Goal: Task Accomplishment & Management: Manage account settings

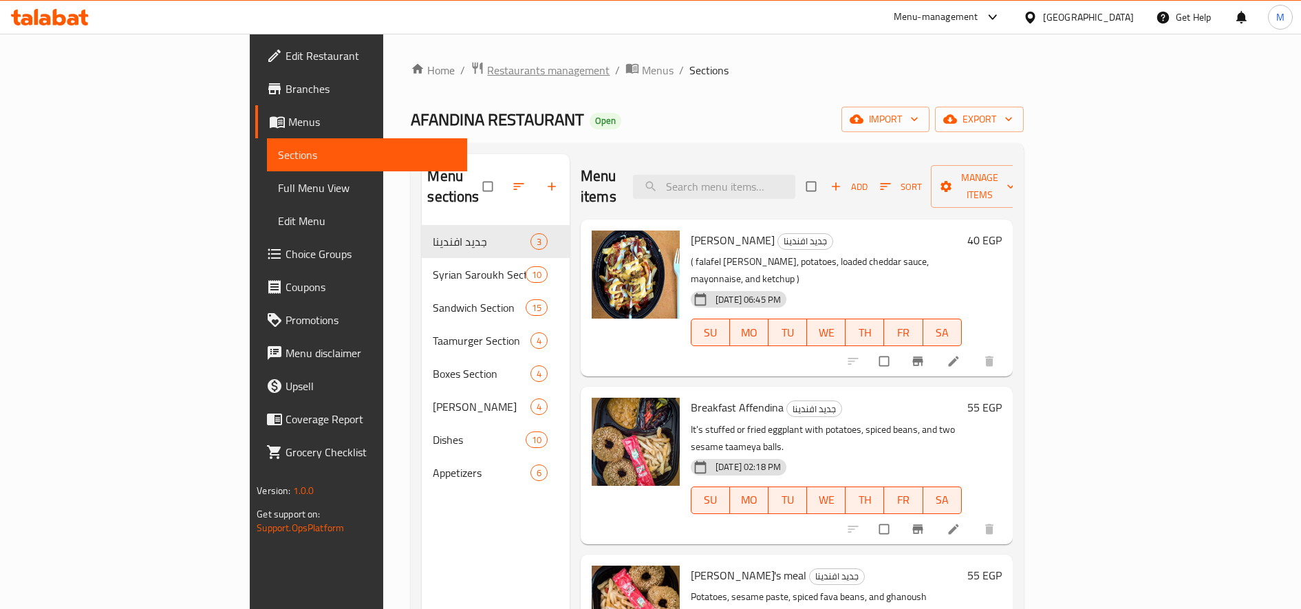
click at [487, 66] on span "Restaurants management" at bounding box center [548, 70] width 122 height 17
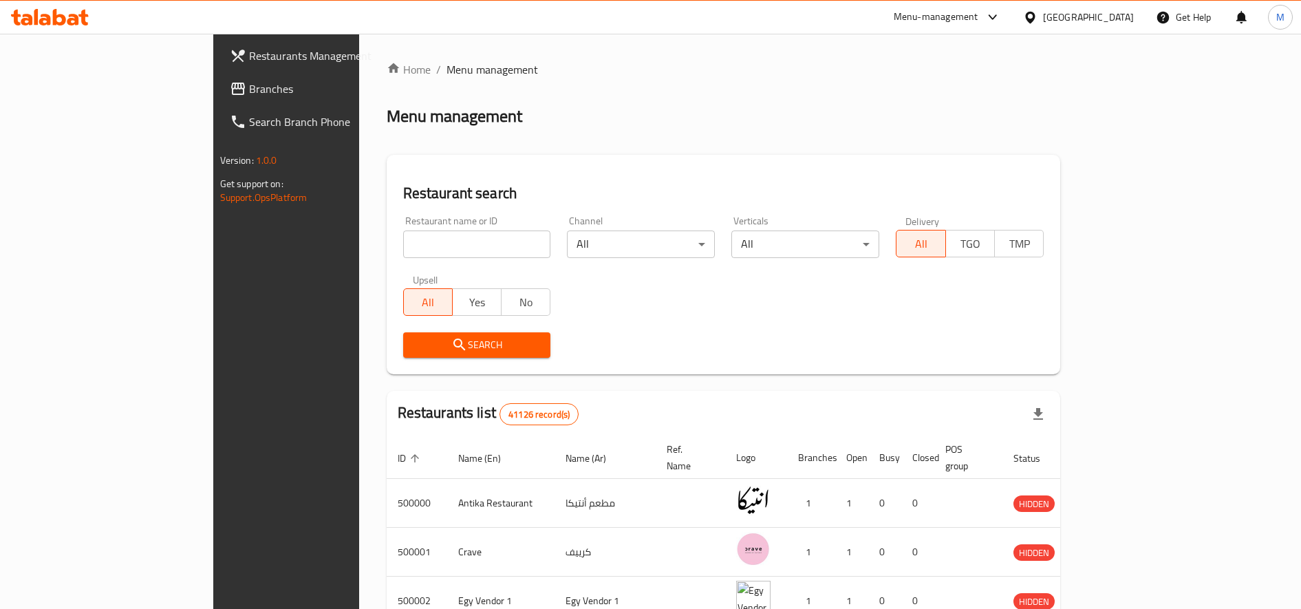
click at [425, 247] on input "search" at bounding box center [477, 244] width 148 height 28
type input "[PERSON_NAME]"
click button "Search" at bounding box center [477, 344] width 148 height 25
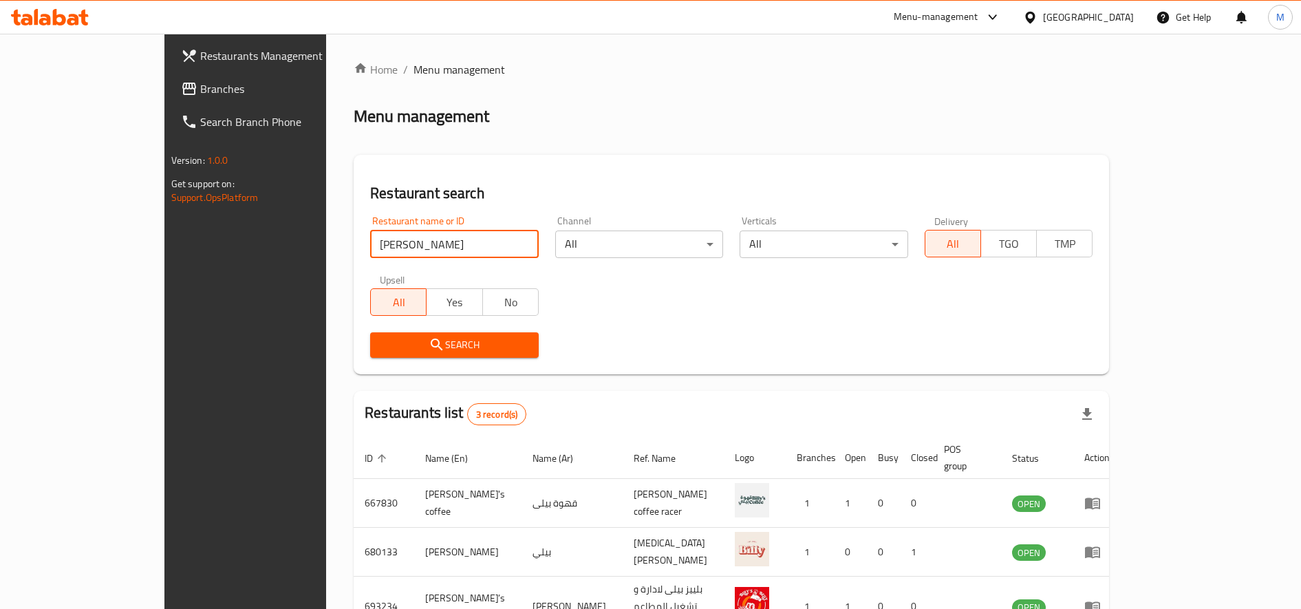
scroll to position [76, 0]
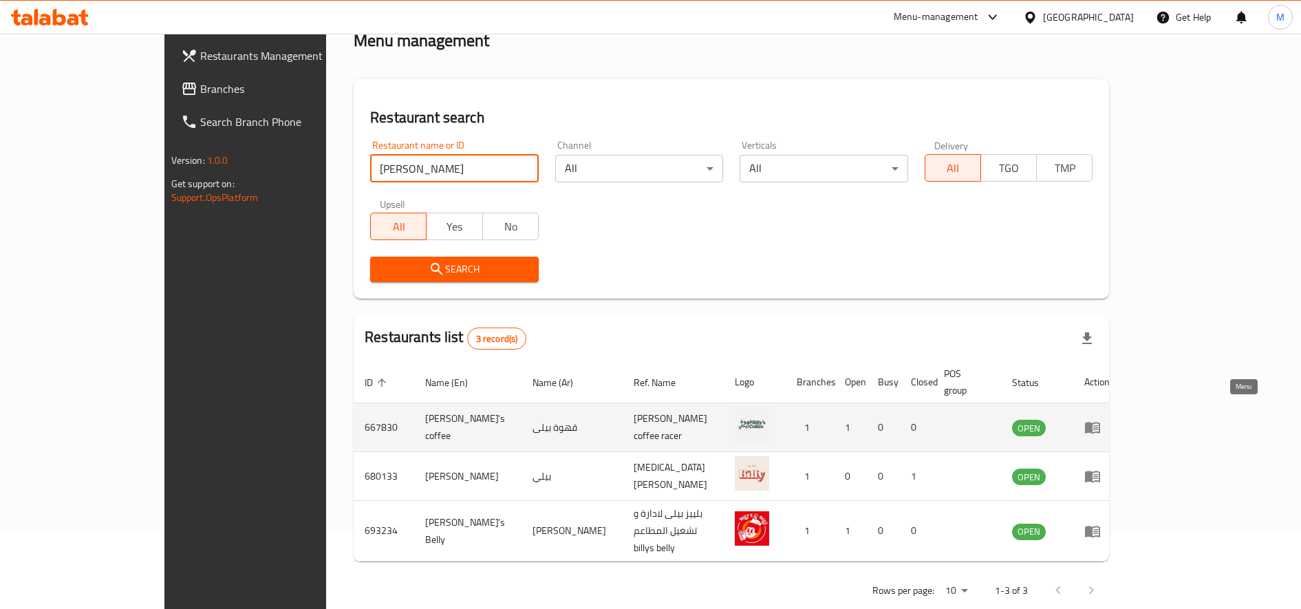
click at [1101, 419] on icon "enhanced table" at bounding box center [1092, 427] width 17 height 17
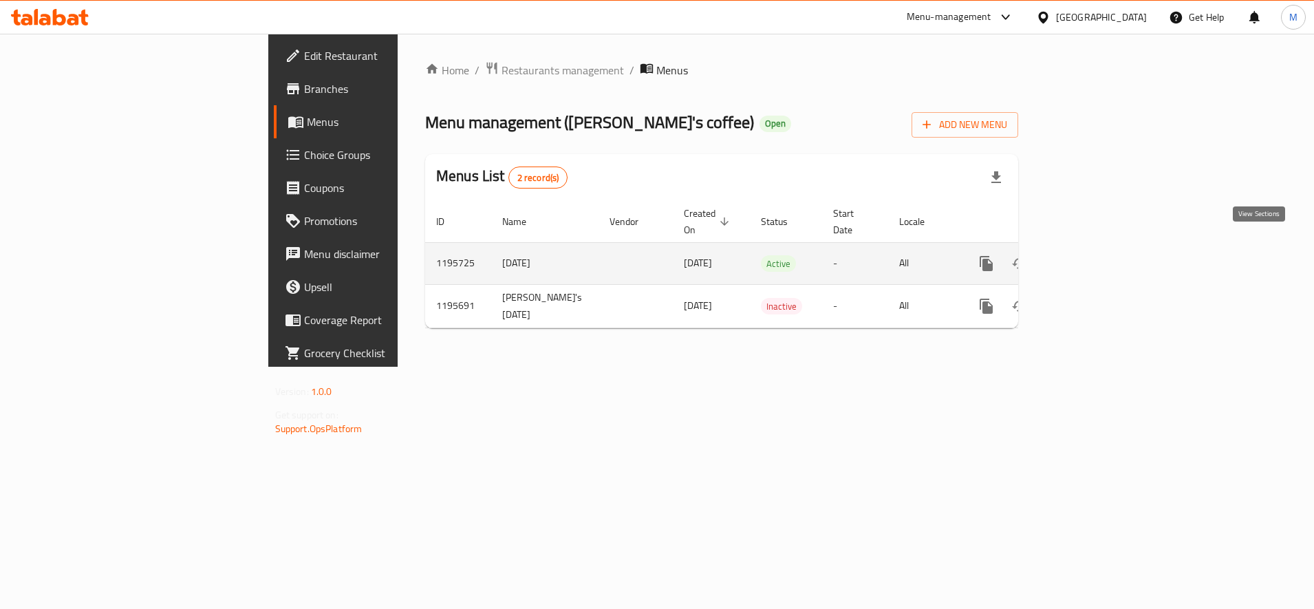
click at [1102, 250] on link "enhanced table" at bounding box center [1085, 263] width 33 height 33
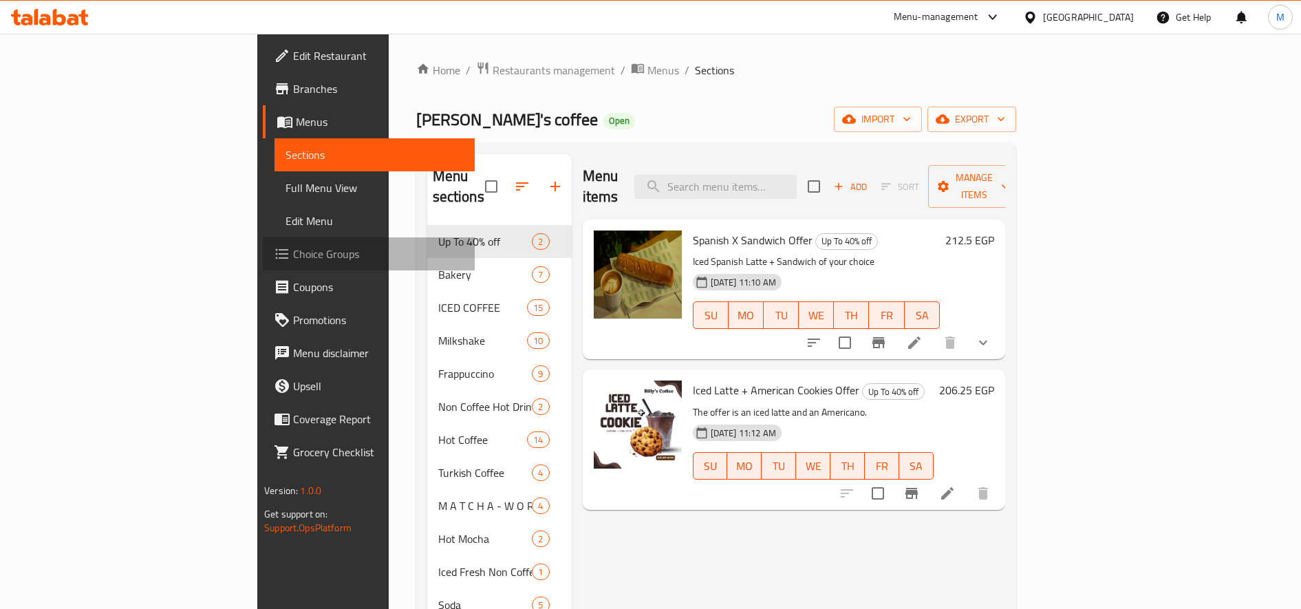
click at [263, 244] on link "Choice Groups" at bounding box center [369, 253] width 212 height 33
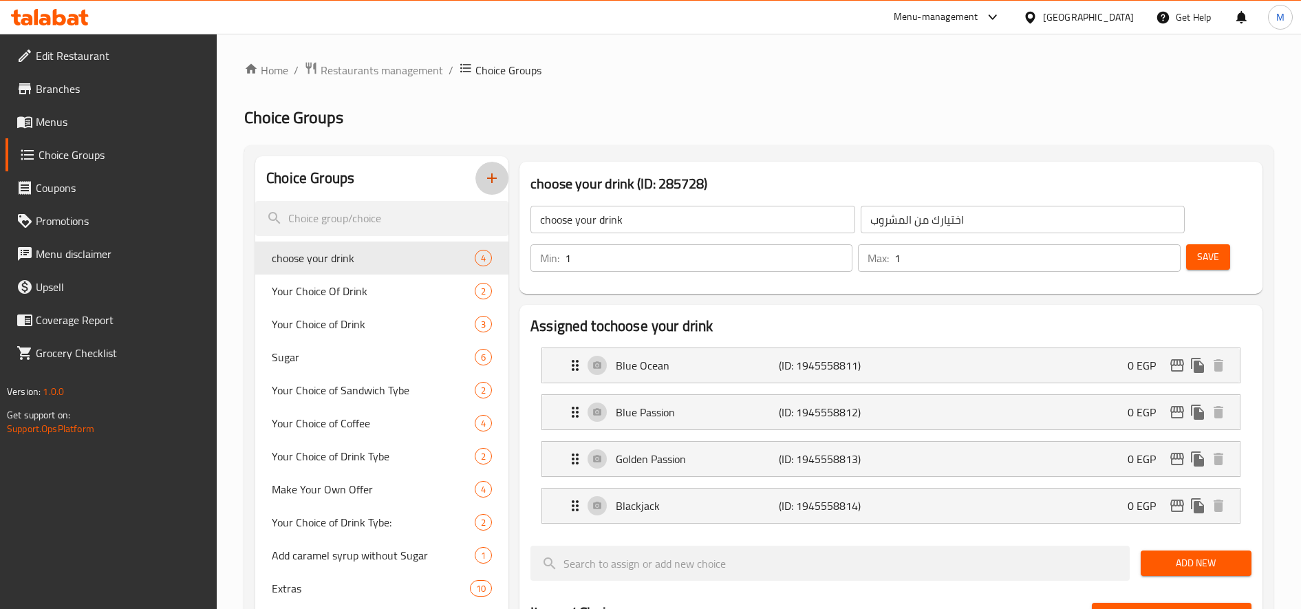
click at [488, 177] on icon "button" at bounding box center [492, 178] width 17 height 17
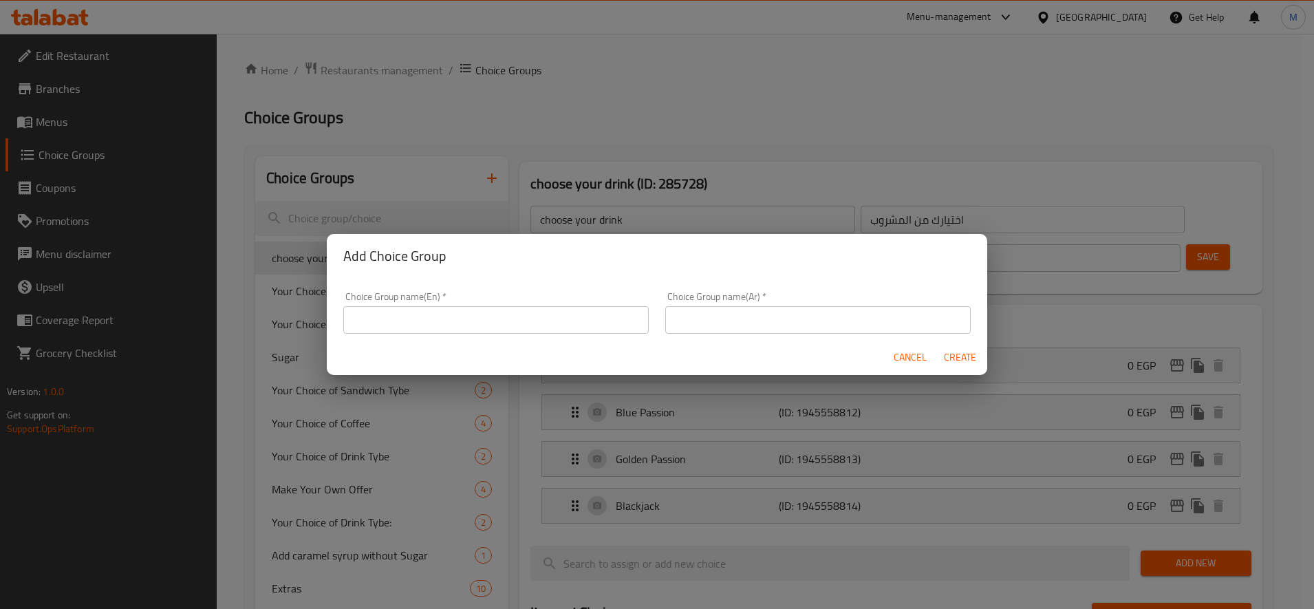
click at [502, 339] on div "Cancel Create" at bounding box center [657, 357] width 660 height 36
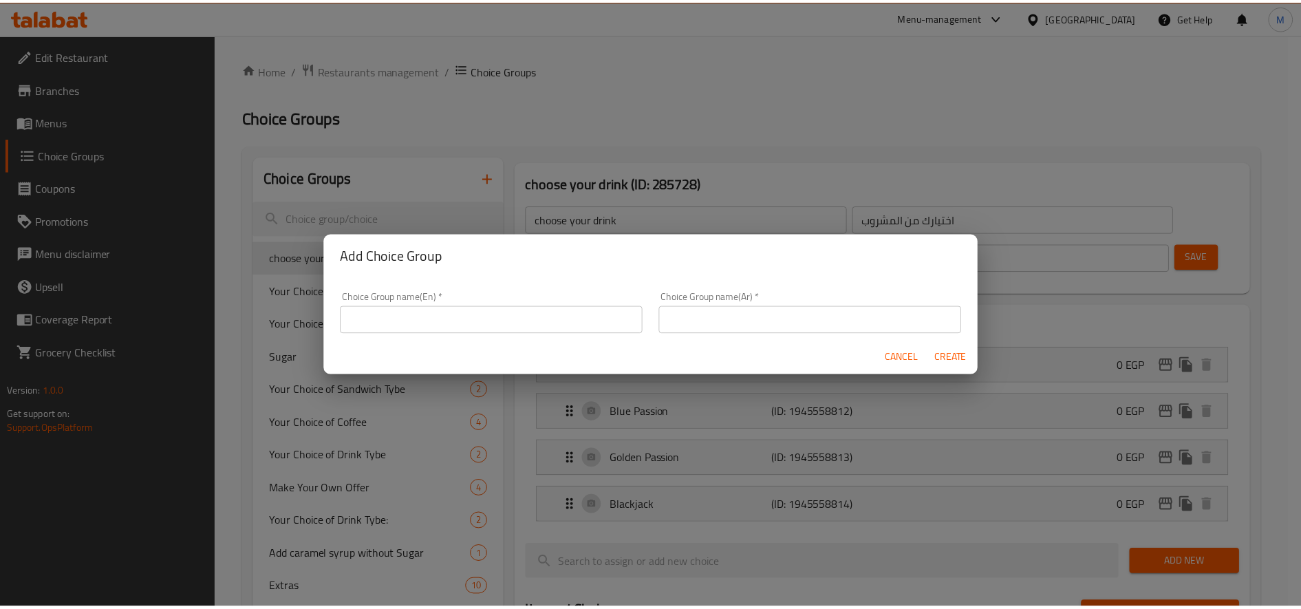
scroll to position [4, 0]
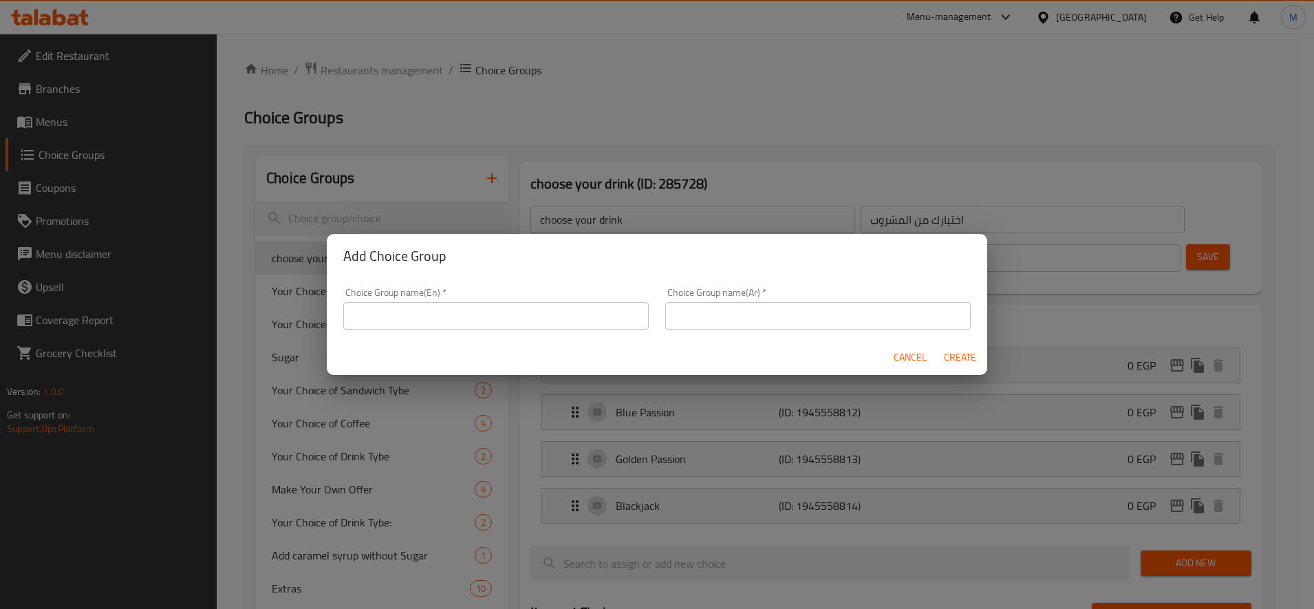
click at [519, 325] on input "text" at bounding box center [495, 316] width 305 height 28
type input "ADD Milk"
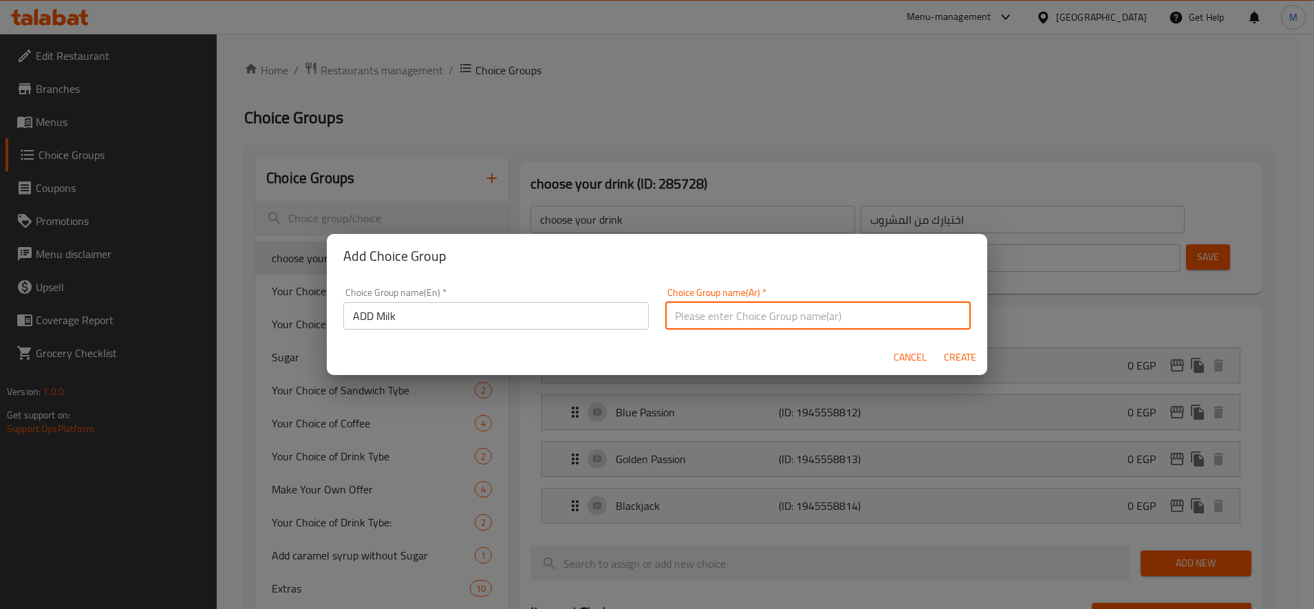
click at [740, 325] on input "text" at bounding box center [817, 316] width 305 height 28
type input "h"
type input "اضافة حليب"
click at [954, 352] on span "Create" at bounding box center [959, 357] width 33 height 17
type input "ADD Milk"
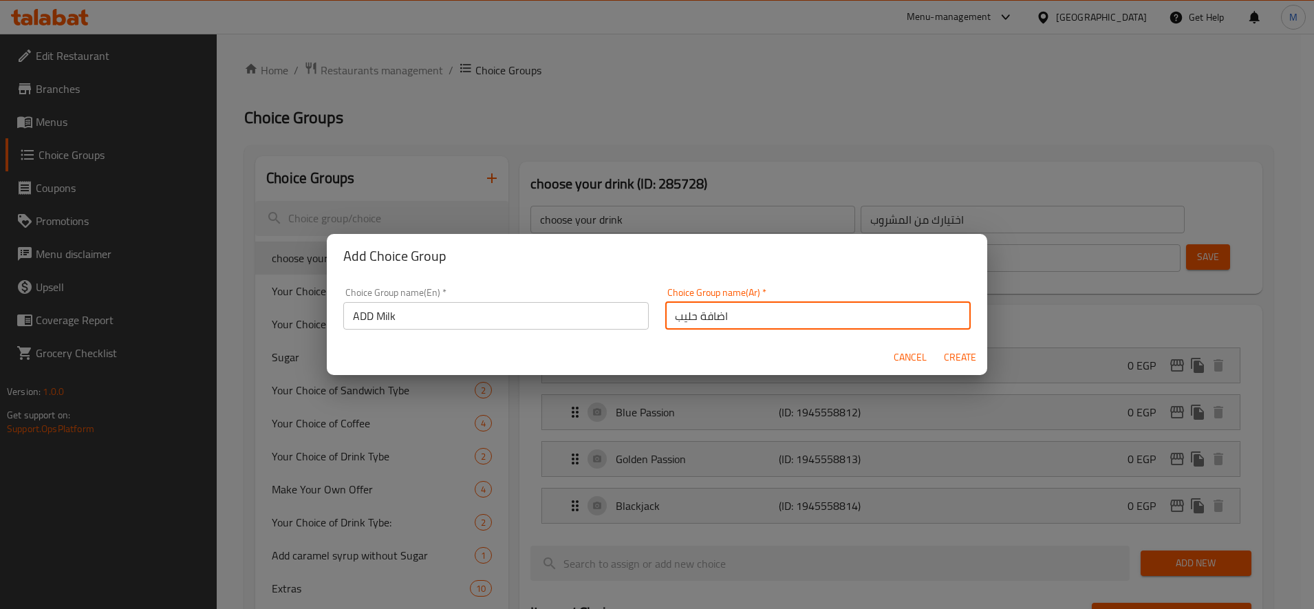
type input "اضافة حليب"
type input "0"
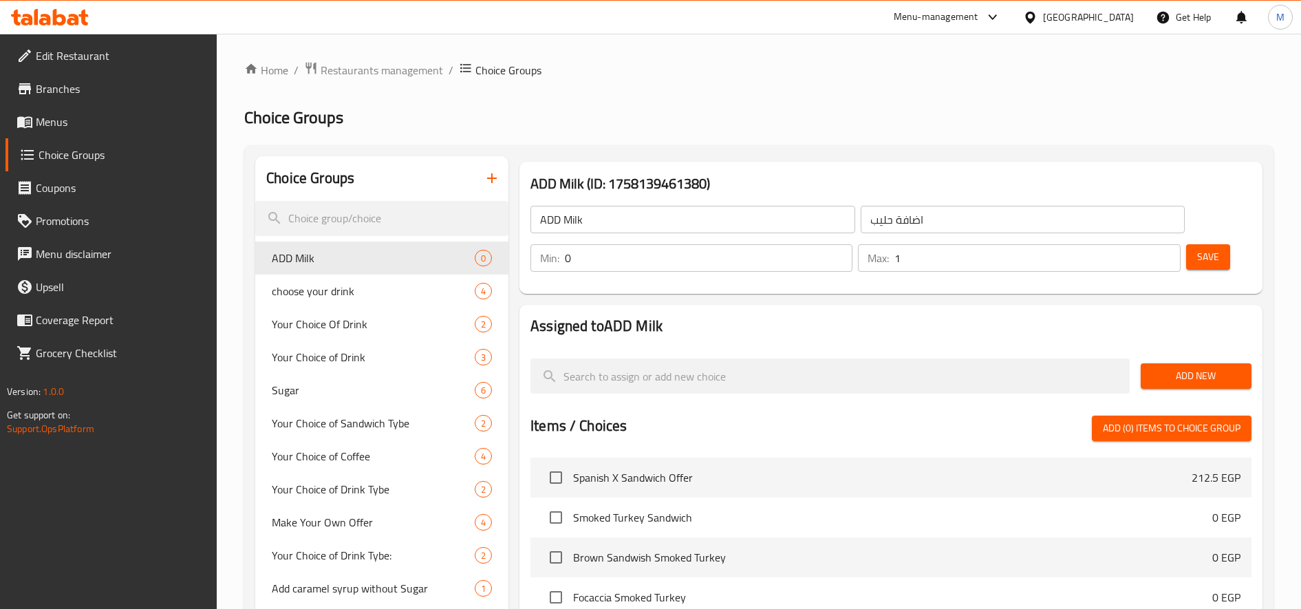
click at [1167, 254] on input "1" at bounding box center [1037, 258] width 286 height 28
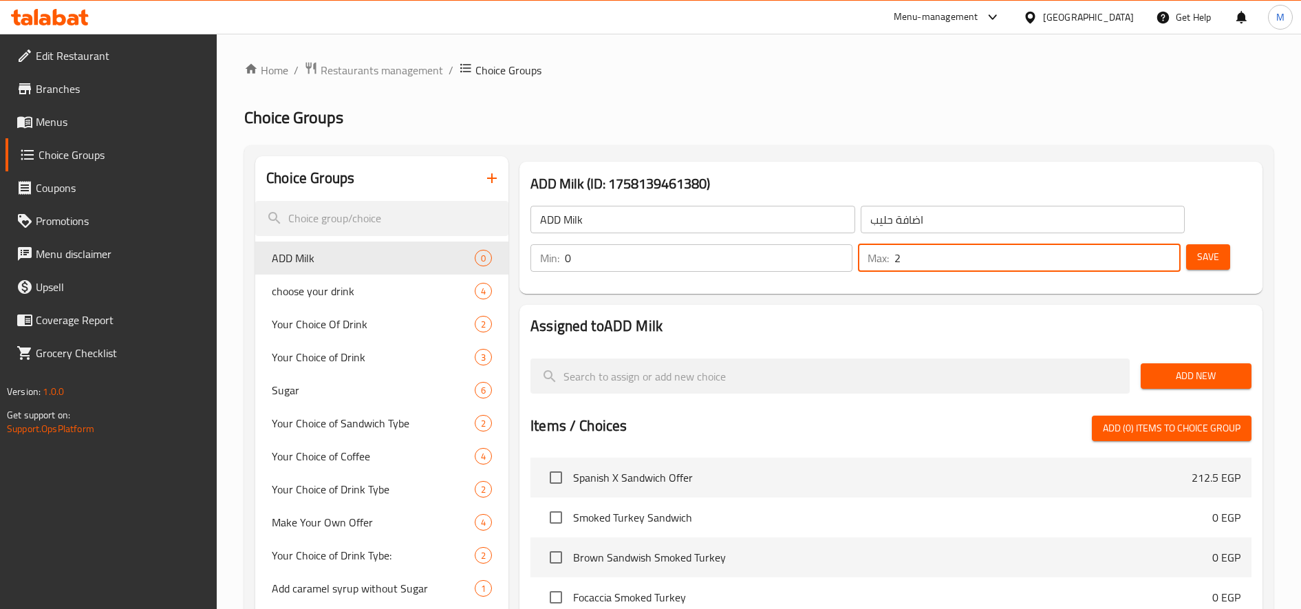
click at [1167, 254] on input "2" at bounding box center [1037, 258] width 286 height 28
click at [1167, 254] on input "3" at bounding box center [1037, 258] width 286 height 28
click at [1167, 254] on input "4" at bounding box center [1037, 258] width 286 height 28
type input "5"
click at [1167, 254] on input "5" at bounding box center [1037, 258] width 286 height 28
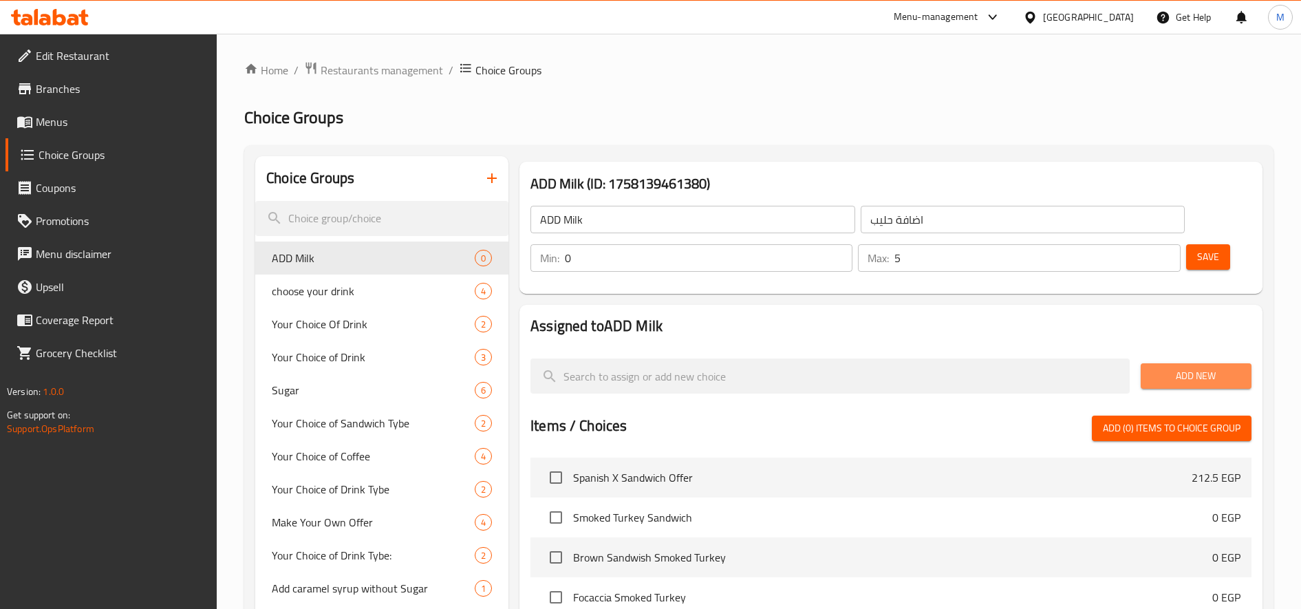
click at [1187, 369] on span "Add New" at bounding box center [1196, 375] width 89 height 17
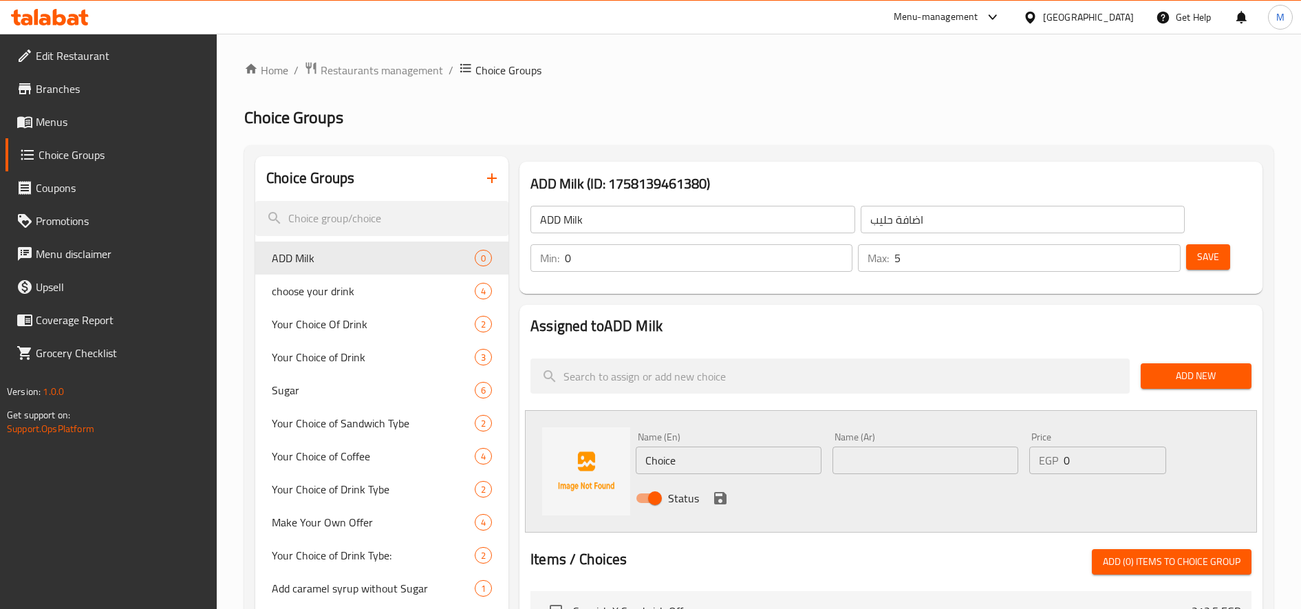
click at [782, 464] on input "Choice" at bounding box center [729, 460] width 186 height 28
type input "ٍ"
click at [903, 455] on input "text" at bounding box center [925, 460] width 186 height 28
type input "حليب خالى الدسم"
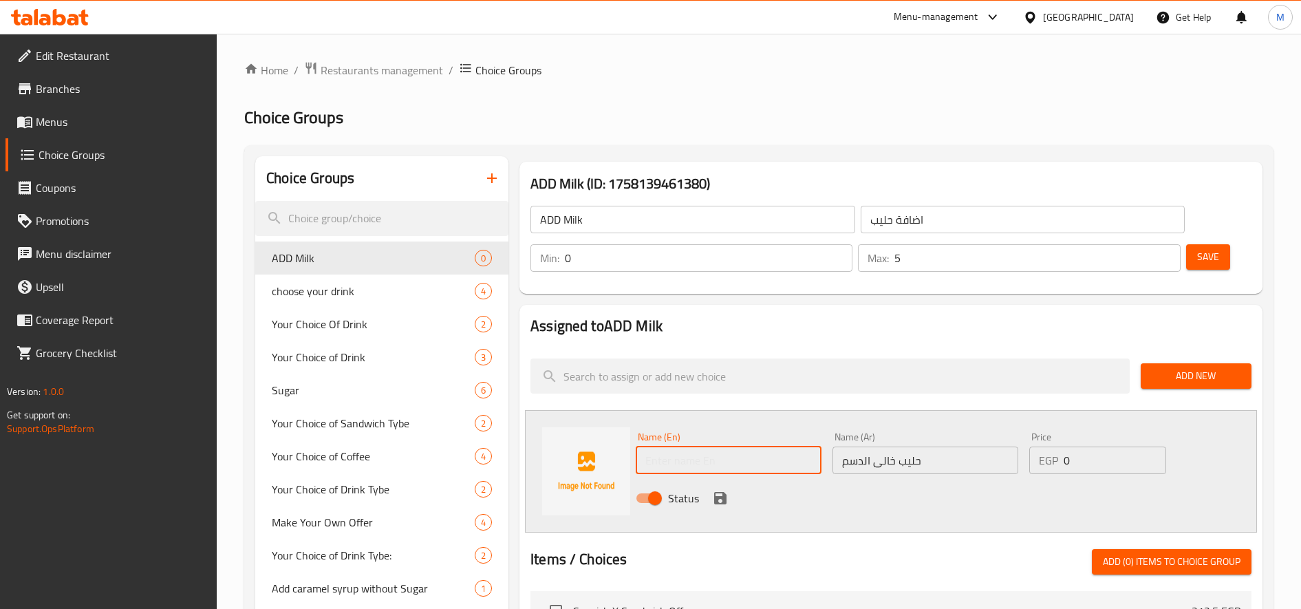
click at [767, 452] on input "text" at bounding box center [729, 460] width 186 height 28
click at [714, 453] on input "Skimmed Milk" at bounding box center [729, 460] width 186 height 28
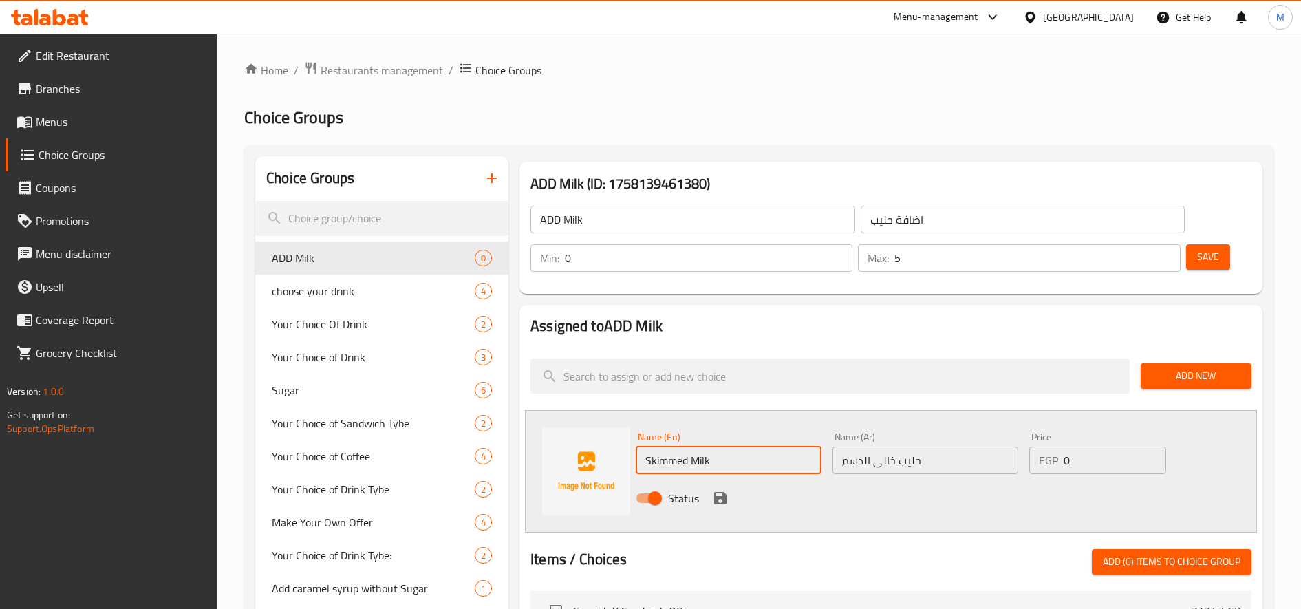
type input "Skimmed Milk"
click at [715, 501] on icon "save" at bounding box center [720, 498] width 12 height 12
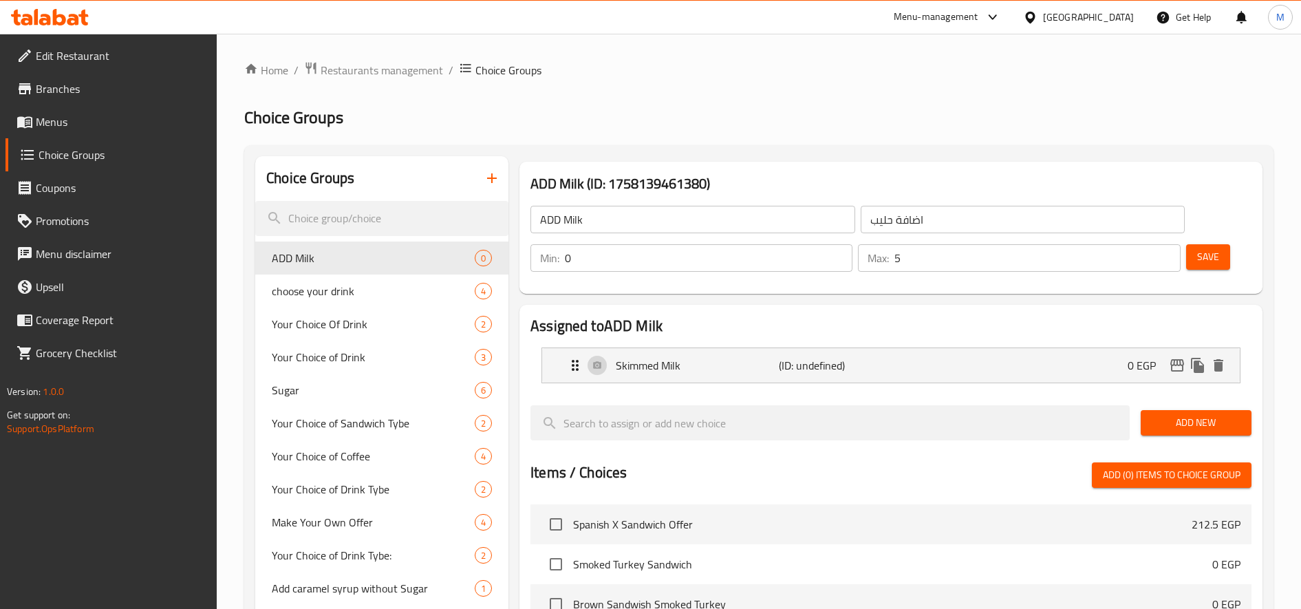
click at [1195, 257] on button "Save" at bounding box center [1208, 256] width 44 height 25
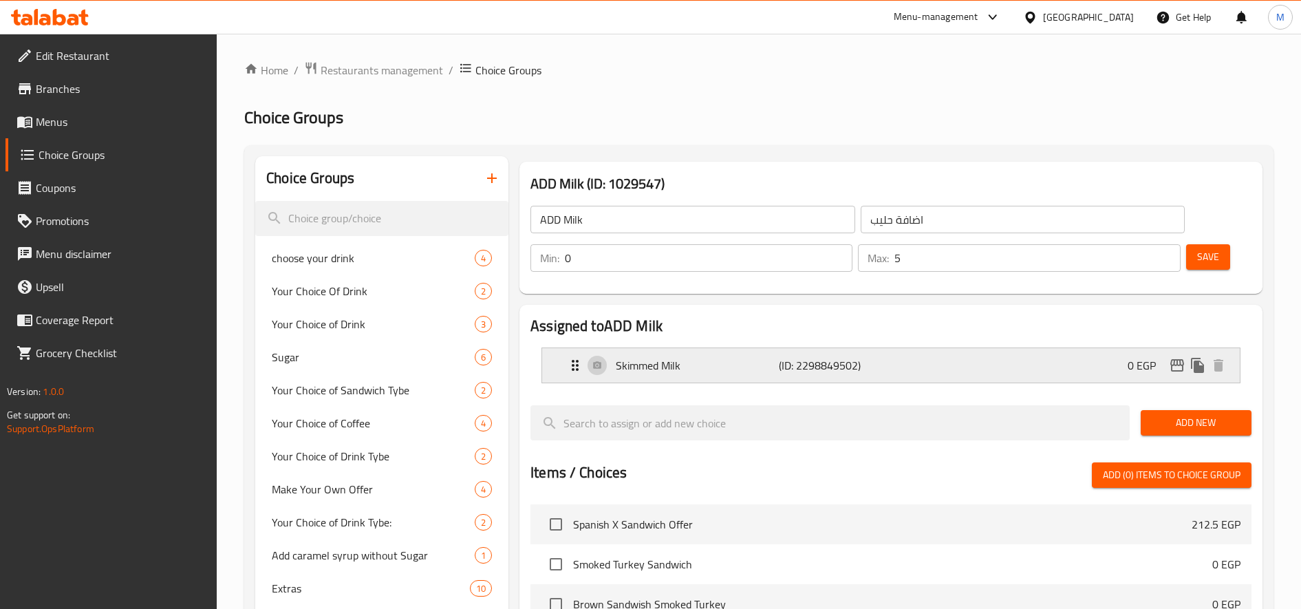
click at [1051, 367] on div "Skimmed Milk (ID: 2298849502) 0 EGP" at bounding box center [895, 365] width 656 height 34
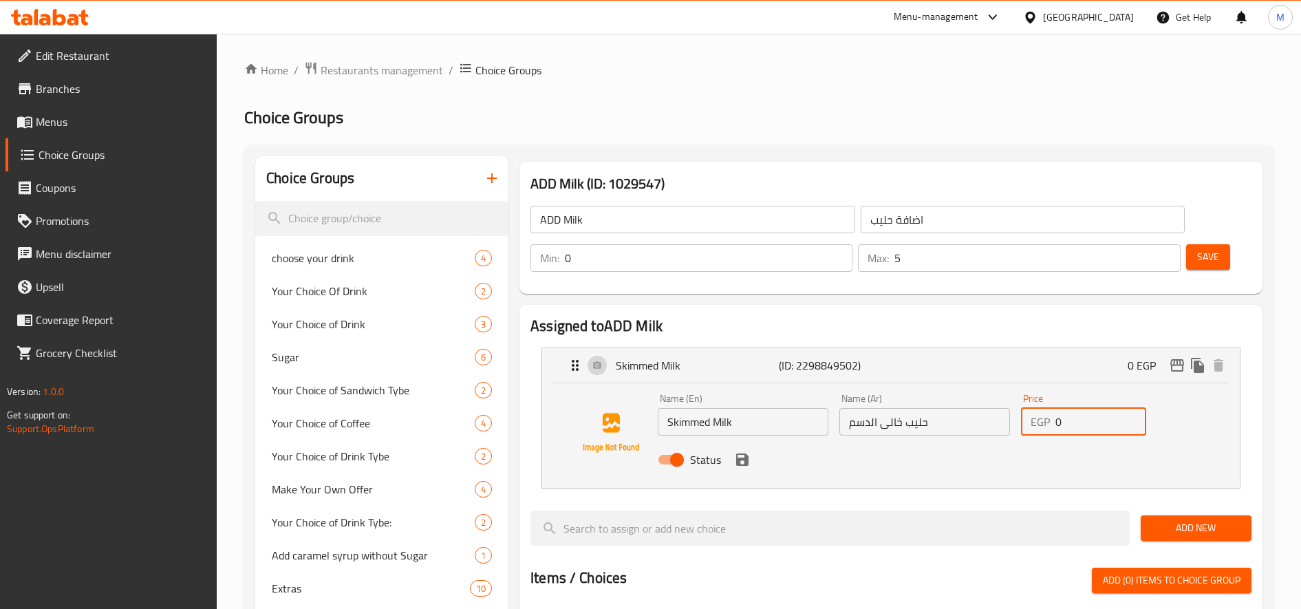
click at [1067, 419] on input "0" at bounding box center [1100, 422] width 91 height 28
click at [743, 461] on icon "save" at bounding box center [742, 459] width 17 height 17
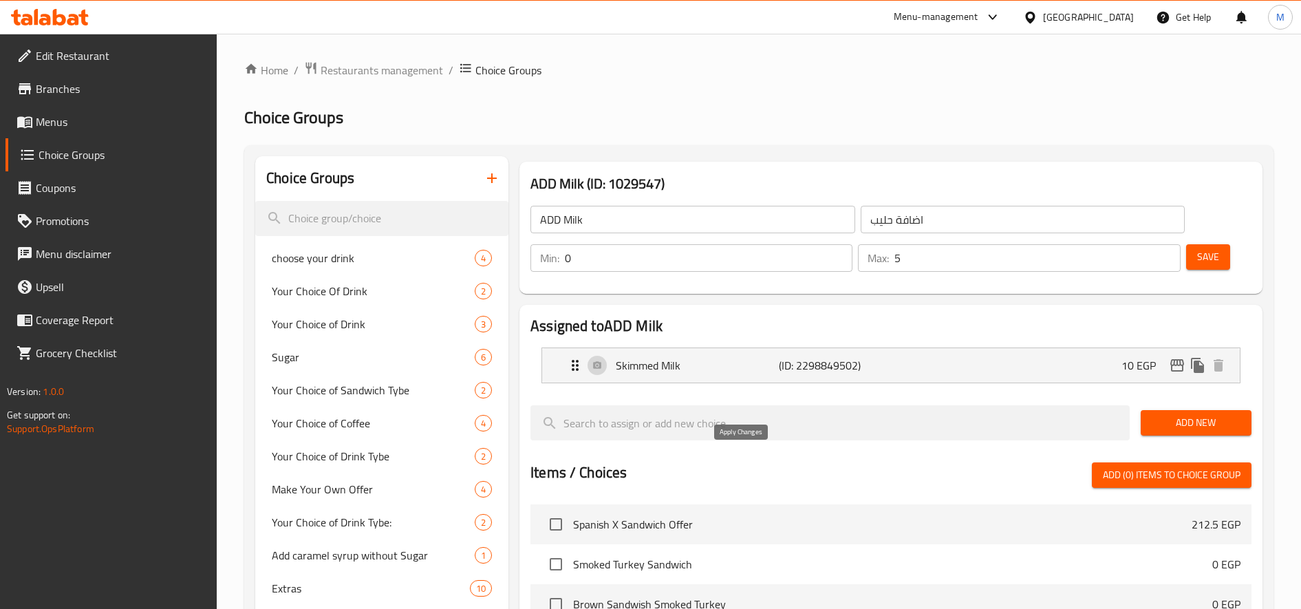
type input "10"
click at [1198, 258] on span "Save" at bounding box center [1208, 256] width 22 height 17
click at [379, 64] on span "Restaurants management" at bounding box center [382, 70] width 122 height 17
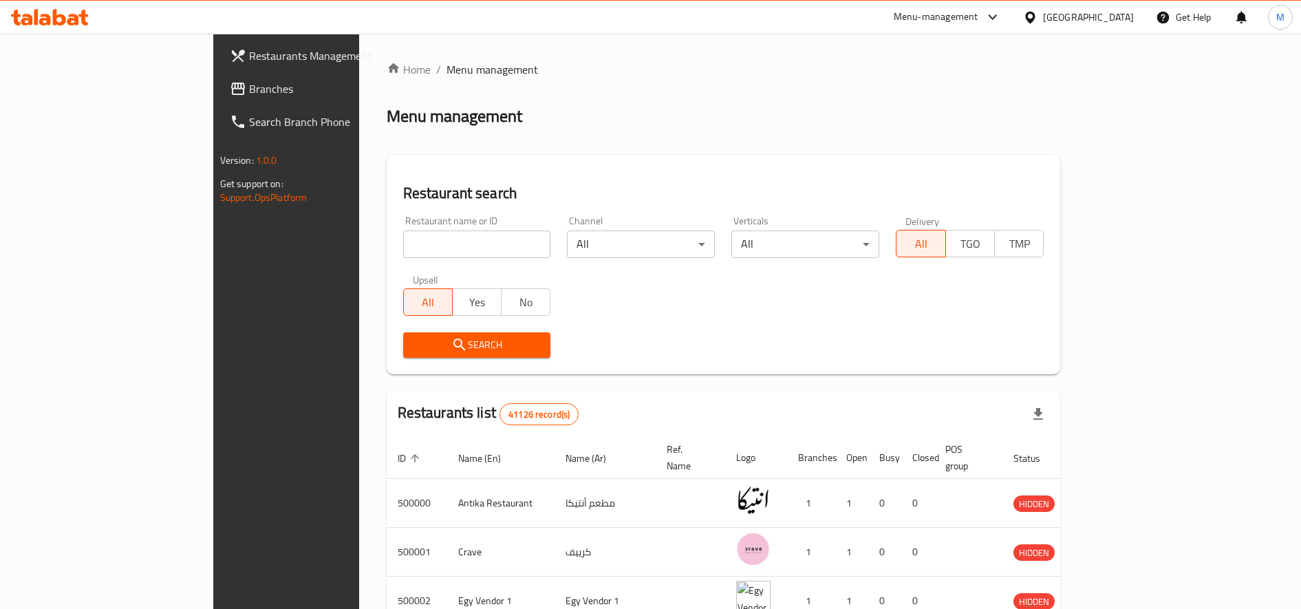
click at [403, 229] on div "Restaurant name or ID Restaurant name or ID" at bounding box center [477, 237] width 148 height 42
click at [403, 230] on input "search" at bounding box center [477, 244] width 148 height 28
type input "ى"
type input "ش"
type input "[PERSON_NAME]"
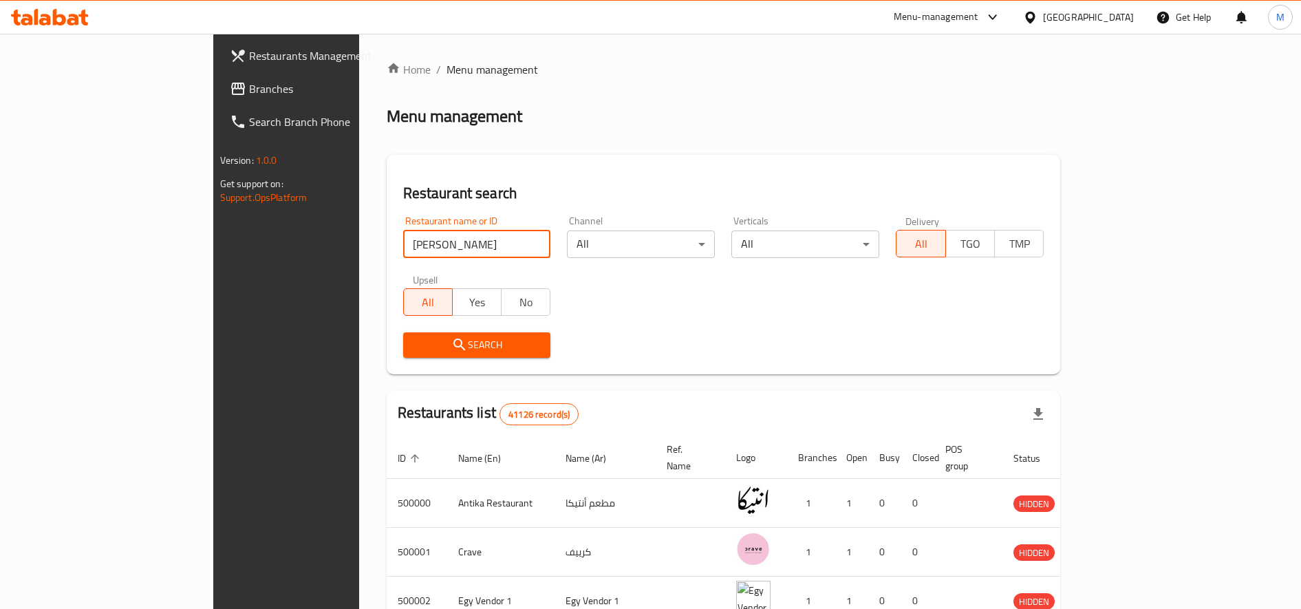
click button "Search" at bounding box center [477, 344] width 148 height 25
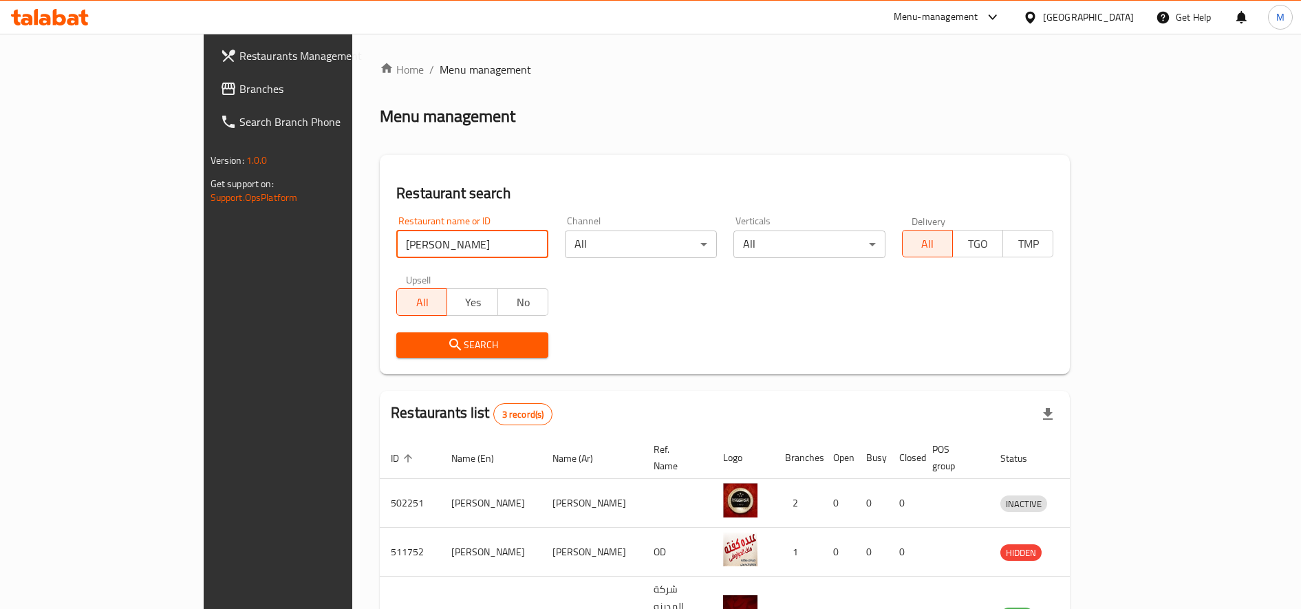
scroll to position [76, 0]
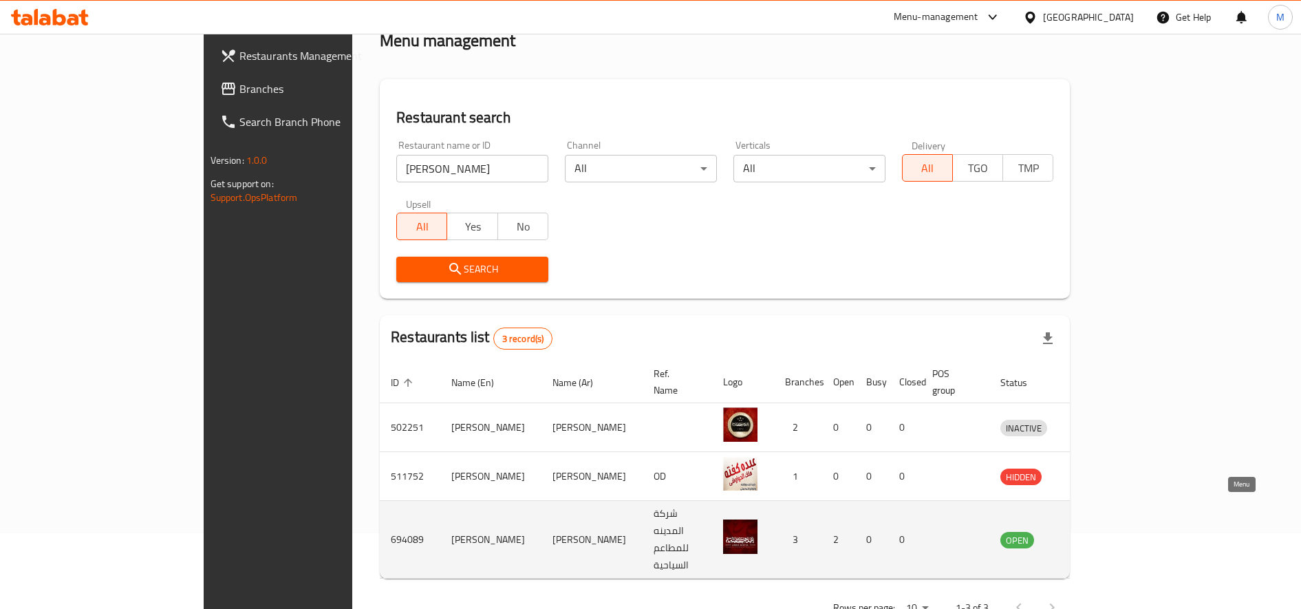
click at [1100, 531] on link "enhanced table" at bounding box center [1087, 539] width 25 height 17
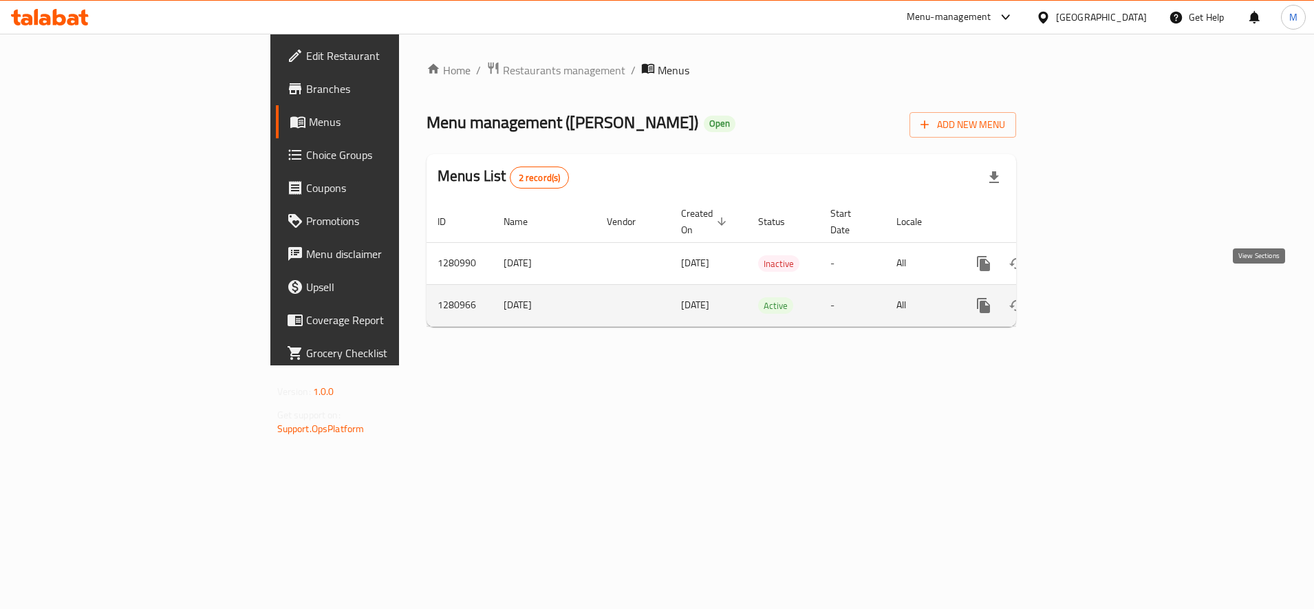
click at [1091, 297] on icon "enhanced table" at bounding box center [1083, 305] width 17 height 17
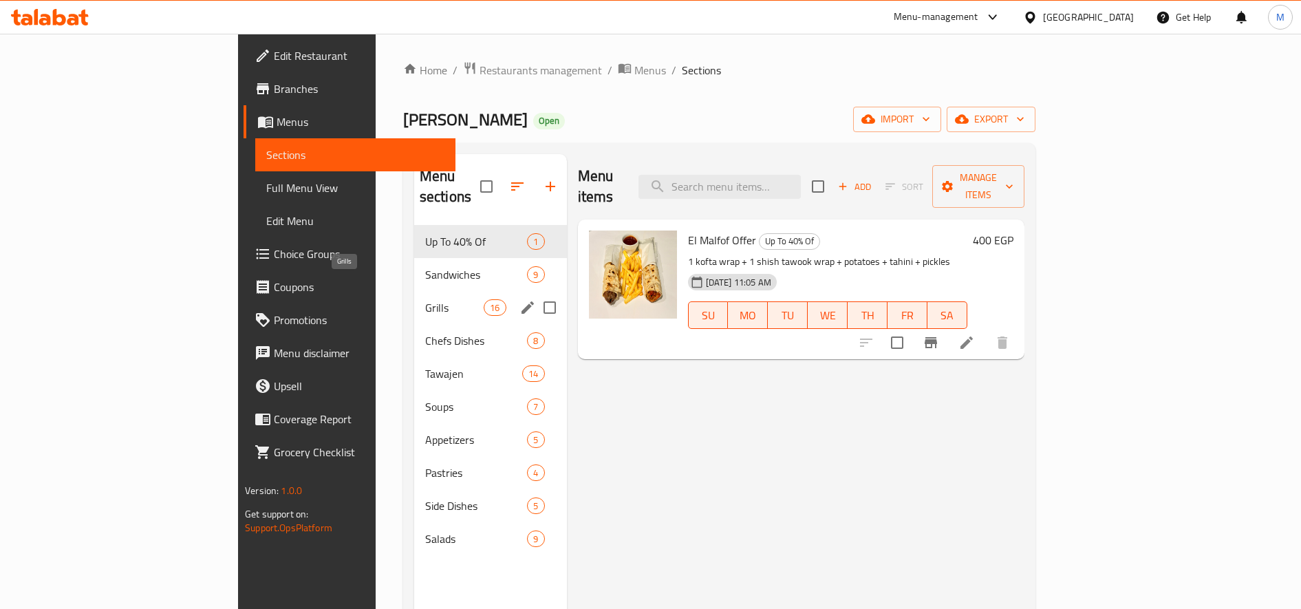
click at [425, 299] on span "Grills" at bounding box center [454, 307] width 58 height 17
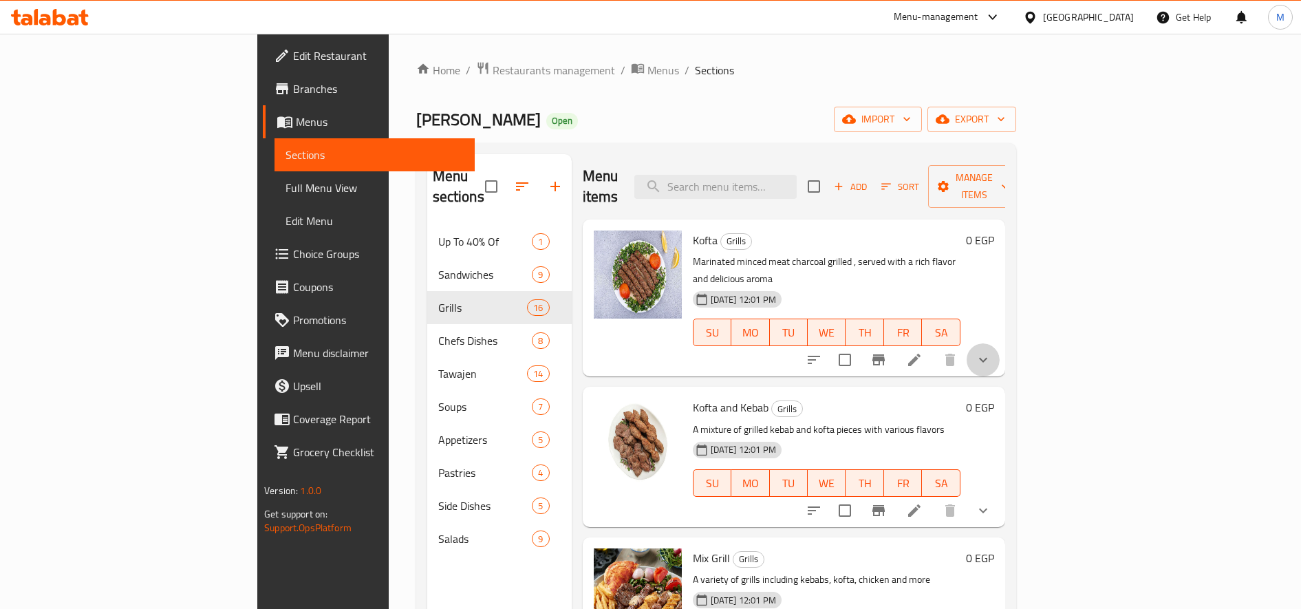
click at [1000, 343] on button "show more" at bounding box center [983, 359] width 33 height 33
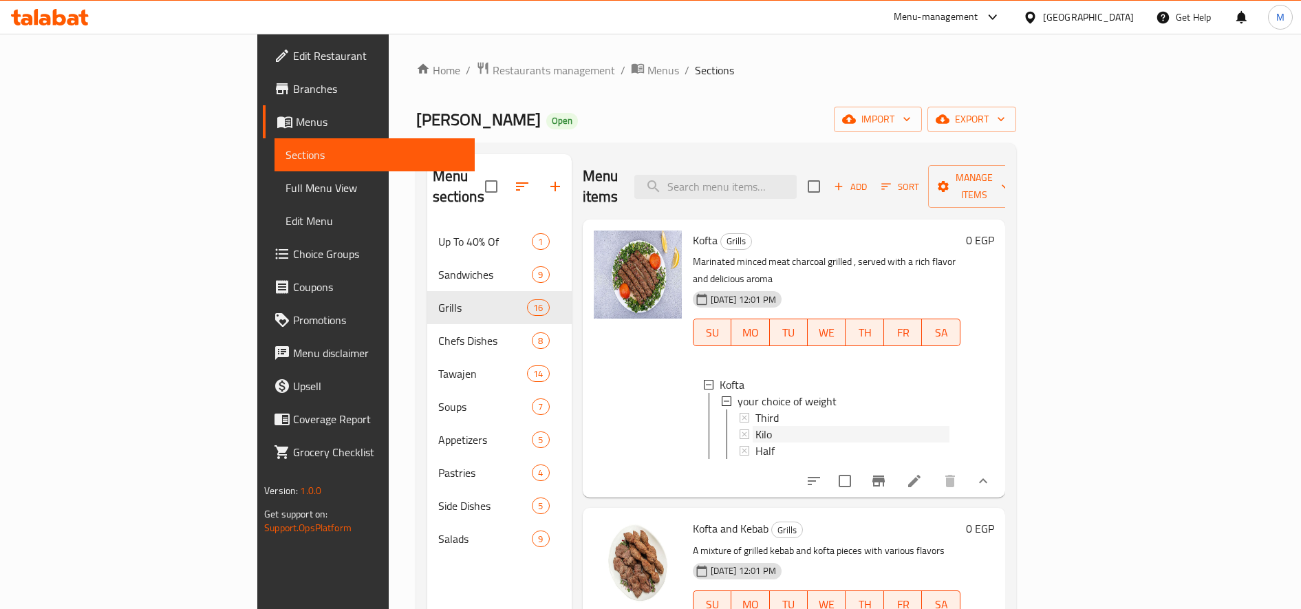
click at [755, 426] on div "Kilo" at bounding box center [852, 434] width 194 height 17
click at [822, 473] on icon "sort-choices" at bounding box center [814, 481] width 17 height 17
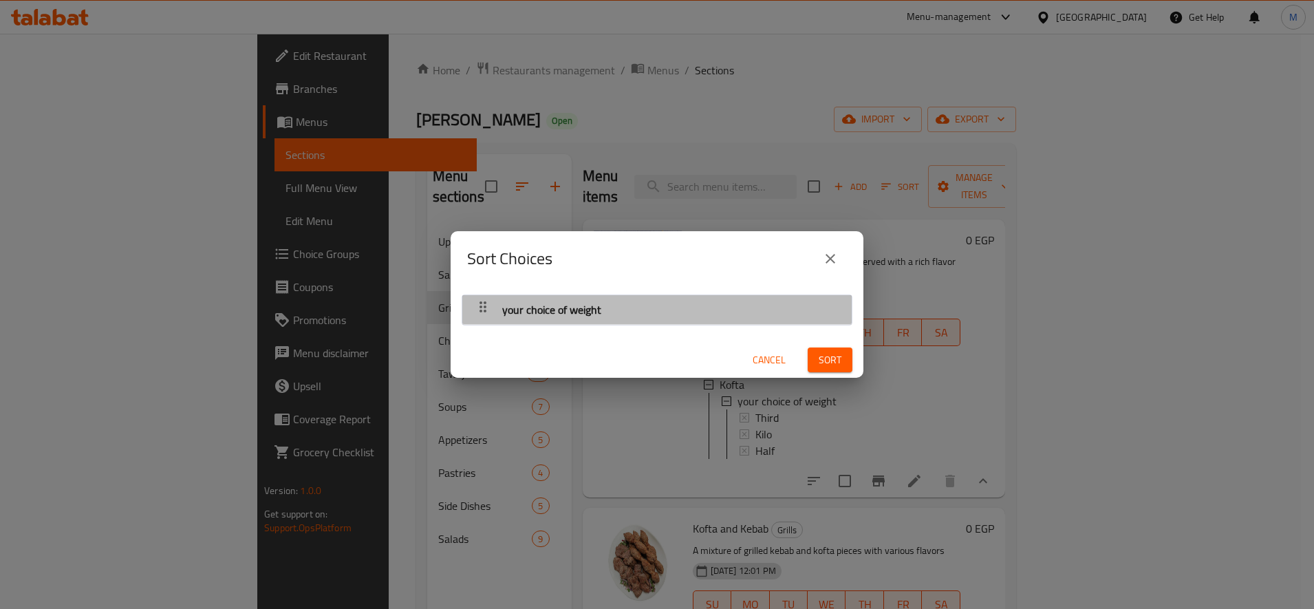
click at [676, 299] on div "your choice of weight" at bounding box center [657, 309] width 376 height 33
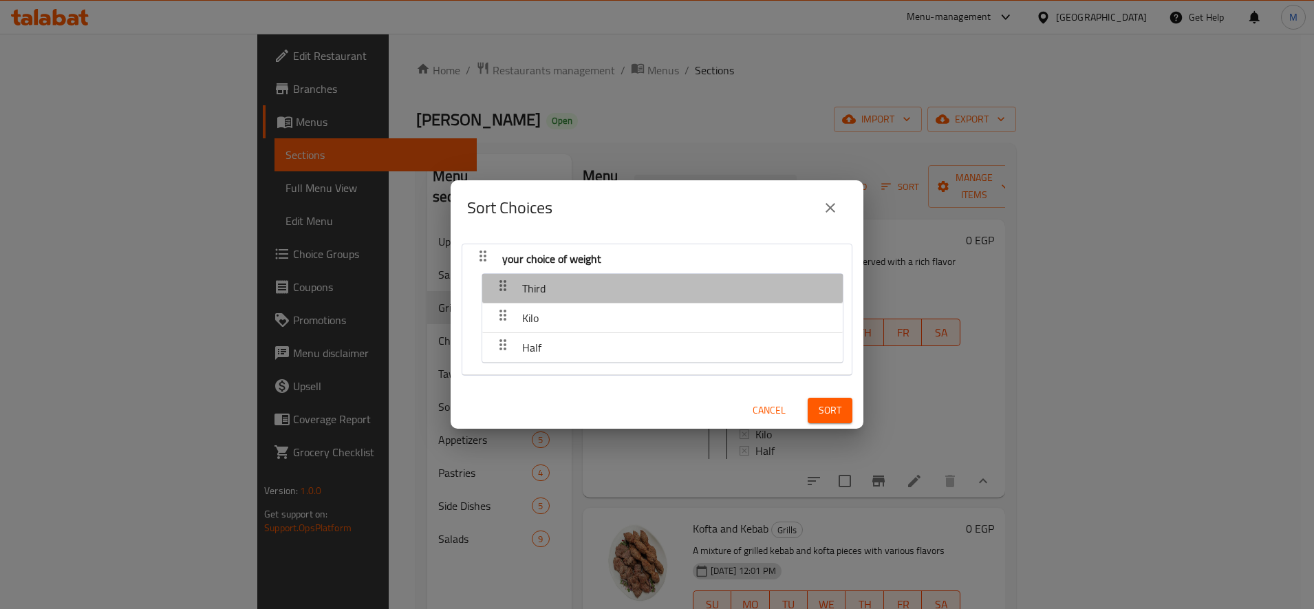
click at [676, 299] on div "Third" at bounding box center [662, 288] width 347 height 33
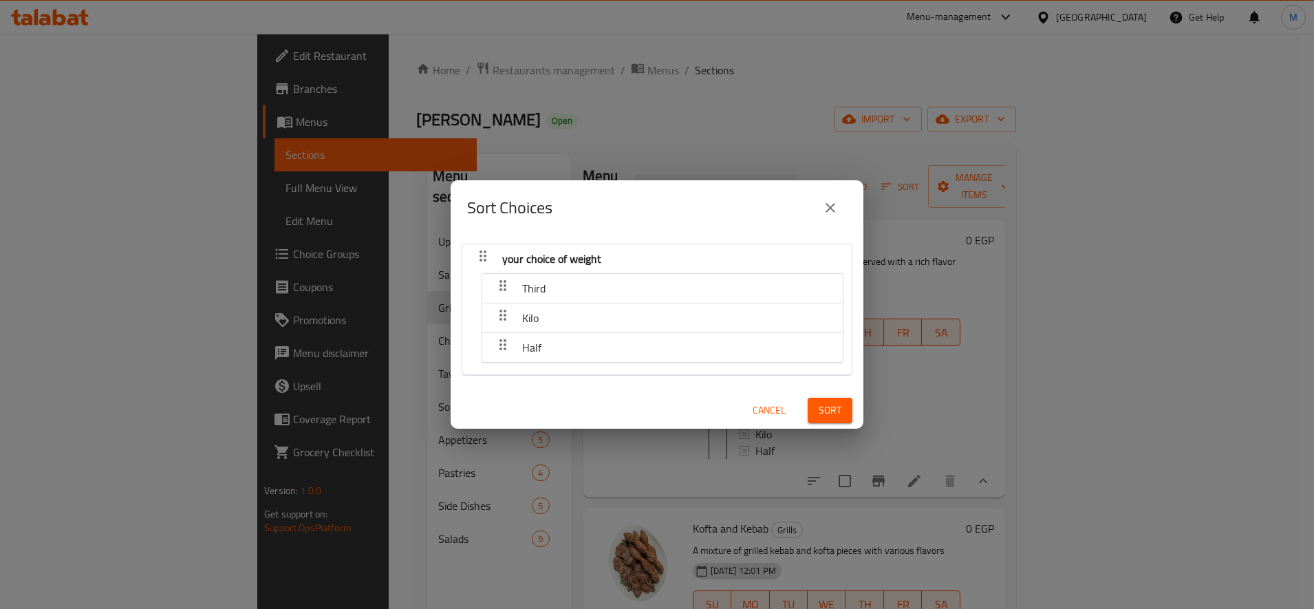
drag, startPoint x: 490, startPoint y: 321, endPoint x: 490, endPoint y: 344, distance: 22.7
click at [490, 344] on nav "Third Kilo Half" at bounding box center [663, 318] width 362 height 90
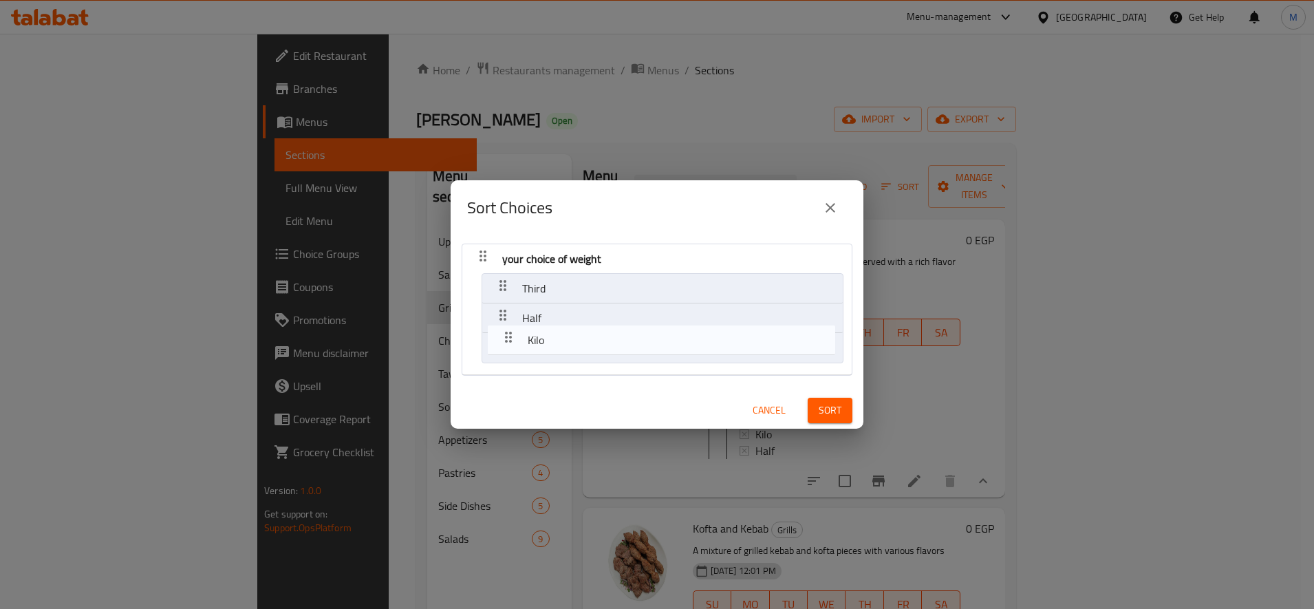
drag, startPoint x: 502, startPoint y: 317, endPoint x: 506, endPoint y: 358, distance: 40.9
click at [506, 356] on nav "your choice of weight Third Kilo Half" at bounding box center [657, 310] width 391 height 132
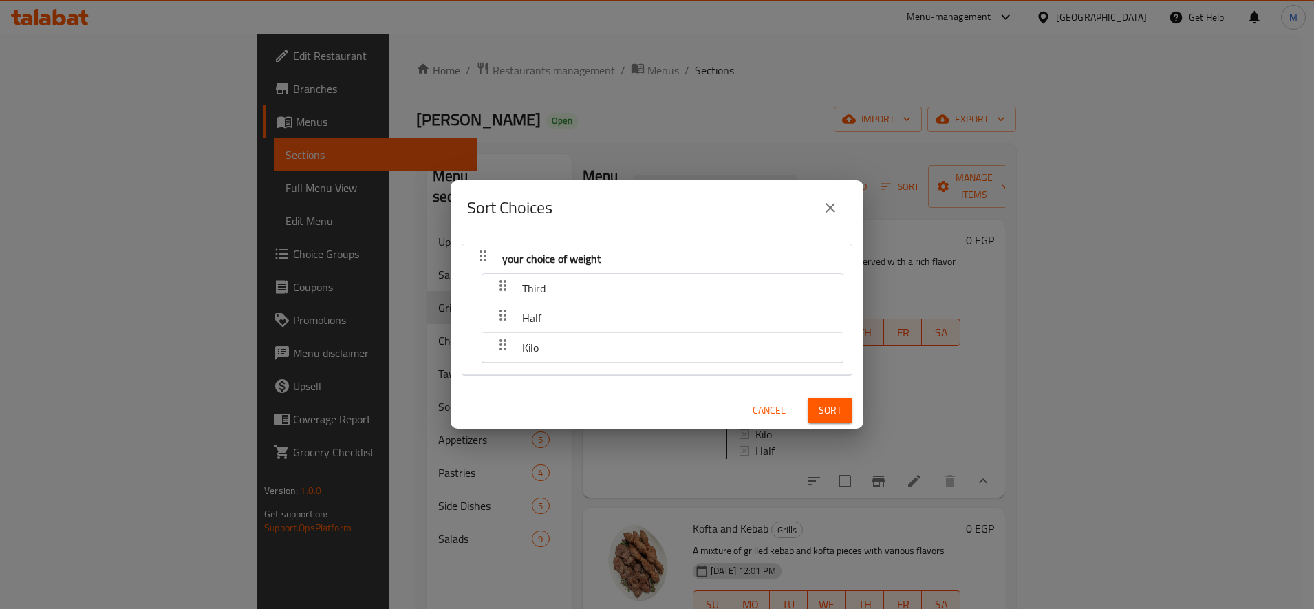
click at [831, 410] on button "Sort" at bounding box center [830, 410] width 45 height 25
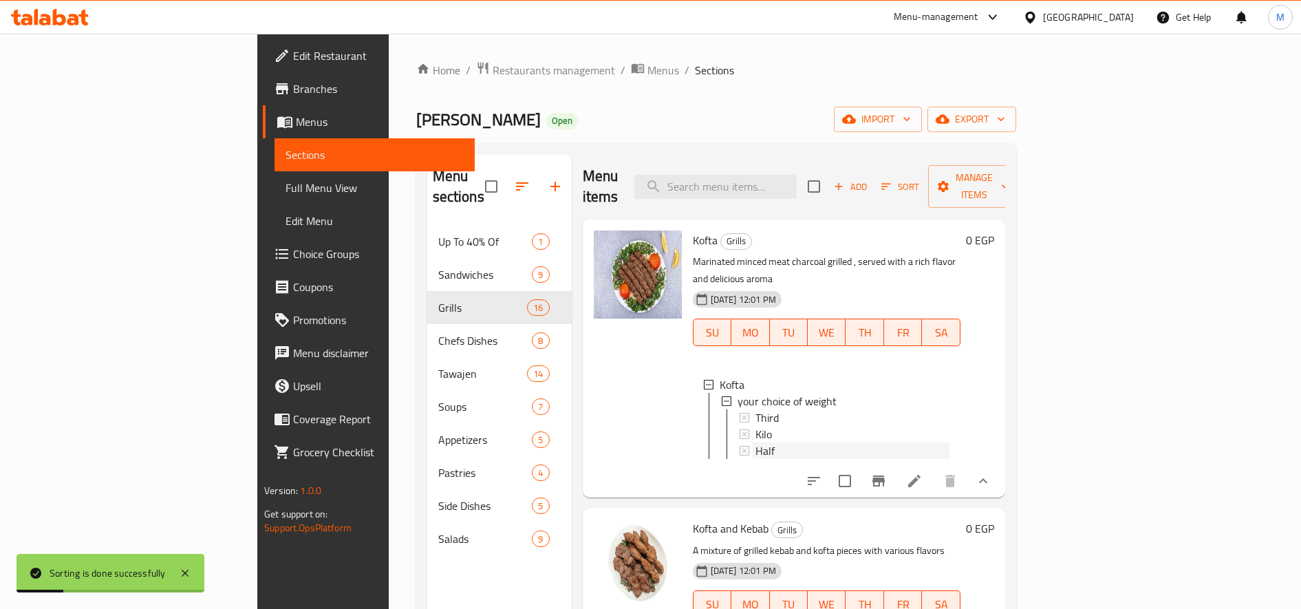
click at [768, 442] on div "Half" at bounding box center [852, 450] width 194 height 17
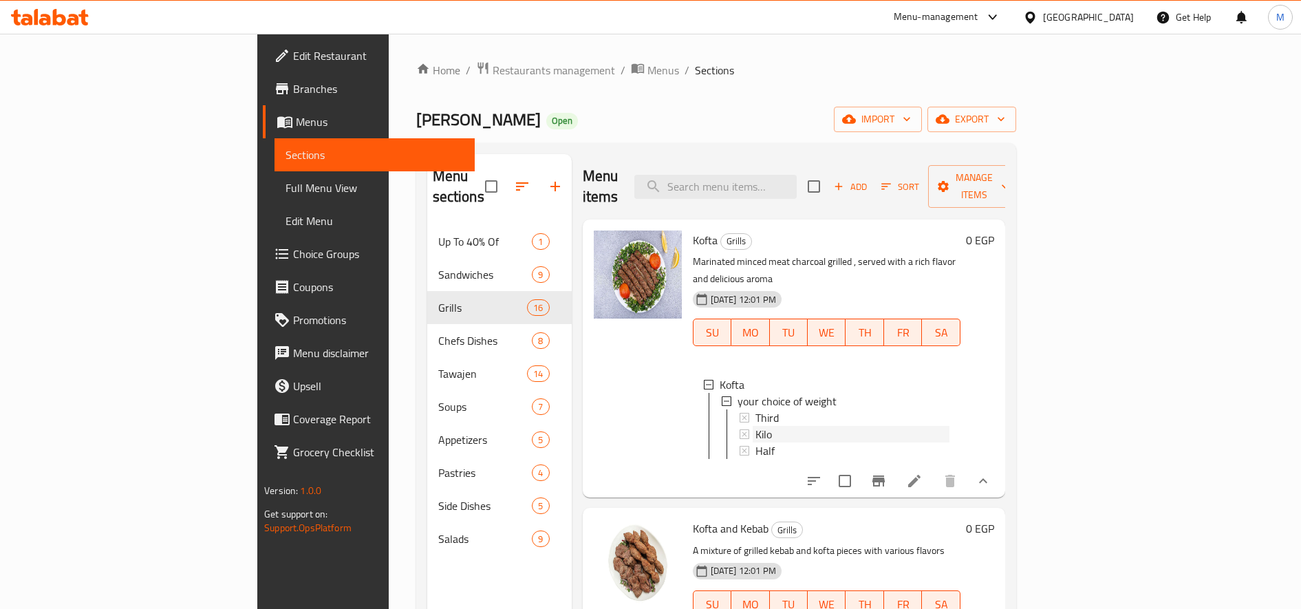
click at [755, 426] on div "Kilo" at bounding box center [852, 434] width 194 height 17
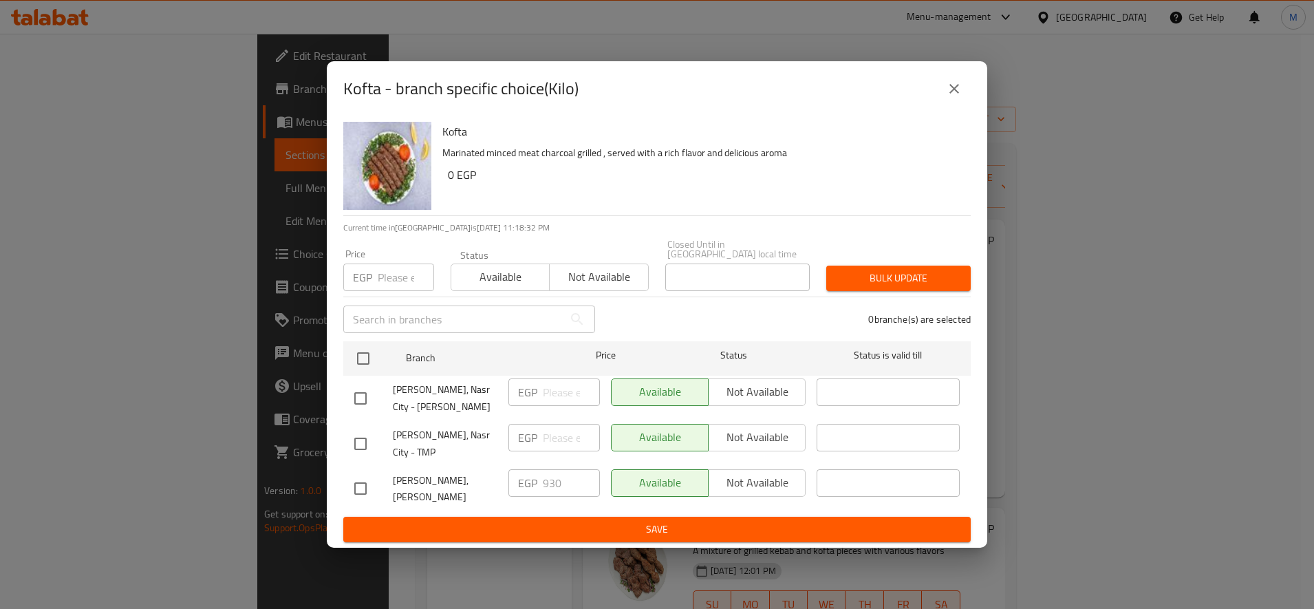
click at [400, 279] on input "number" at bounding box center [406, 277] width 56 height 28
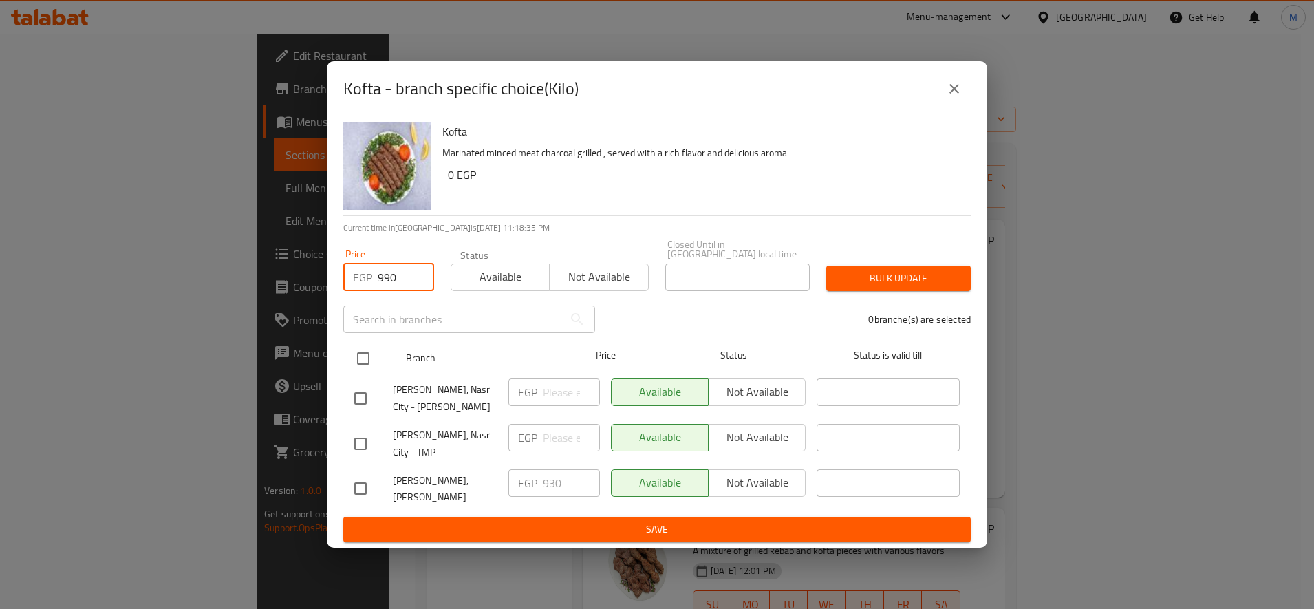
type input "990"
click at [367, 358] on input "checkbox" at bounding box center [363, 358] width 29 height 29
checkbox input "true"
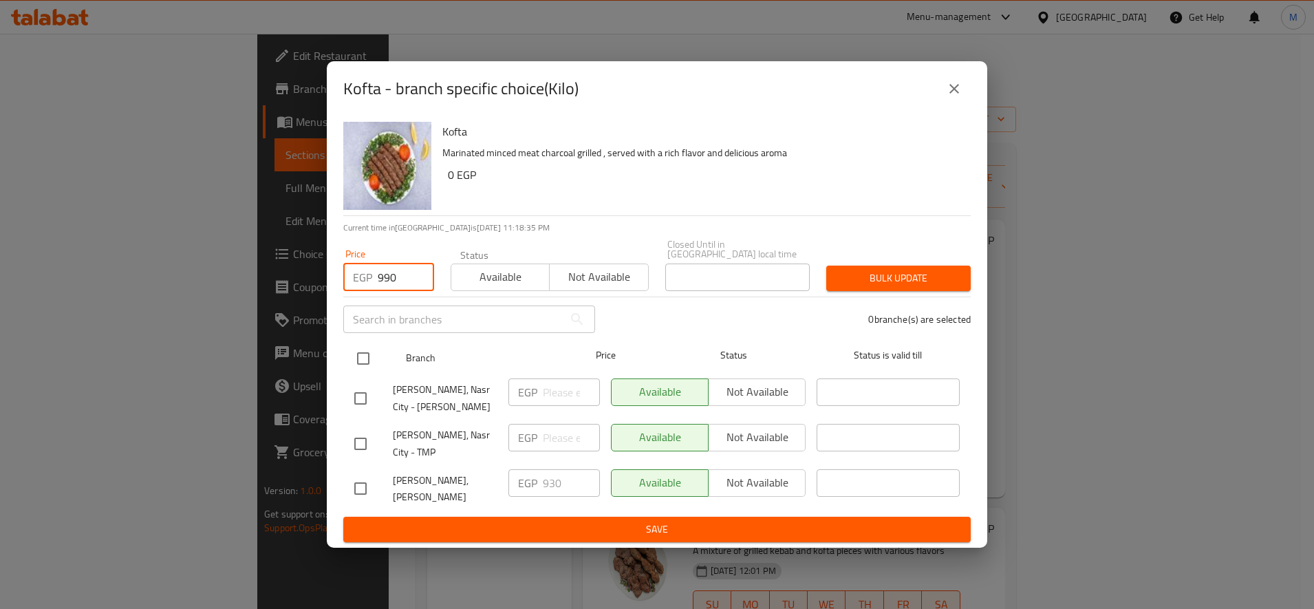
checkbox input "true"
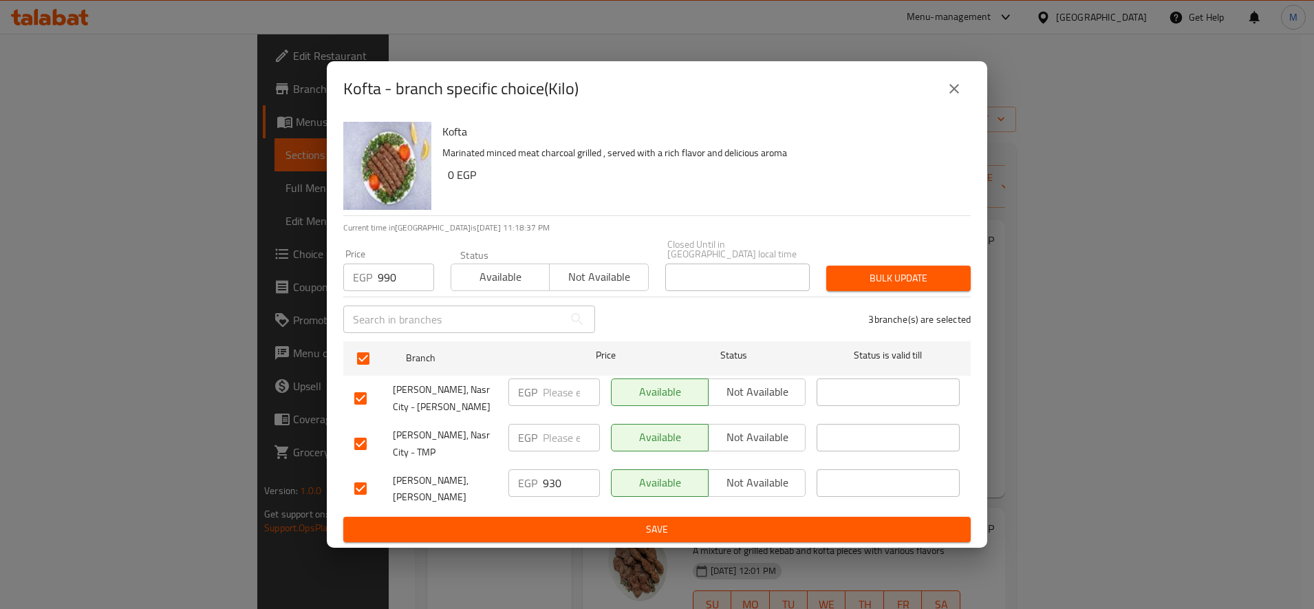
click at [932, 281] on span "Bulk update" at bounding box center [898, 278] width 122 height 17
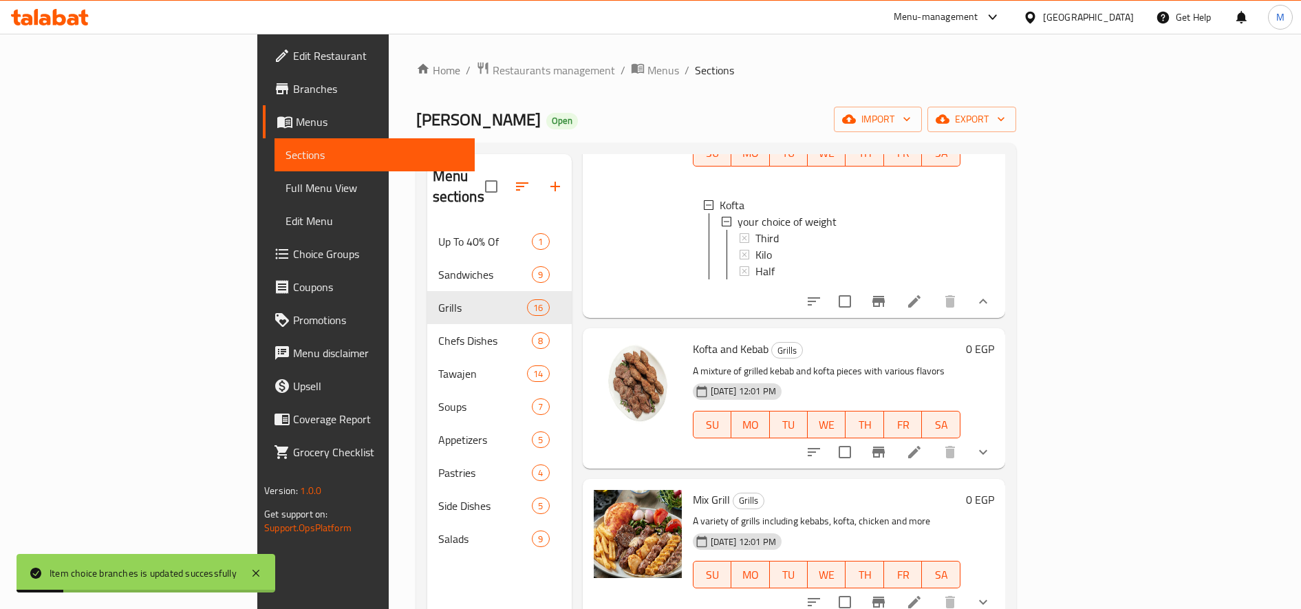
scroll to position [181, 0]
click at [991, 442] on icon "show more" at bounding box center [983, 450] width 17 height 17
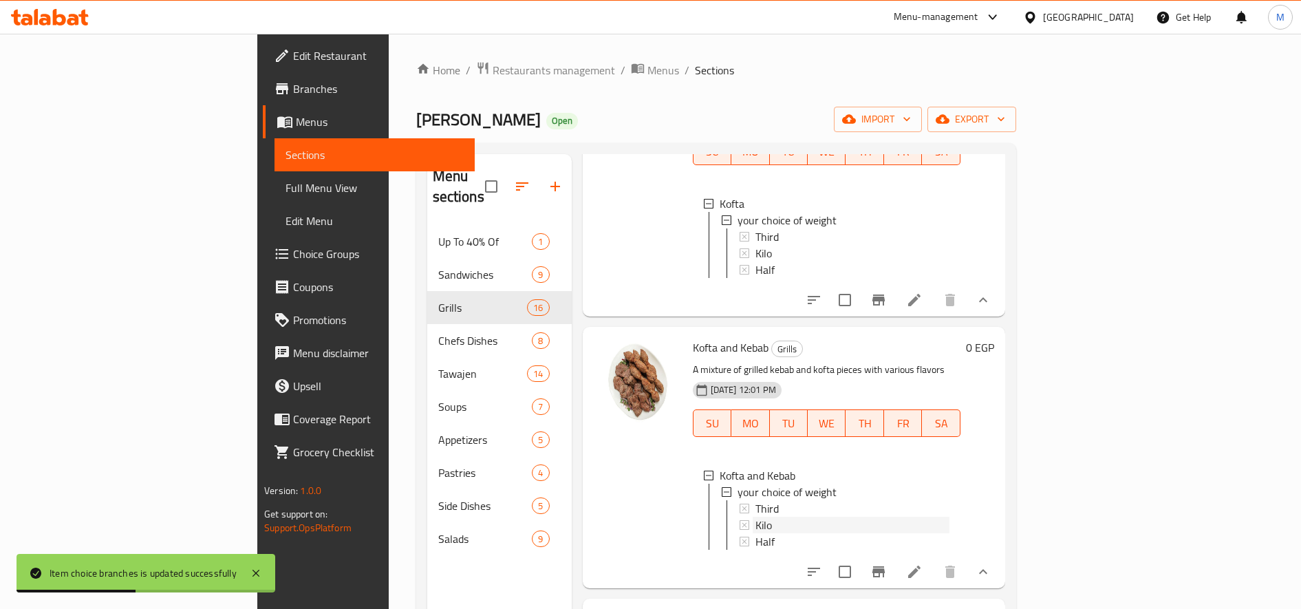
click at [755, 517] on div "Kilo" at bounding box center [852, 525] width 194 height 17
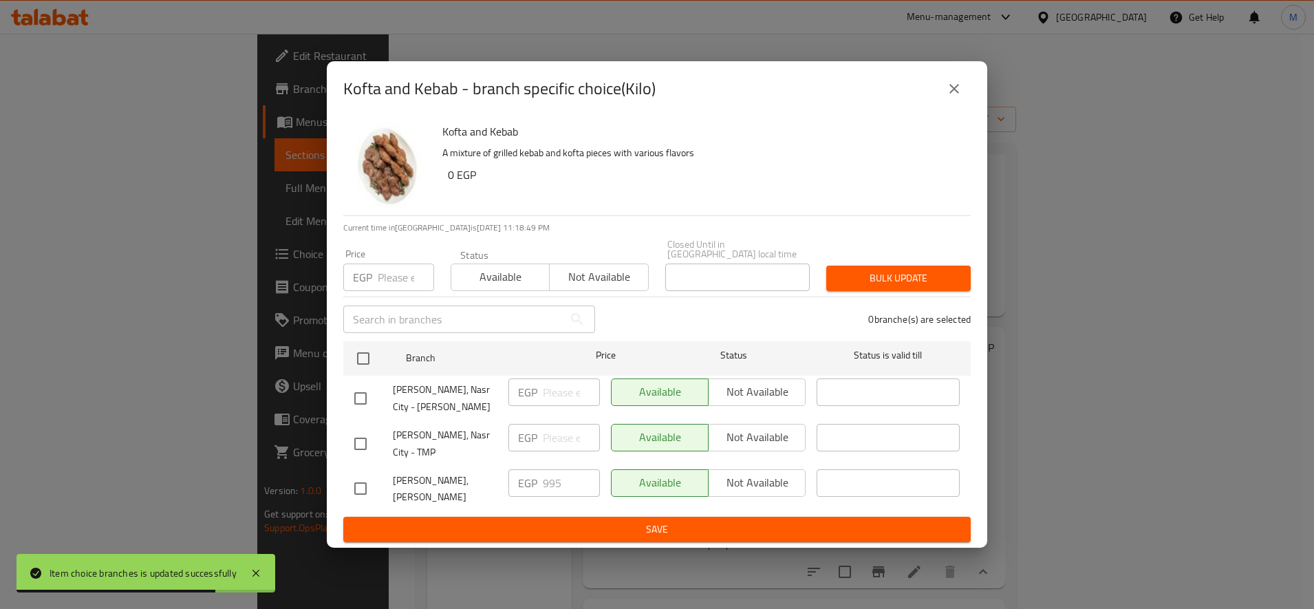
click at [376, 272] on div "EGP Price" at bounding box center [388, 277] width 91 height 28
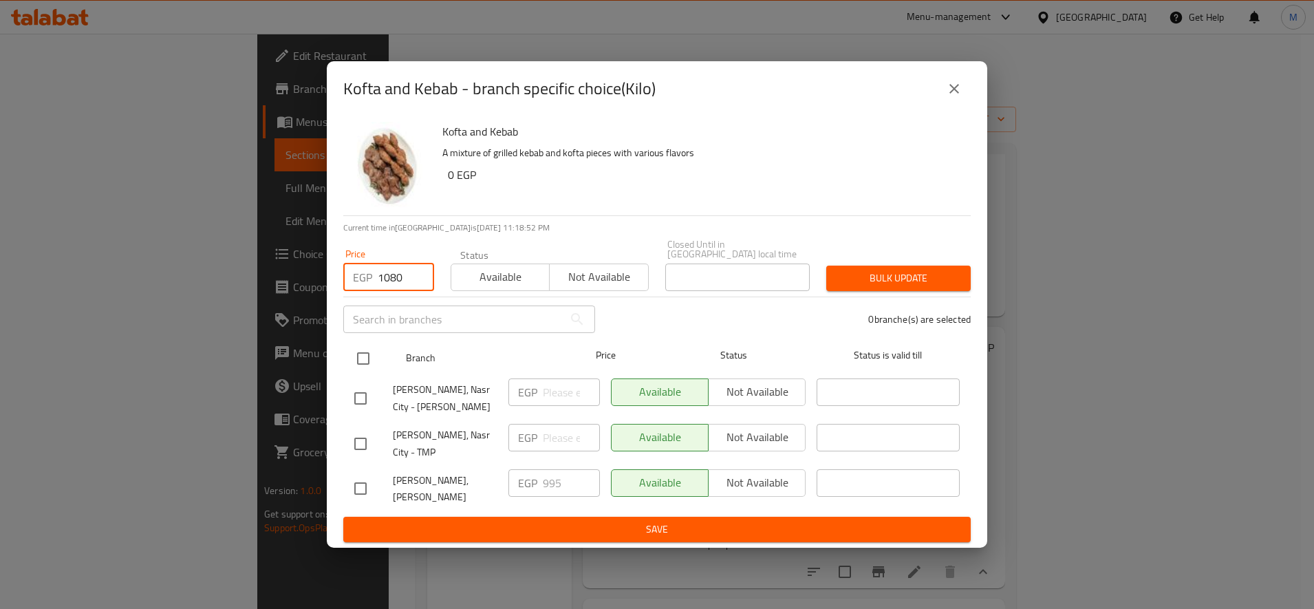
type input "1080"
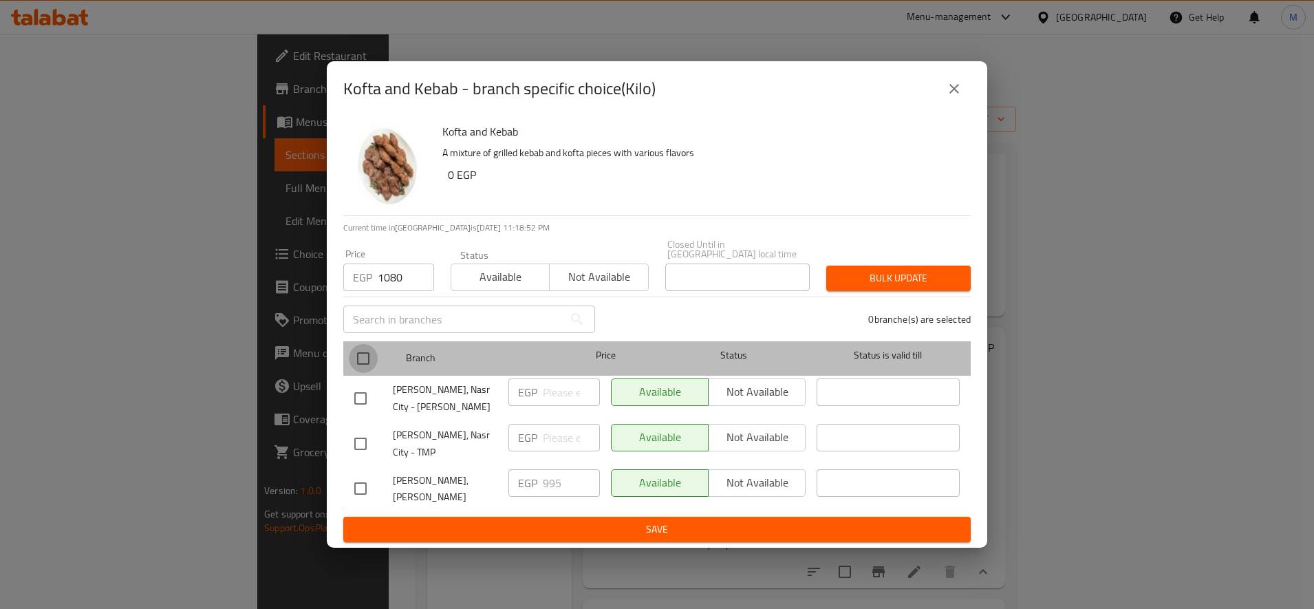
click at [359, 356] on input "checkbox" at bounding box center [363, 358] width 29 height 29
checkbox input "true"
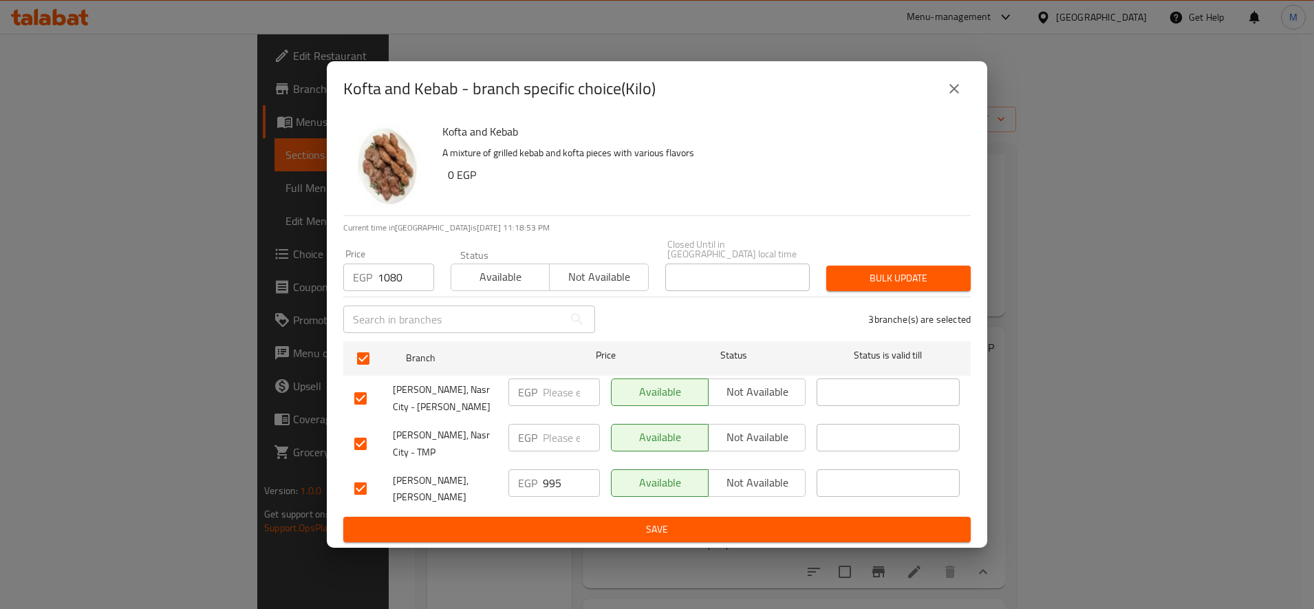
click at [879, 277] on span "Bulk update" at bounding box center [898, 278] width 122 height 17
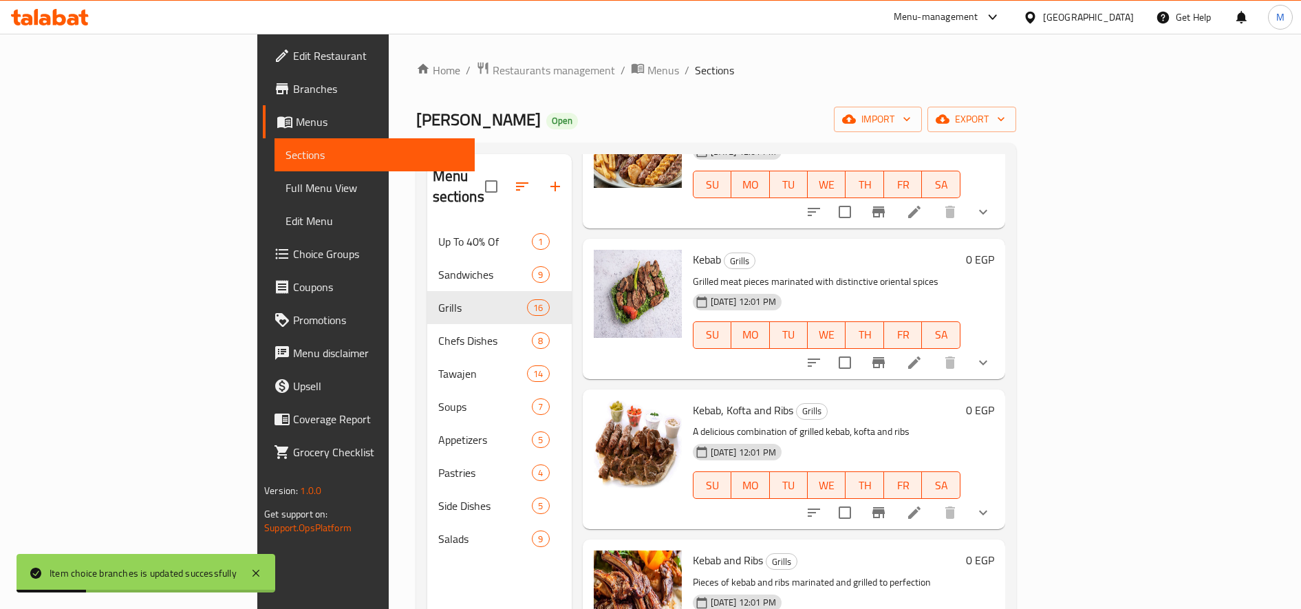
scroll to position [698, 0]
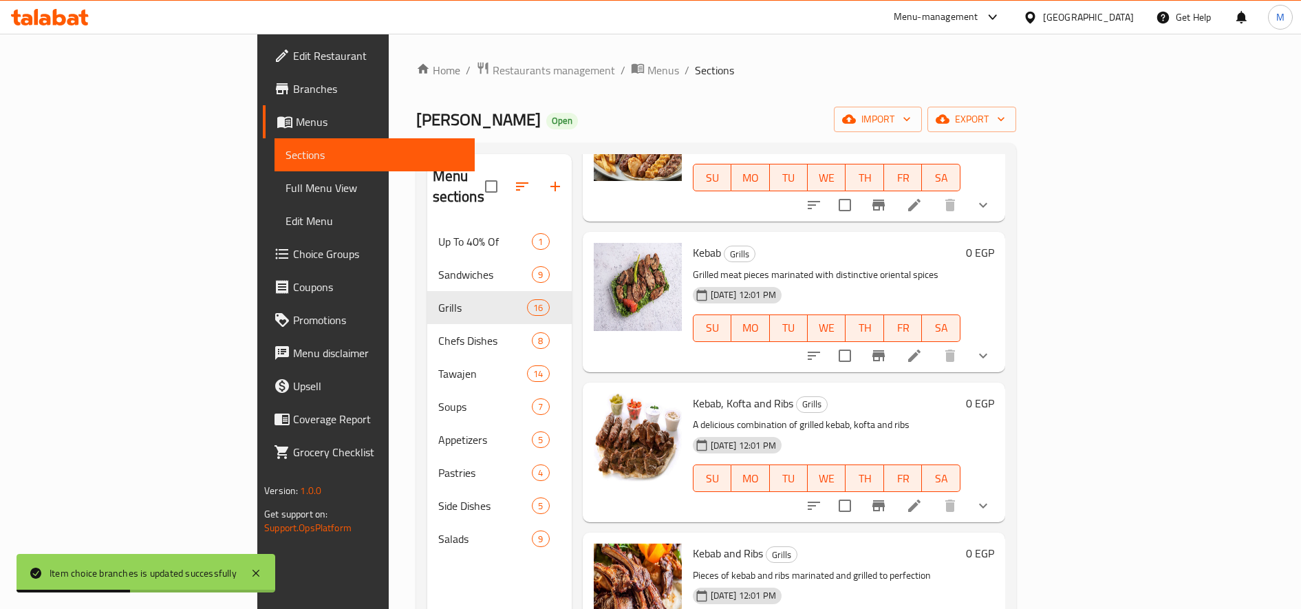
click at [987, 504] on icon "show more" at bounding box center [983, 506] width 8 height 5
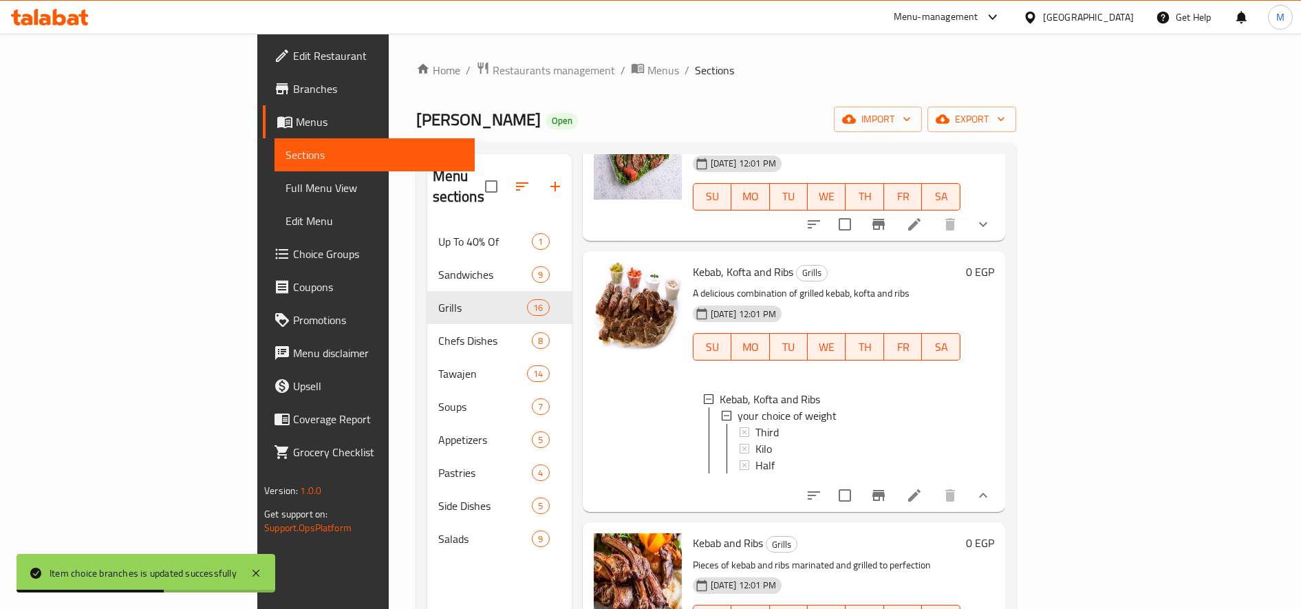
scroll to position [830, 0]
click at [755, 440] on div "Kilo" at bounding box center [852, 448] width 194 height 17
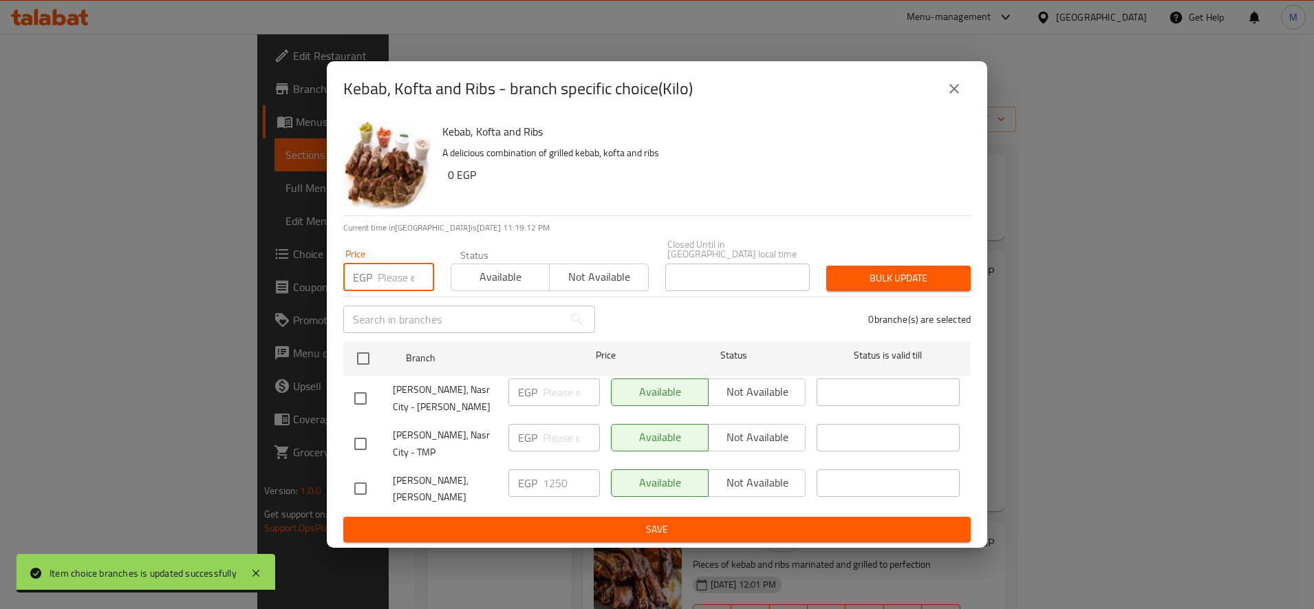
click at [397, 275] on input "number" at bounding box center [406, 277] width 56 height 28
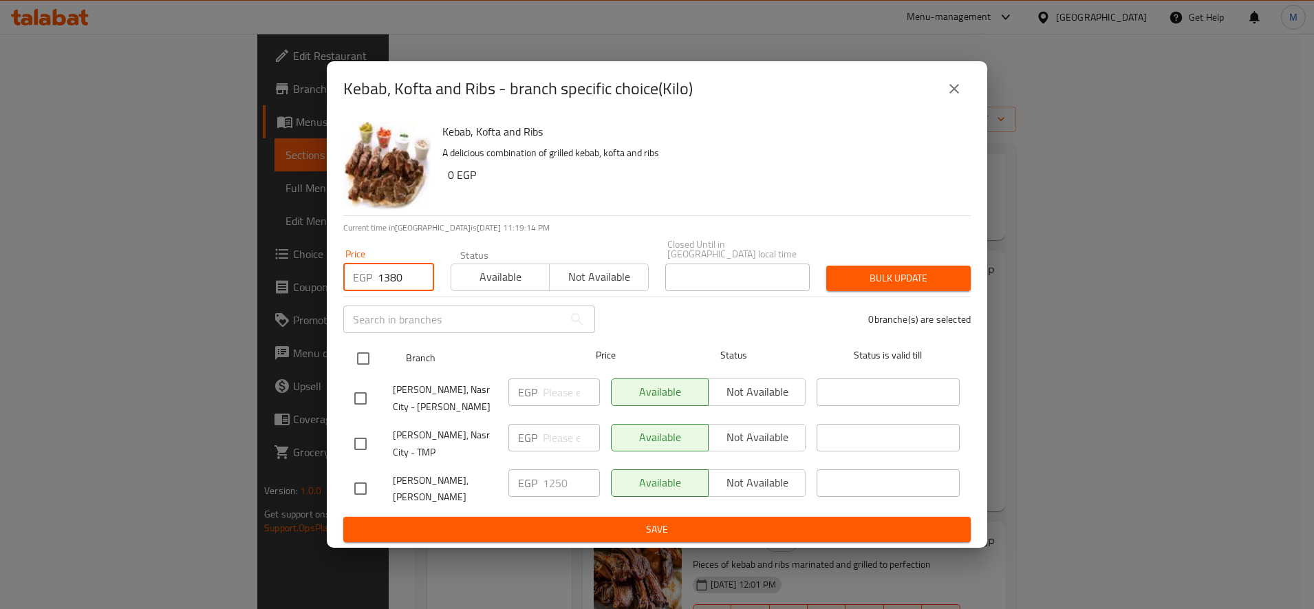
type input "1380"
click at [364, 352] on input "checkbox" at bounding box center [363, 358] width 29 height 29
checkbox input "true"
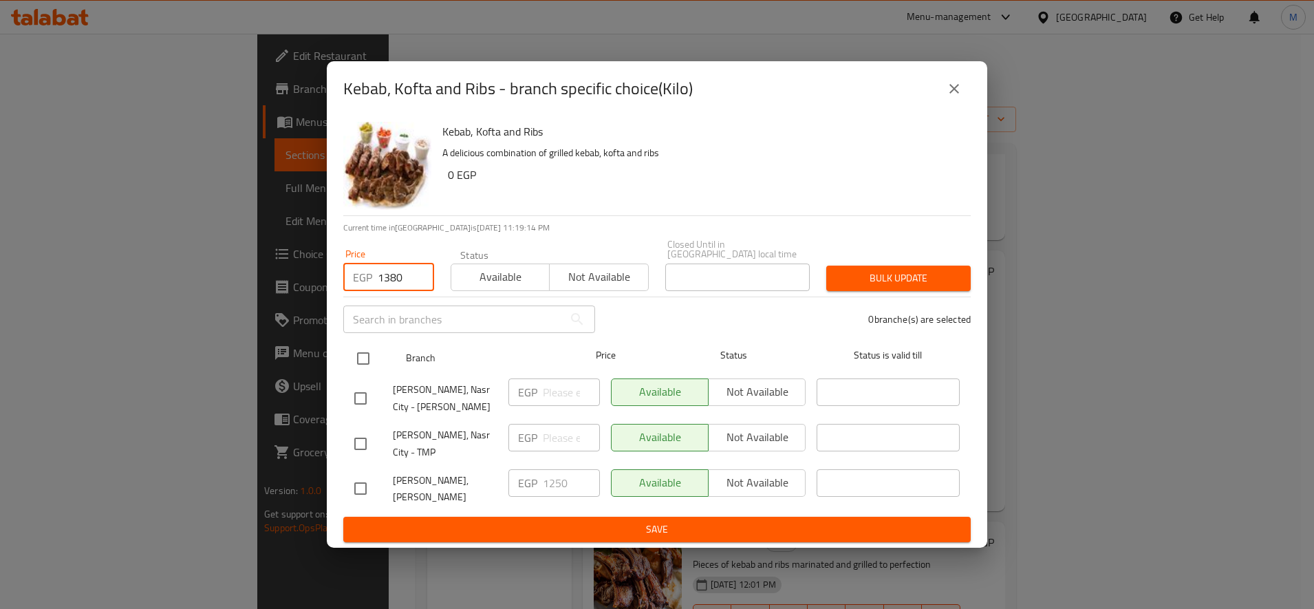
checkbox input "true"
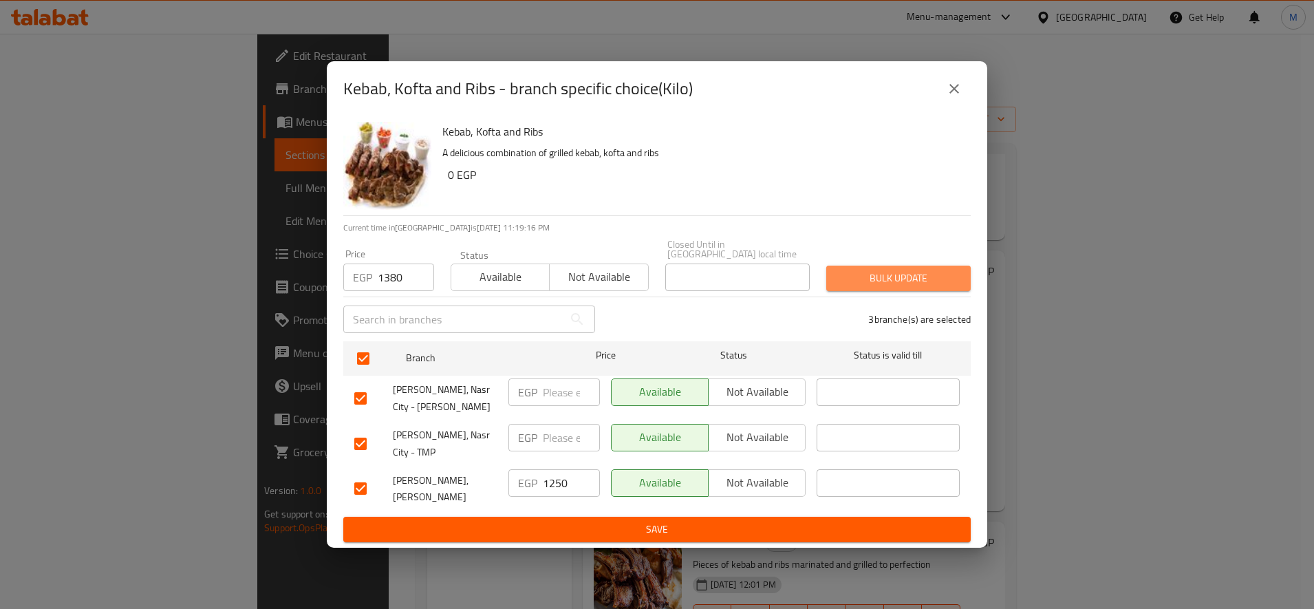
click at [854, 282] on span "Bulk update" at bounding box center [898, 278] width 122 height 17
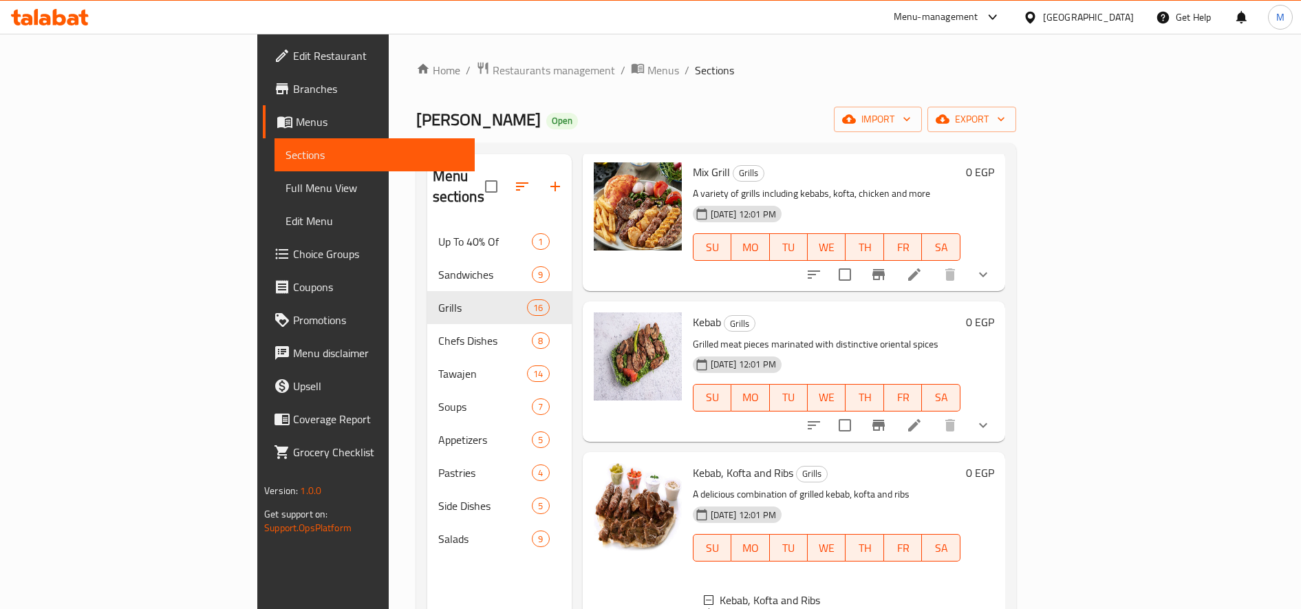
scroll to position [640, 0]
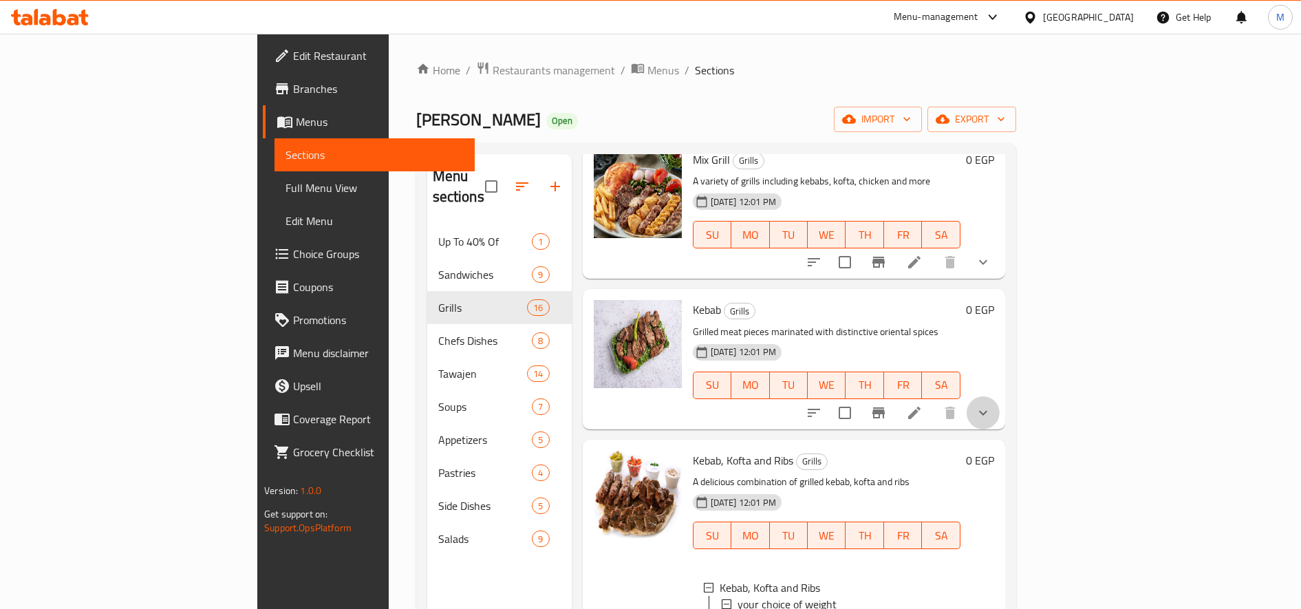
click at [991, 405] on icon "show more" at bounding box center [983, 413] width 17 height 17
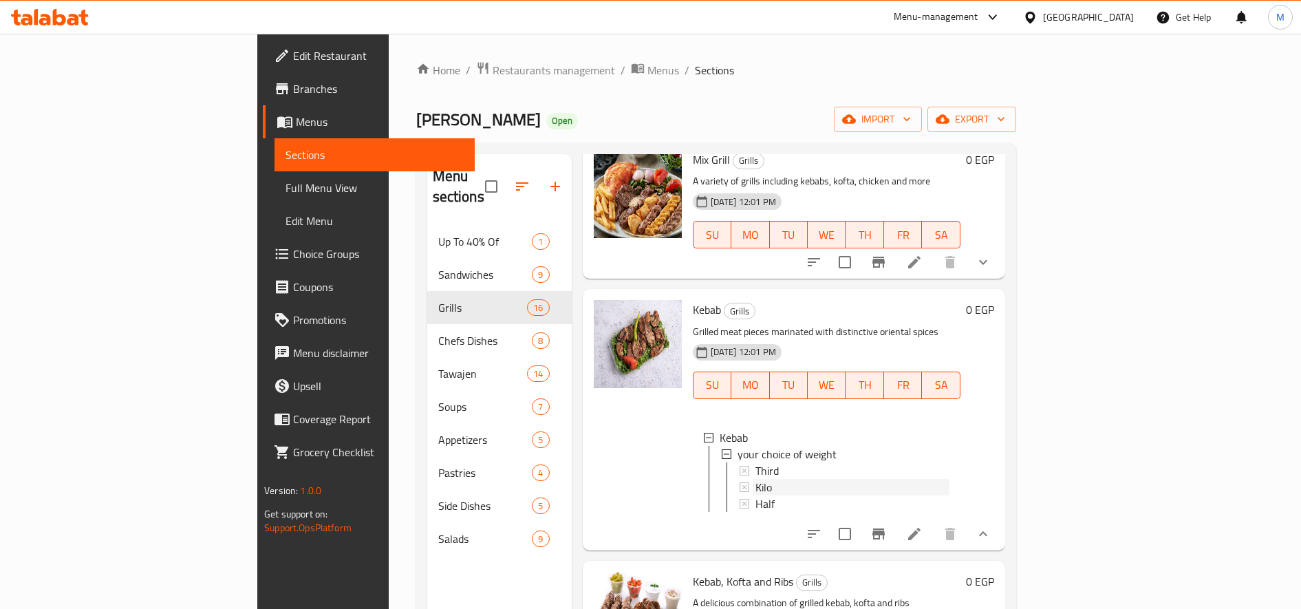
click at [863, 479] on div "Kilo" at bounding box center [852, 487] width 194 height 17
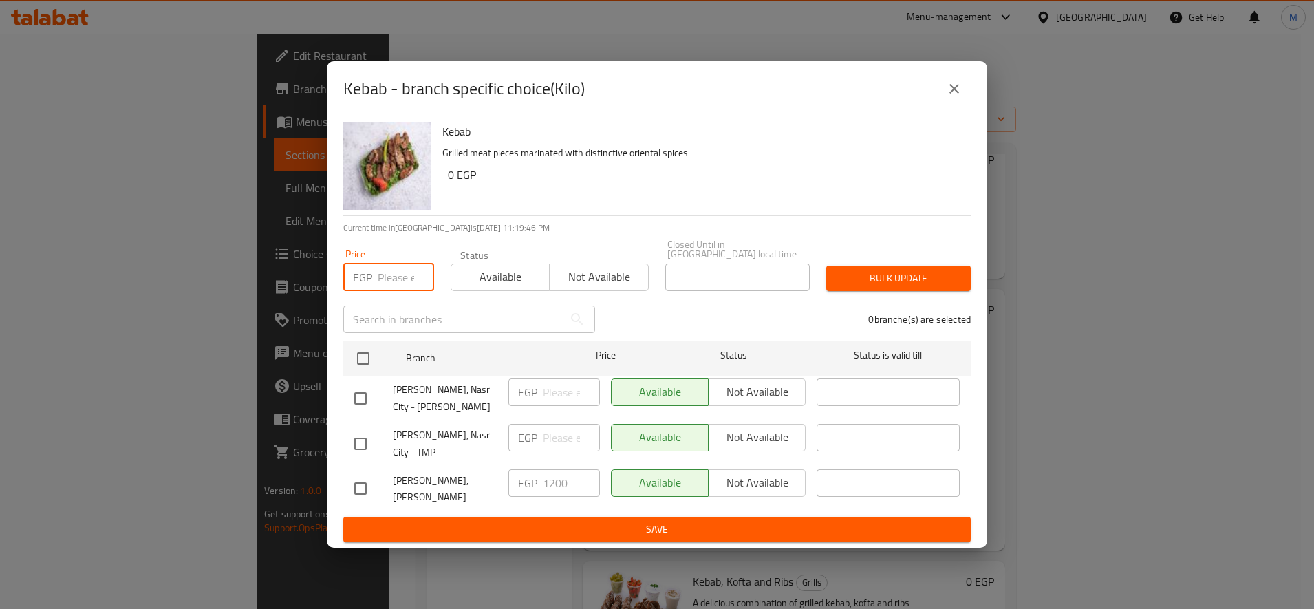
click at [394, 272] on input "number" at bounding box center [406, 277] width 56 height 28
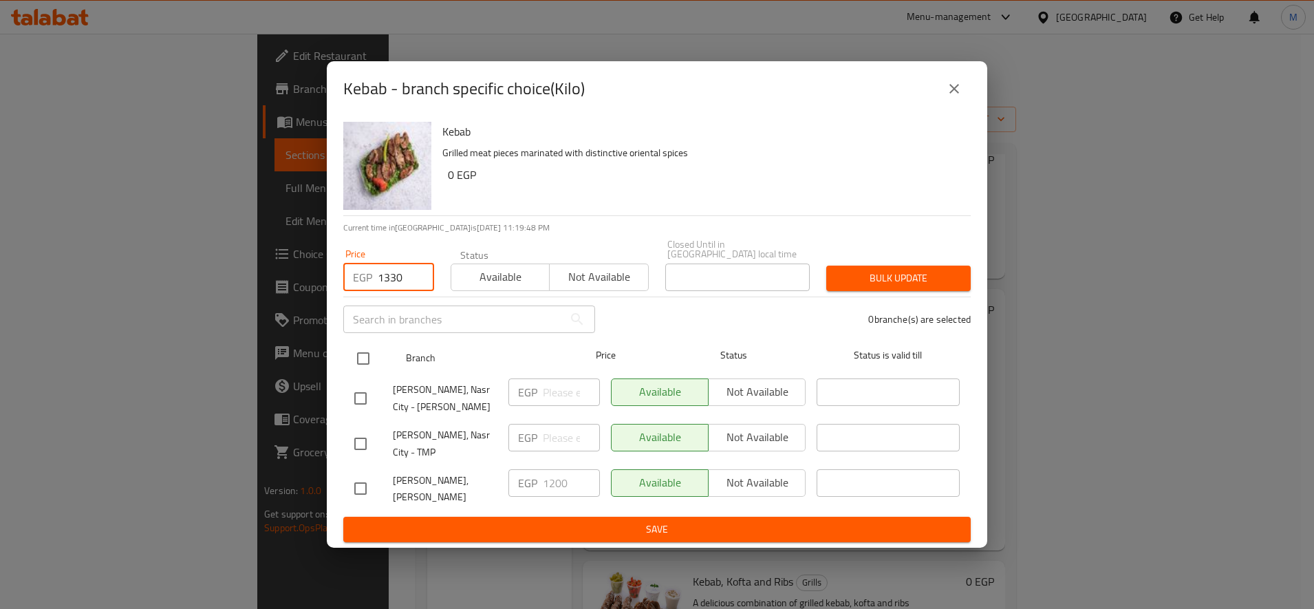
type input "1330"
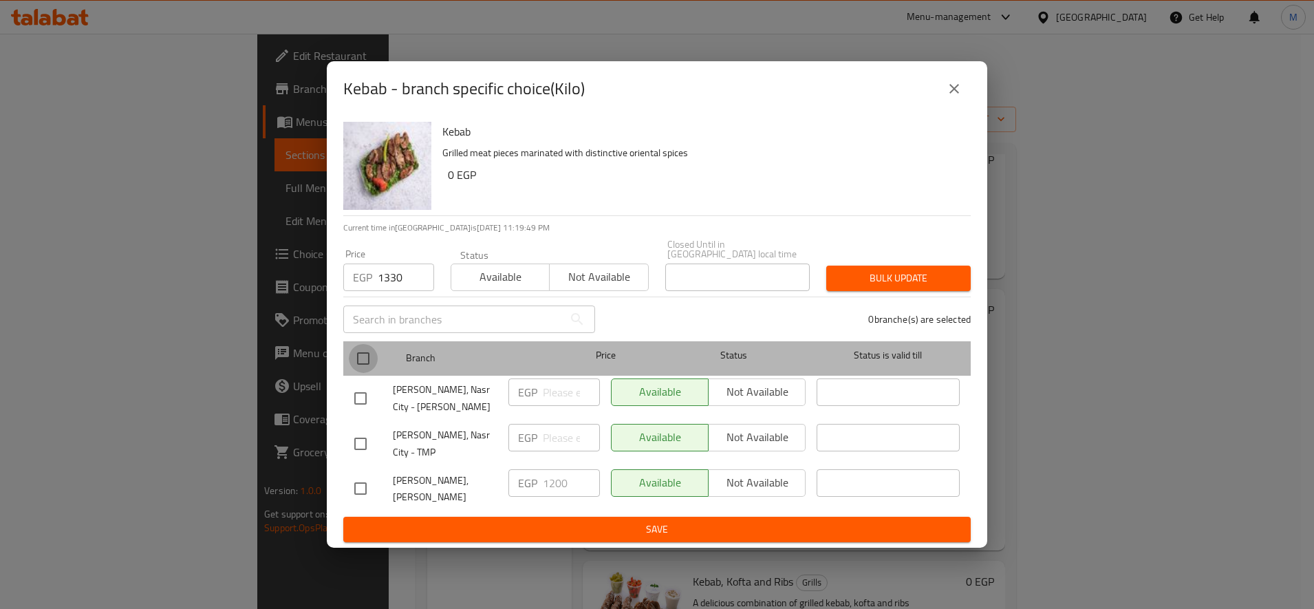
drag, startPoint x: 369, startPoint y: 367, endPoint x: 448, endPoint y: 334, distance: 85.1
click at [369, 367] on input "checkbox" at bounding box center [363, 358] width 29 height 29
checkbox input "true"
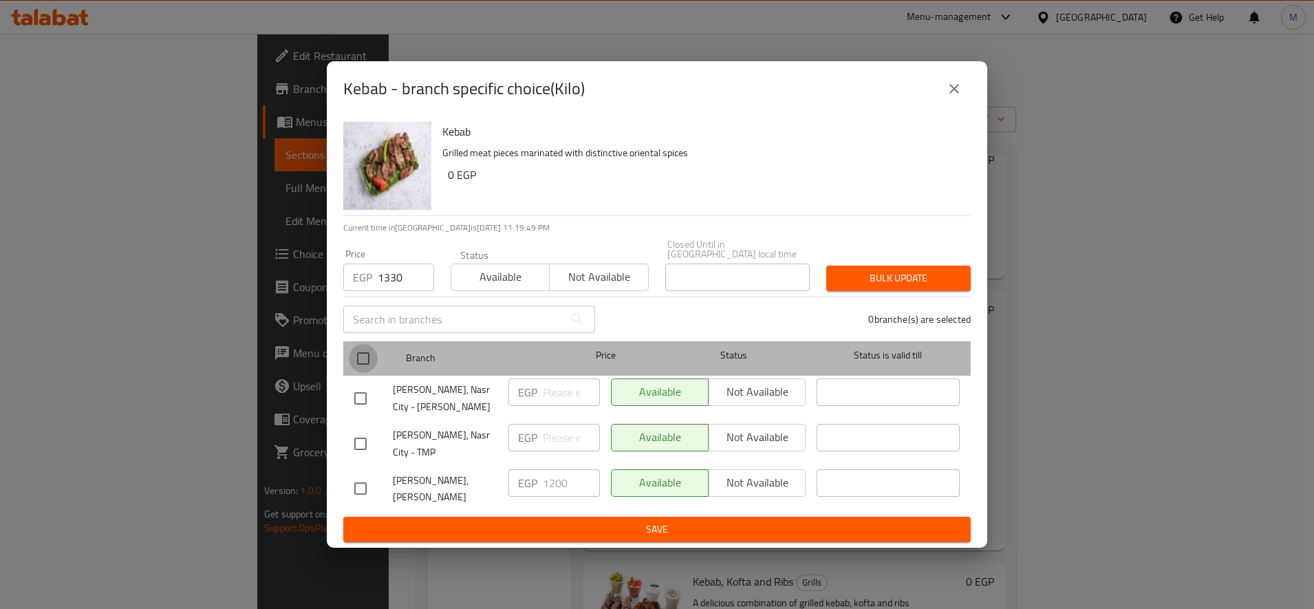
checkbox input "true"
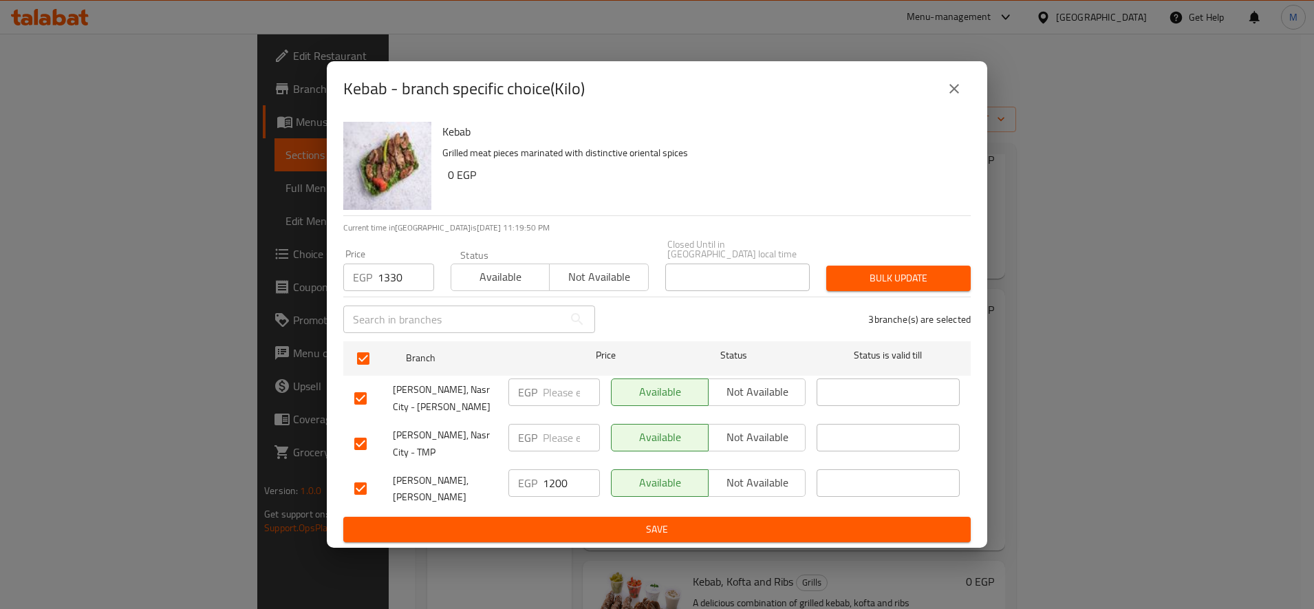
click at [914, 270] on span "Bulk update" at bounding box center [898, 278] width 122 height 17
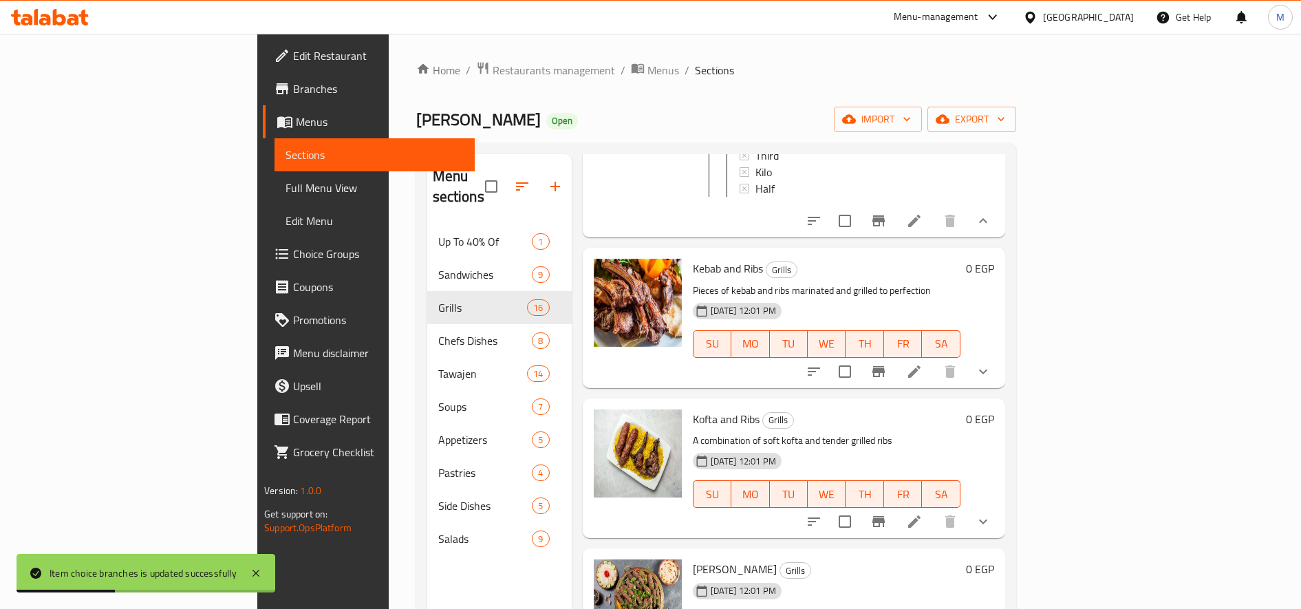
scroll to position [1232, 0]
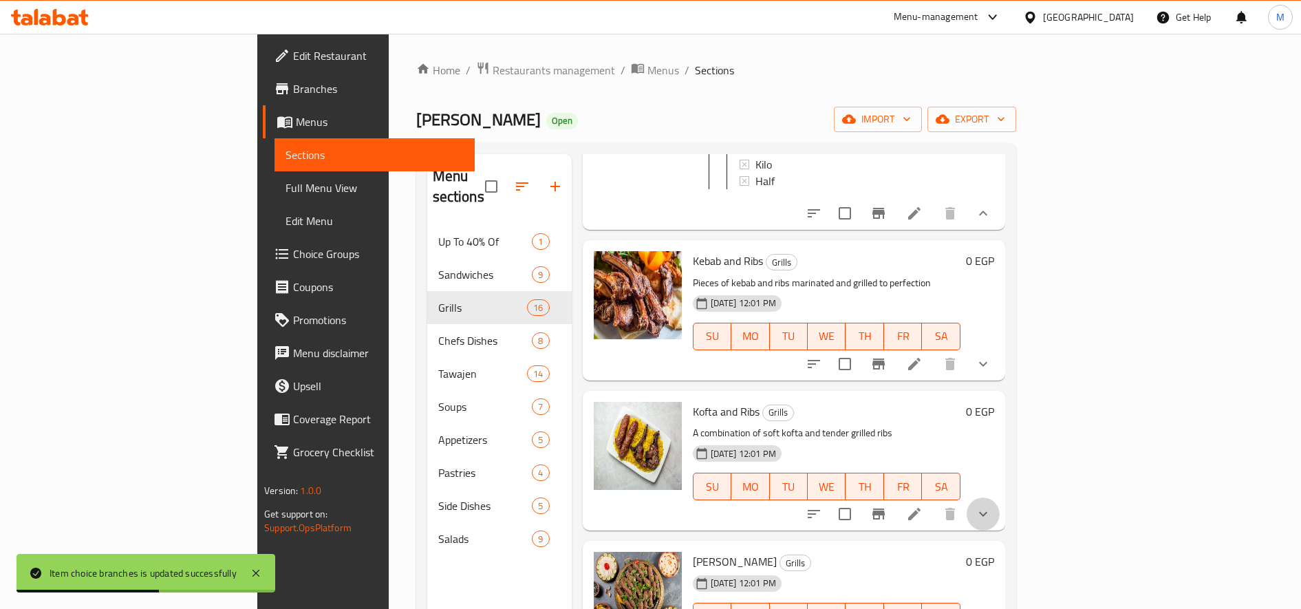
click at [1000, 512] on button "show more" at bounding box center [983, 513] width 33 height 33
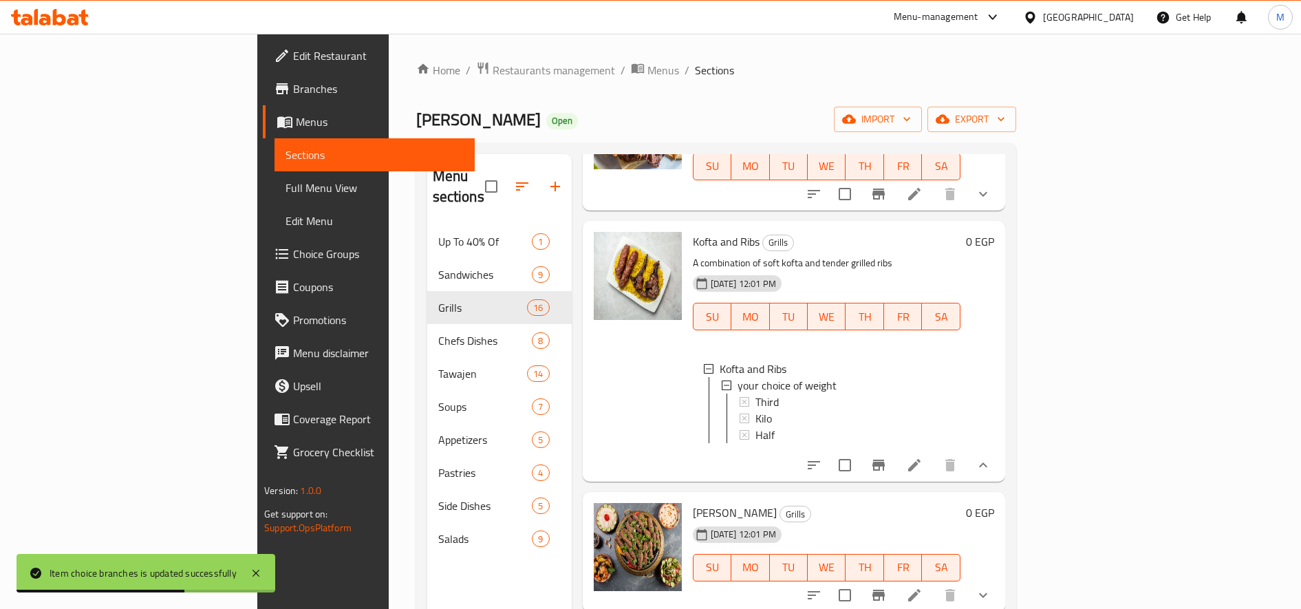
scroll to position [1407, 0]
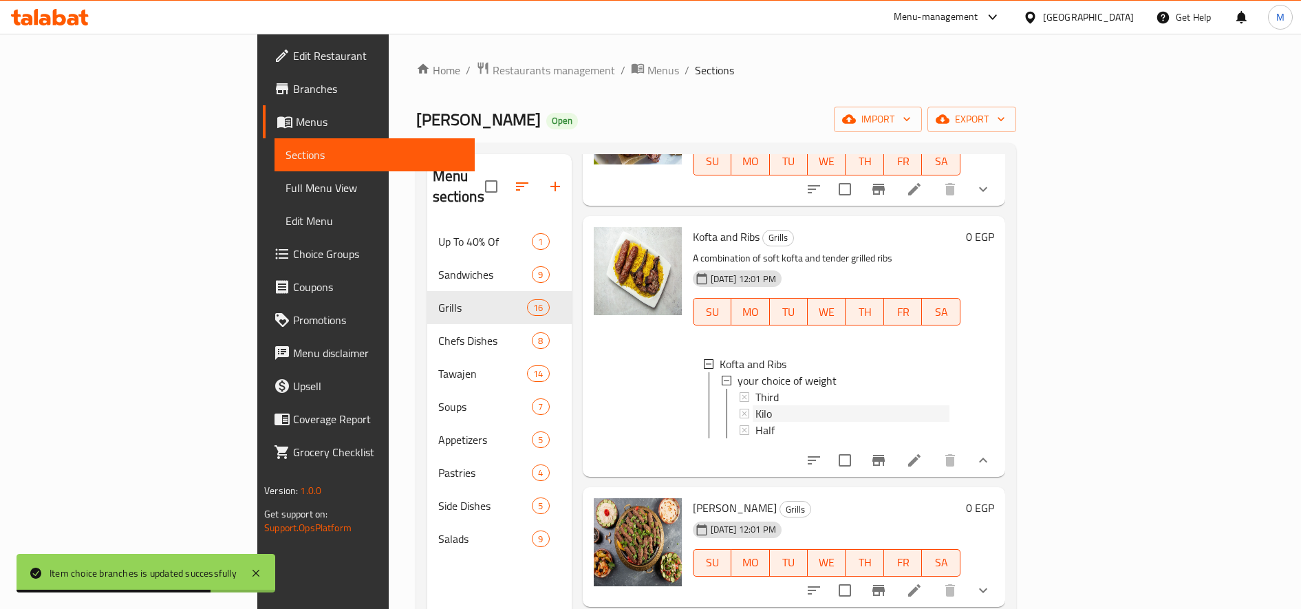
click at [755, 422] on span "Kilo" at bounding box center [763, 413] width 17 height 17
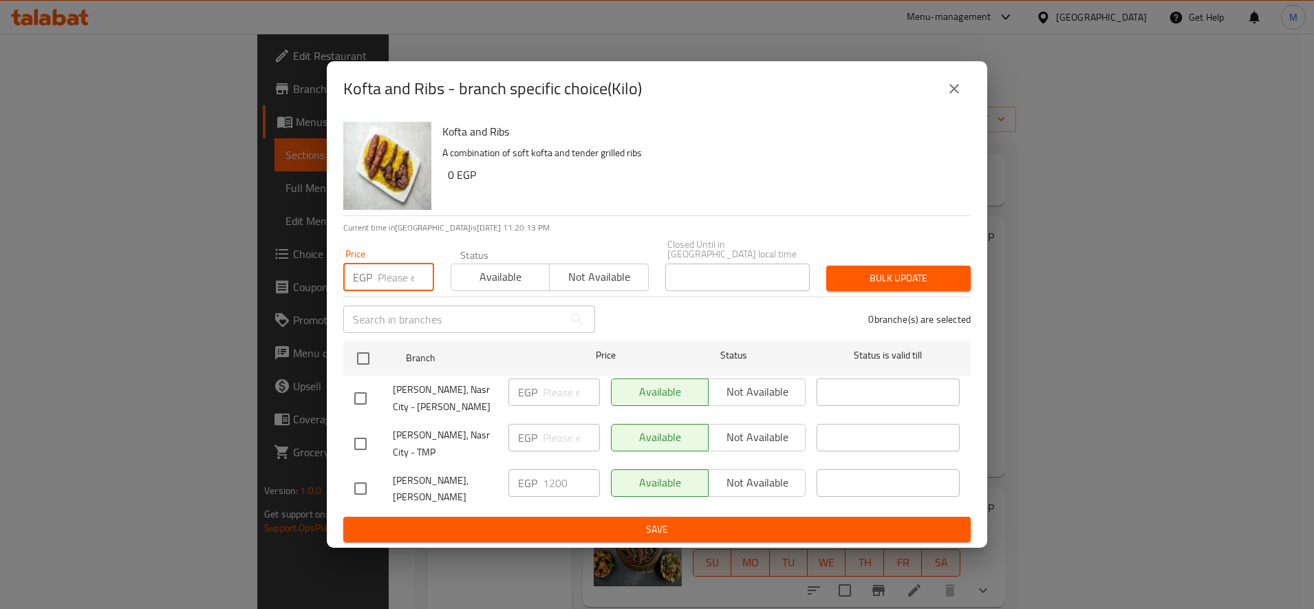
click at [398, 277] on input "number" at bounding box center [406, 277] width 56 height 28
type input "1150"
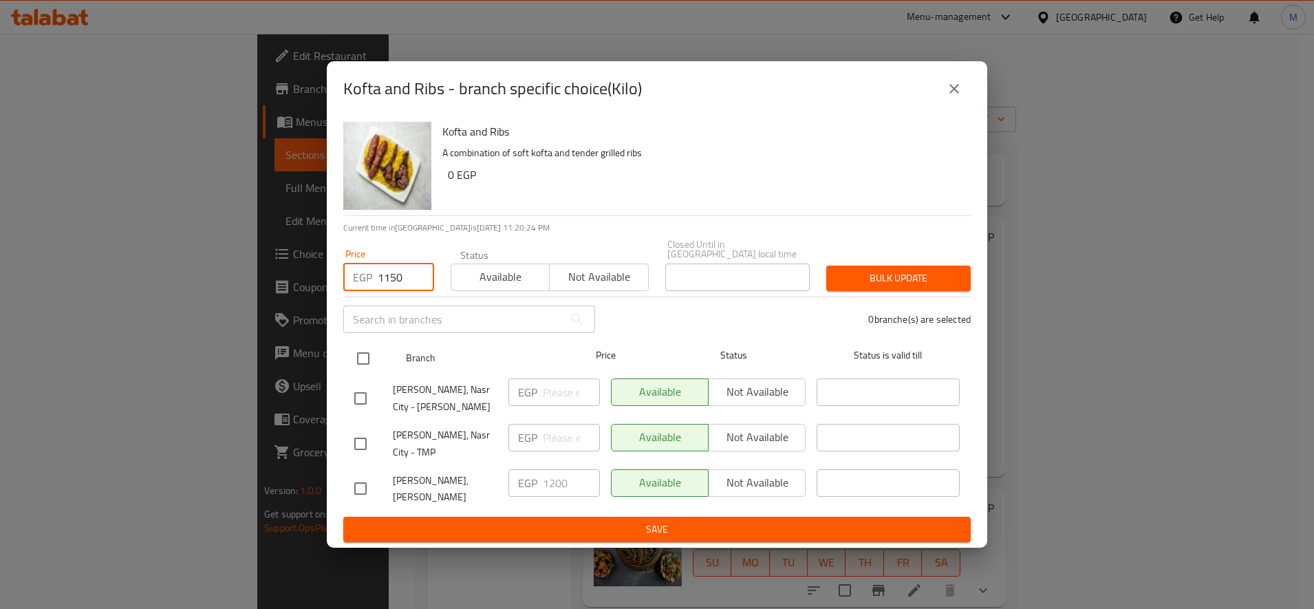
click at [364, 363] on input "checkbox" at bounding box center [363, 358] width 29 height 29
checkbox input "true"
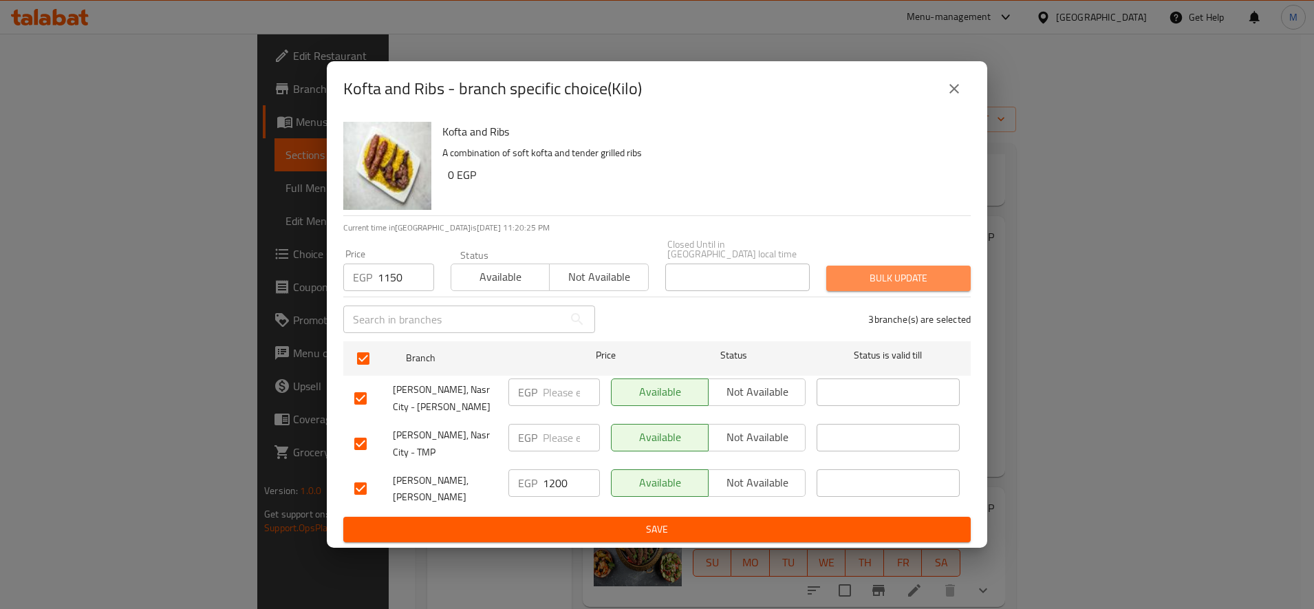
click at [850, 287] on span "Bulk update" at bounding box center [898, 278] width 122 height 17
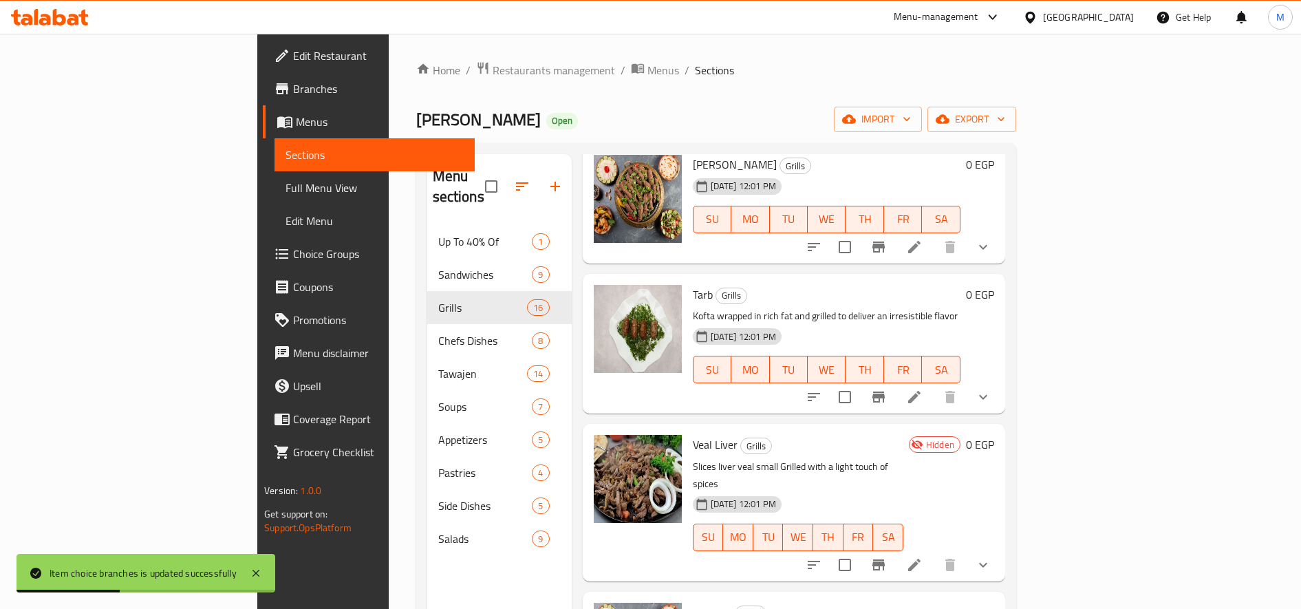
scroll to position [1760, 0]
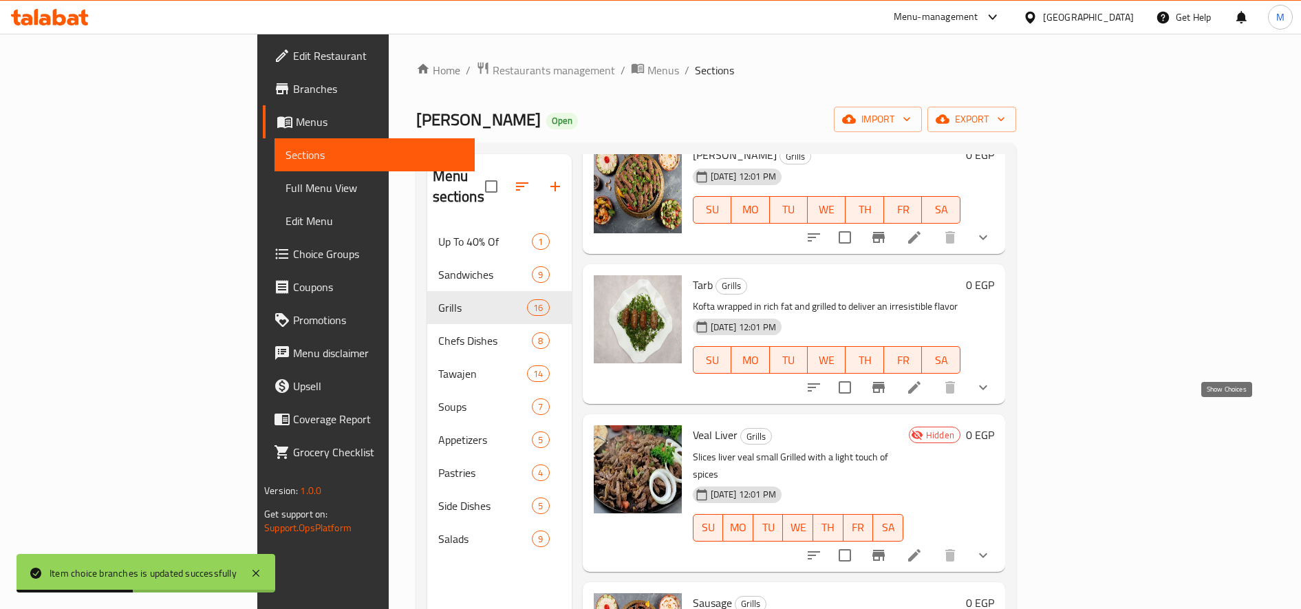
click at [991, 396] on icon "show more" at bounding box center [983, 387] width 17 height 17
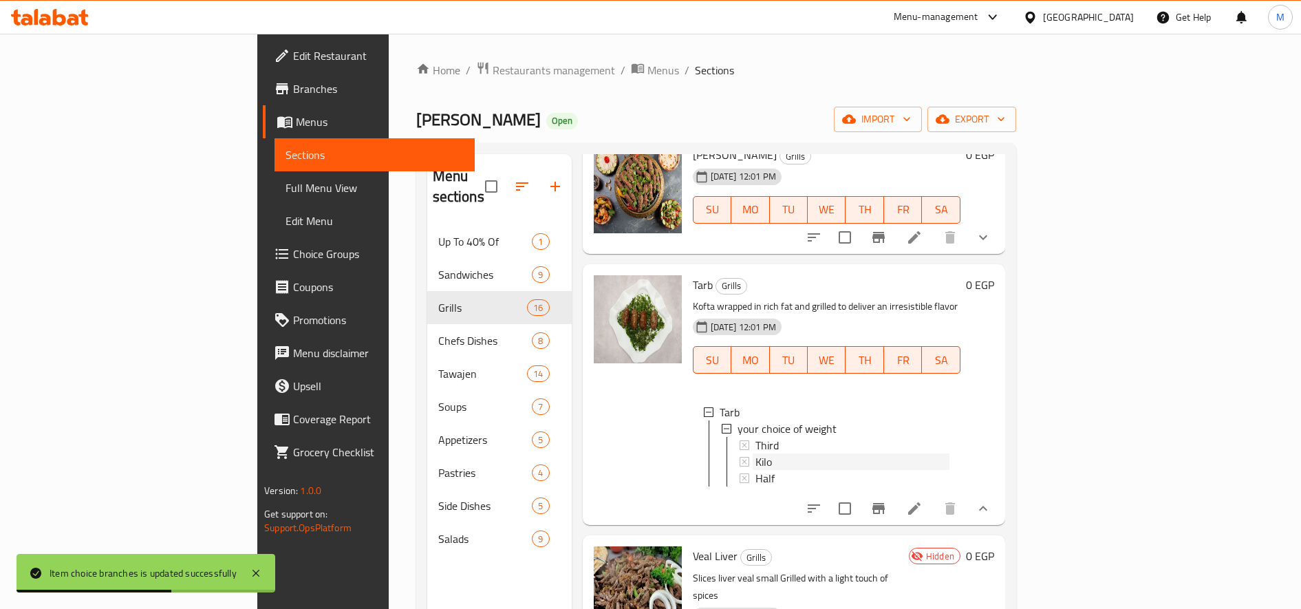
click at [755, 470] on span "Kilo" at bounding box center [763, 461] width 17 height 17
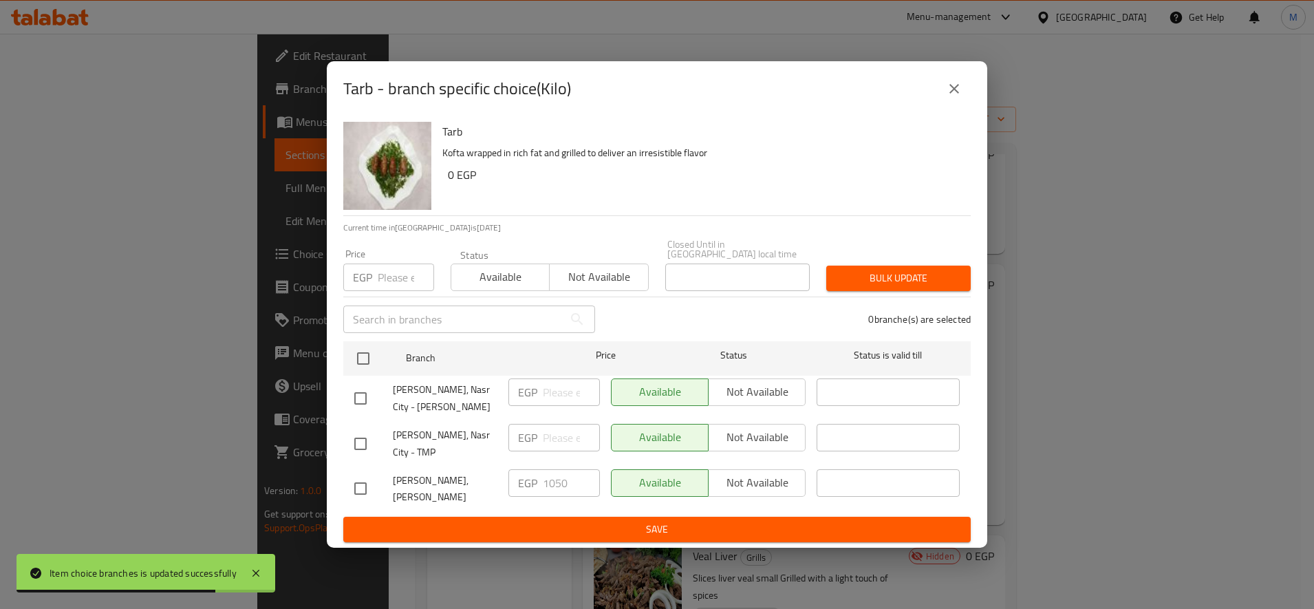
click at [372, 280] on div "EGP Price" at bounding box center [388, 277] width 91 height 28
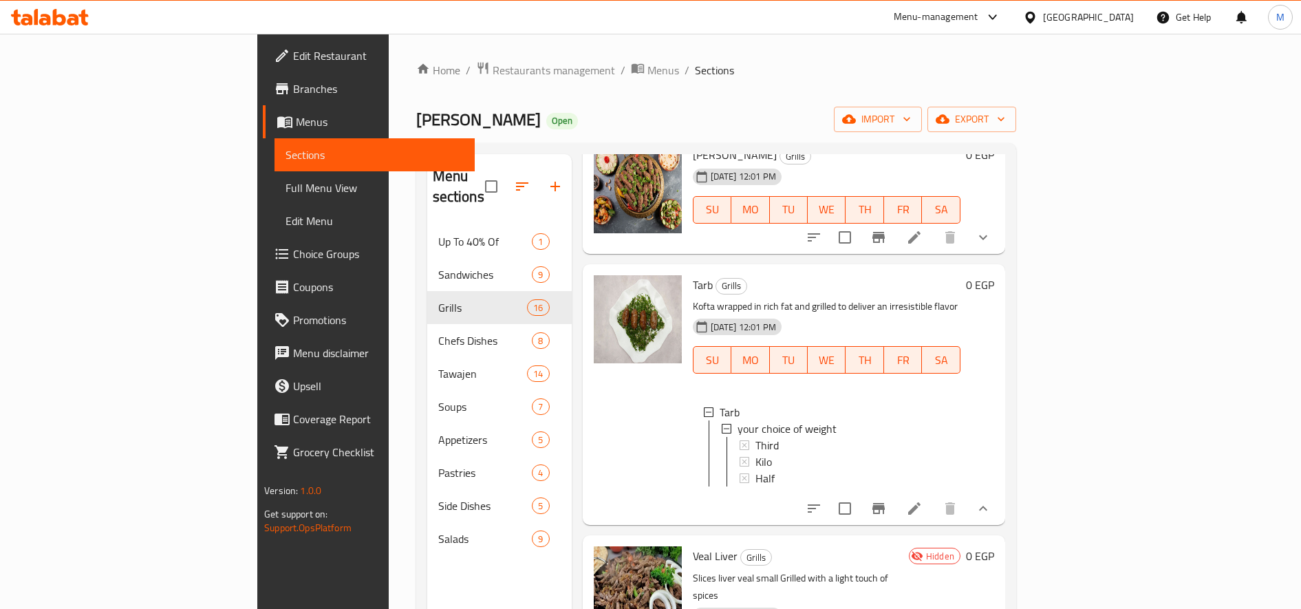
click at [755, 470] on div "Kilo" at bounding box center [852, 461] width 194 height 17
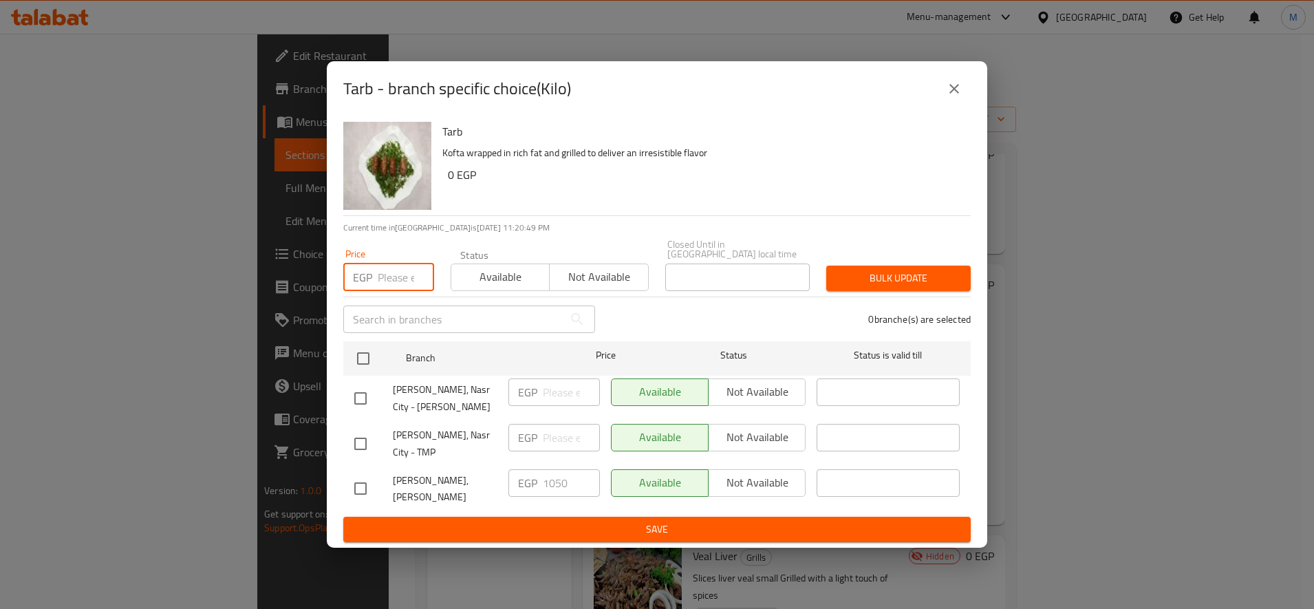
click at [402, 278] on input "number" at bounding box center [406, 277] width 56 height 28
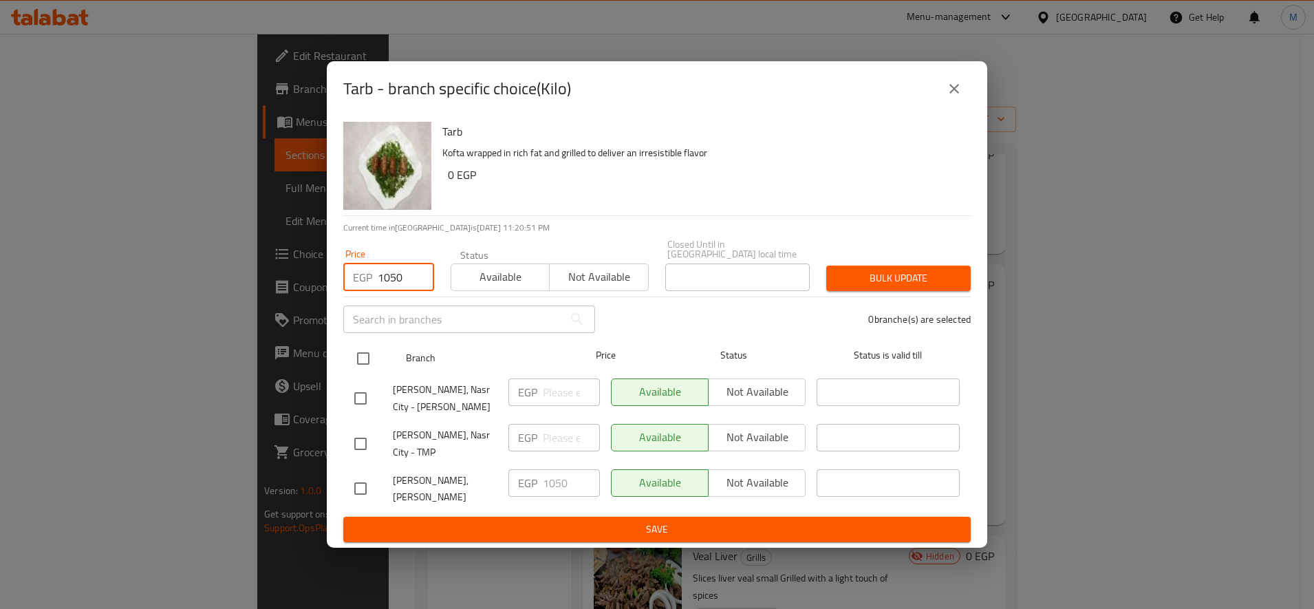
type input "1050"
click at [360, 366] on input "checkbox" at bounding box center [363, 358] width 29 height 29
checkbox input "true"
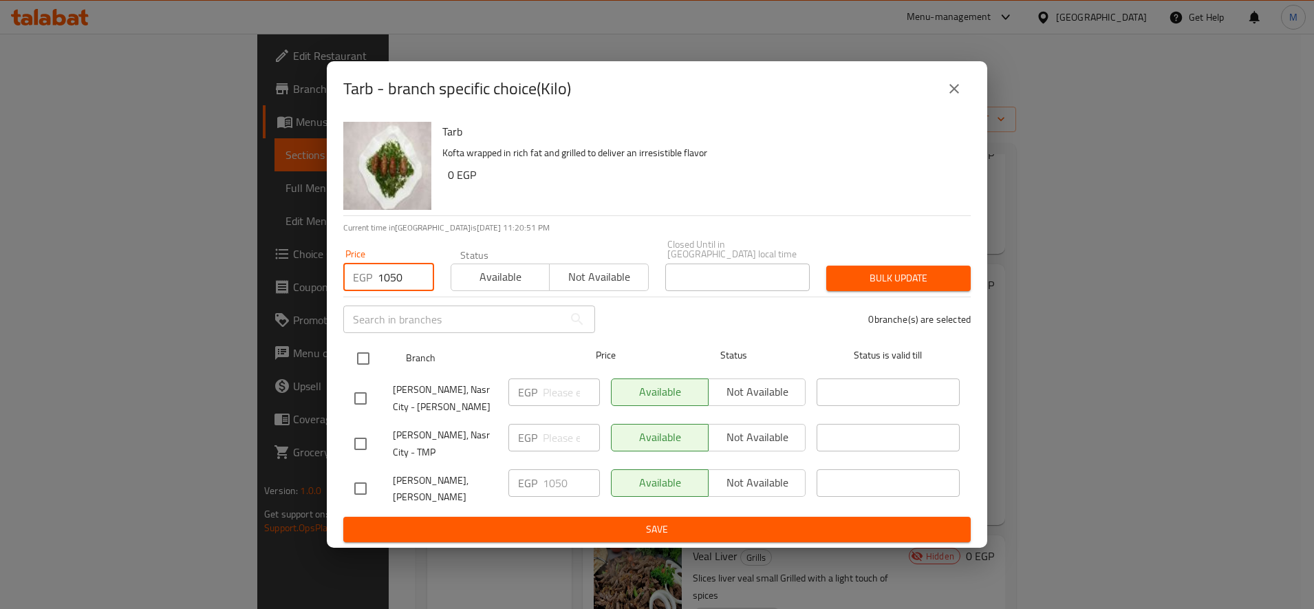
checkbox input "true"
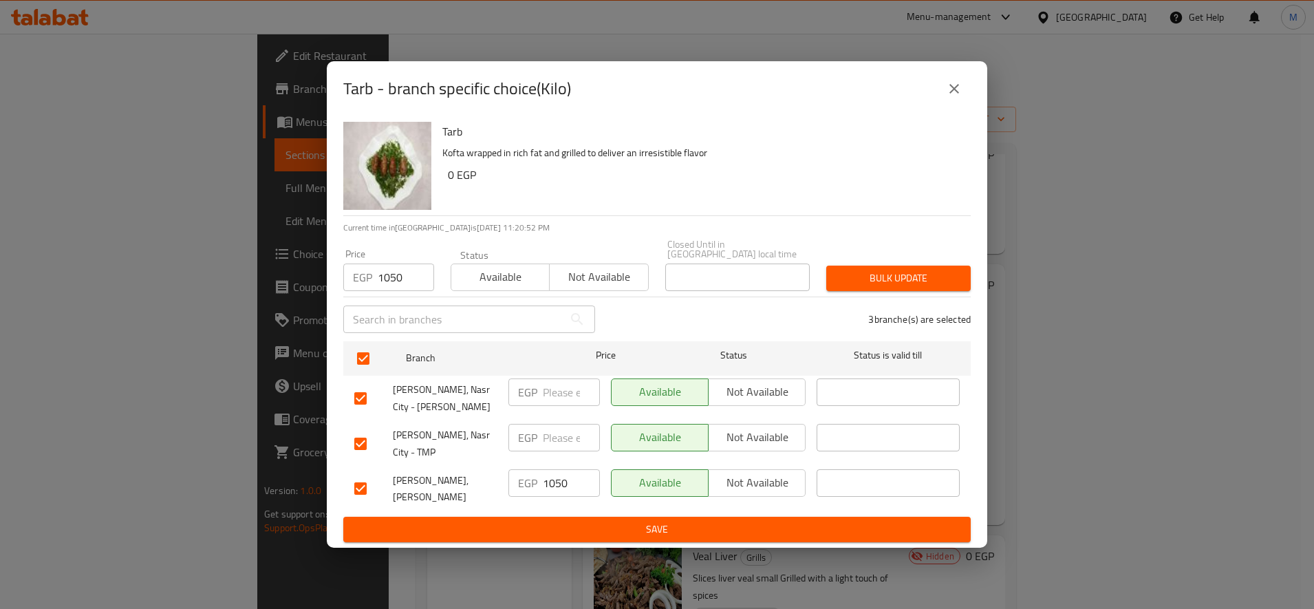
click at [861, 278] on span "Bulk update" at bounding box center [898, 278] width 122 height 17
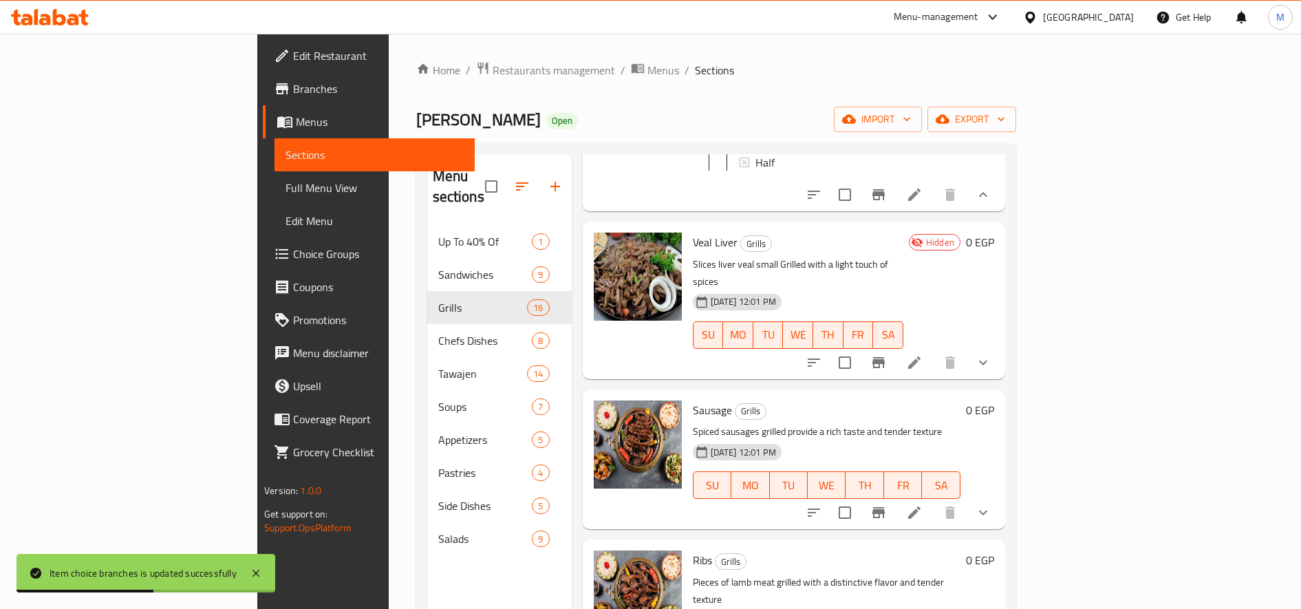
scroll to position [2067, 0]
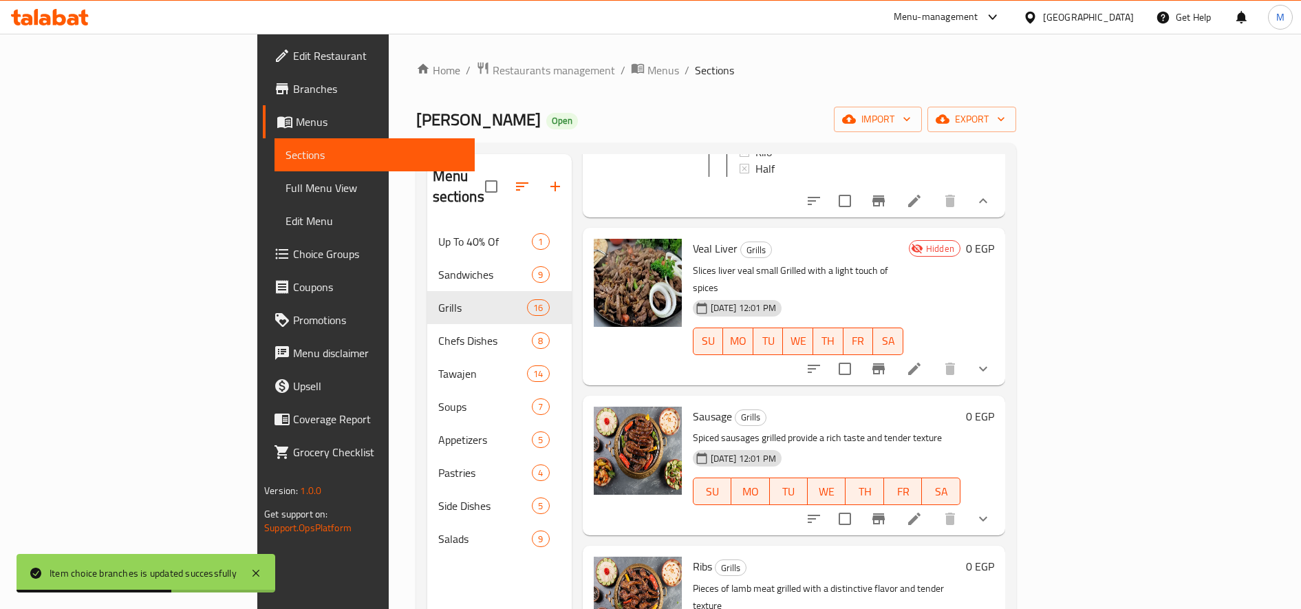
click at [693, 259] on span "Veal Liver" at bounding box center [715, 248] width 45 height 21
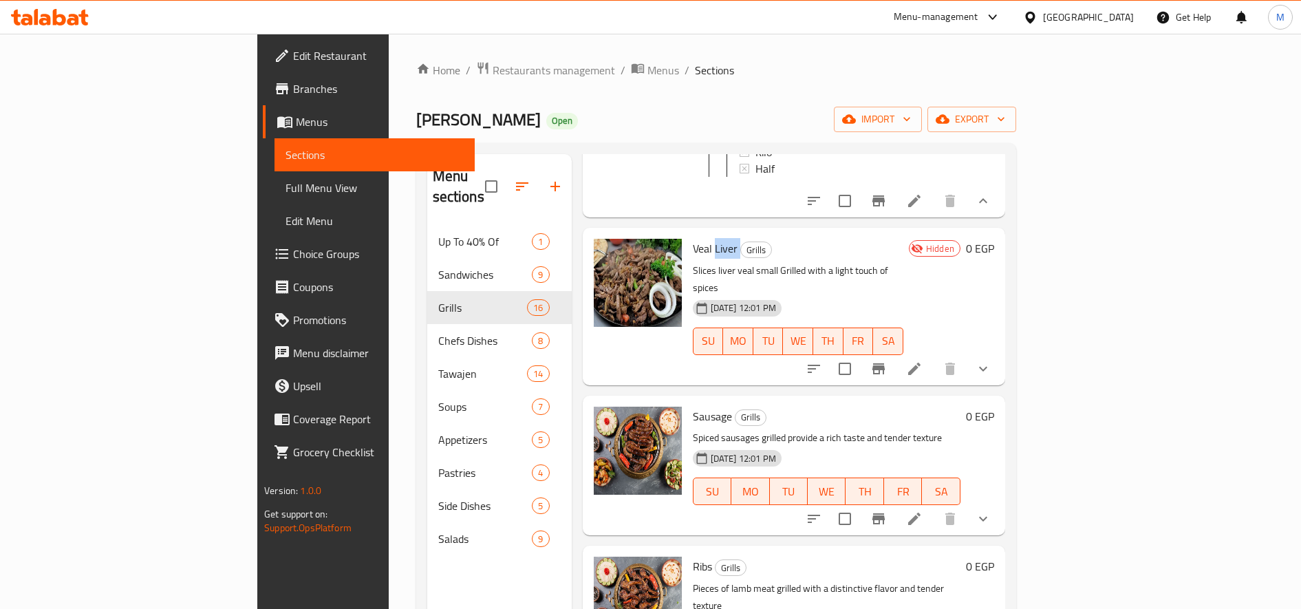
copy h6 "Liver"
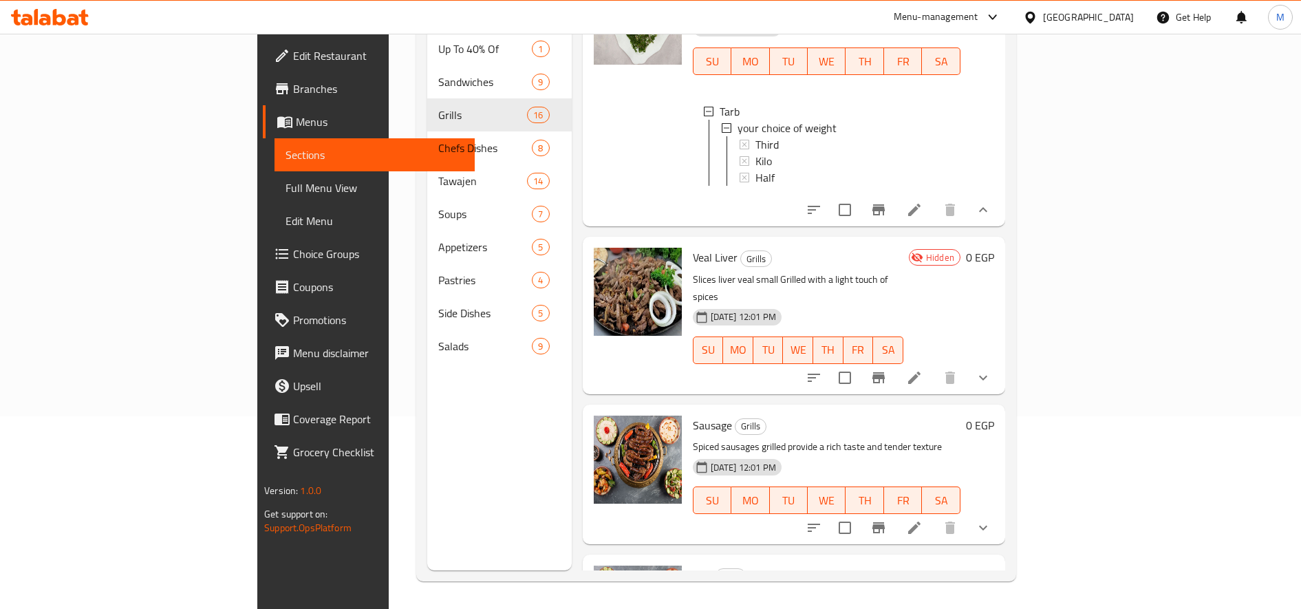
scroll to position [1896, 0]
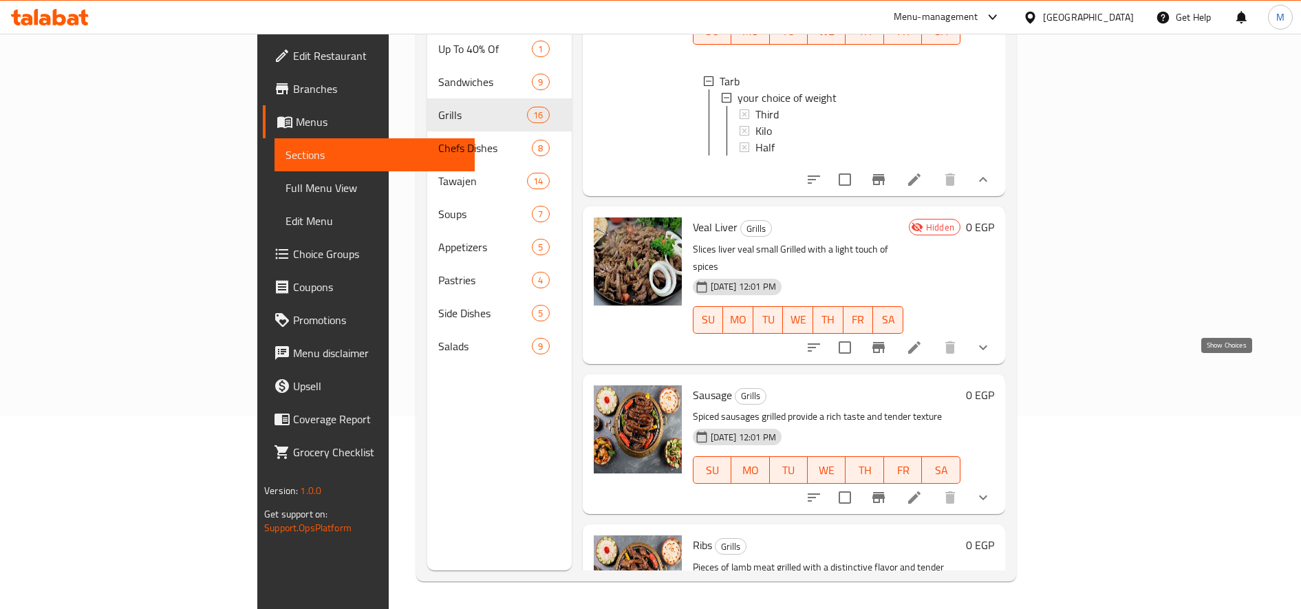
click at [991, 356] on icon "show more" at bounding box center [983, 347] width 17 height 17
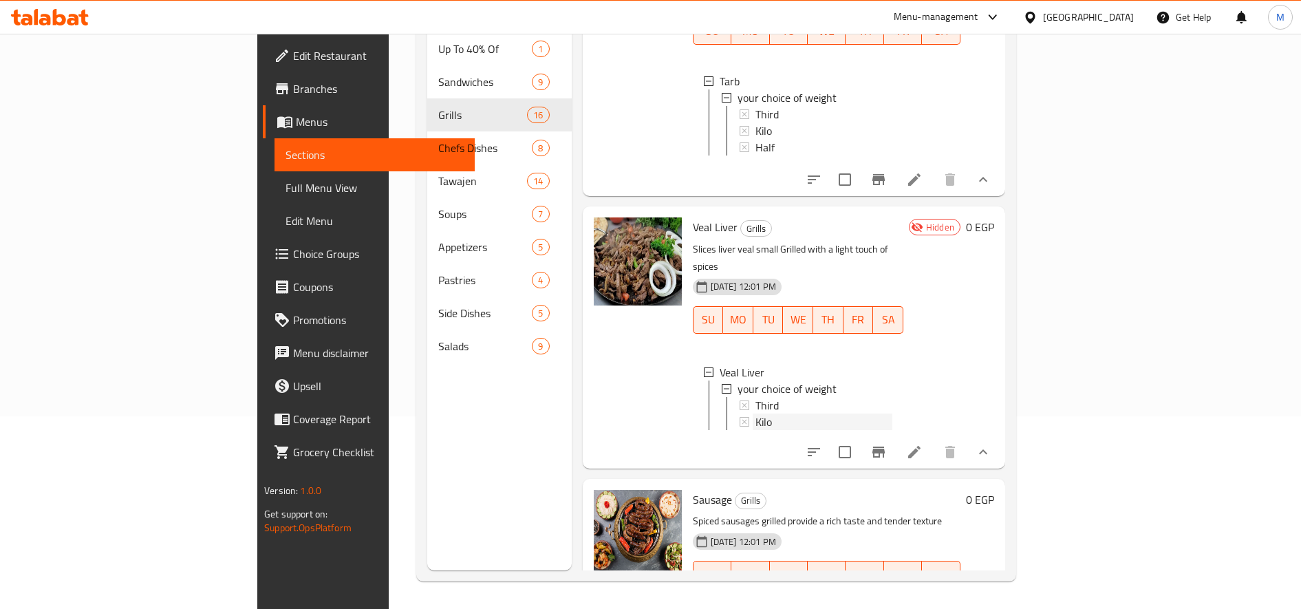
click at [755, 430] on div "Kilo" at bounding box center [823, 421] width 137 height 17
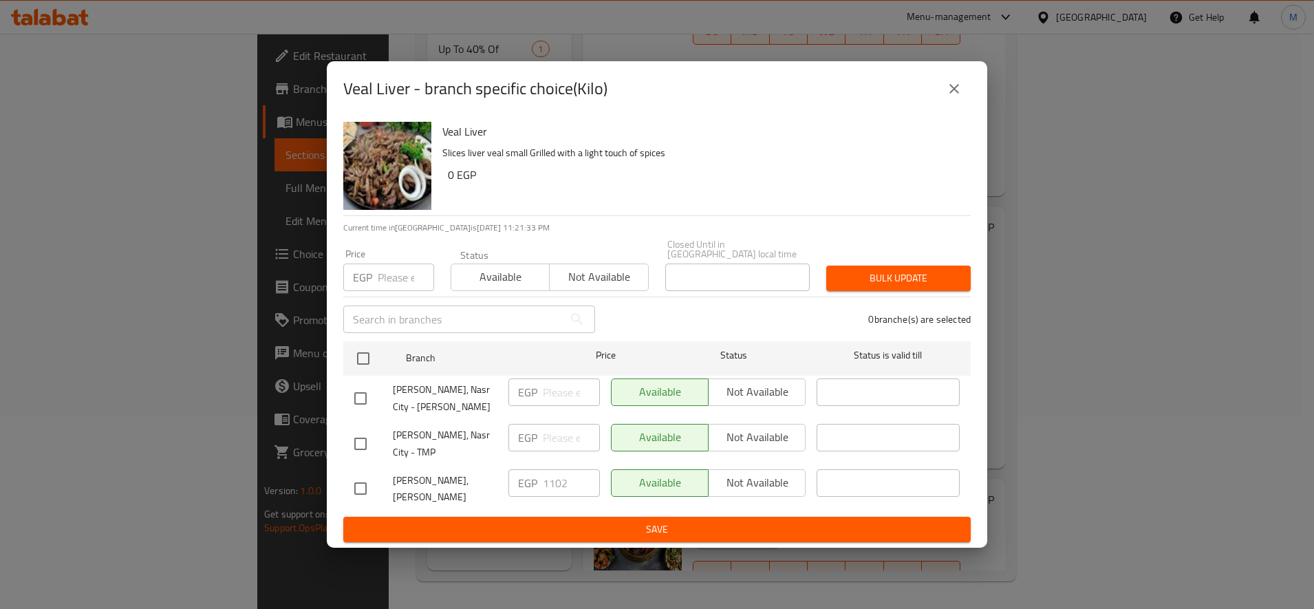
click at [406, 268] on input "number" at bounding box center [406, 277] width 56 height 28
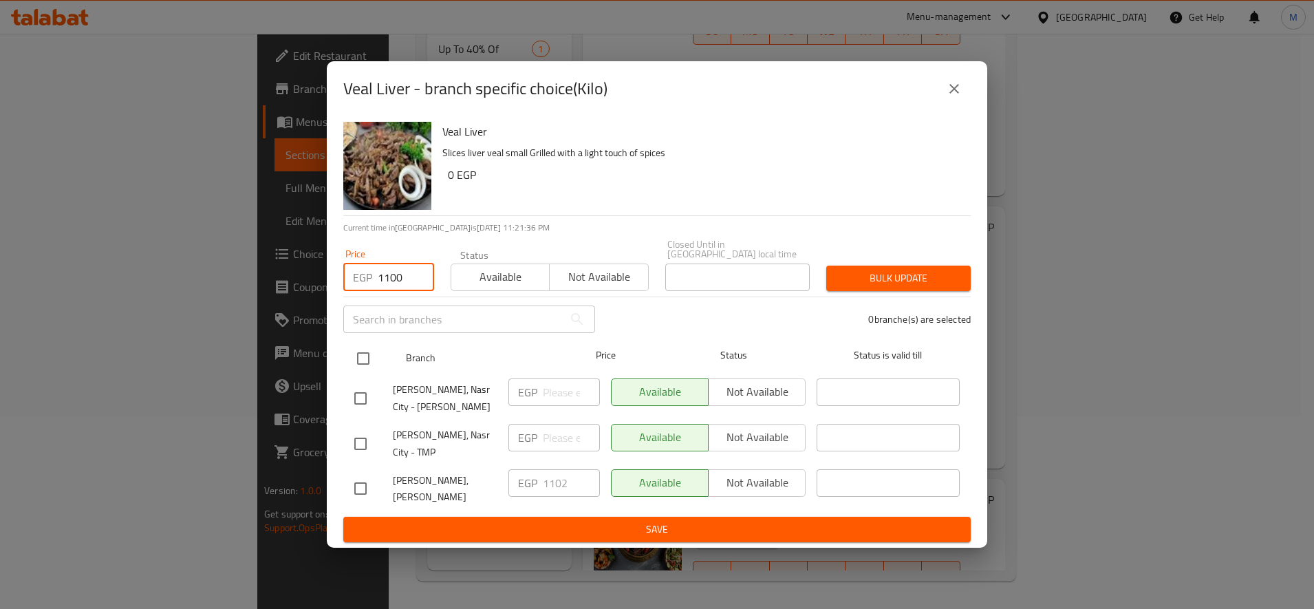
type input "1100"
click at [369, 363] on input "checkbox" at bounding box center [363, 358] width 29 height 29
checkbox input "true"
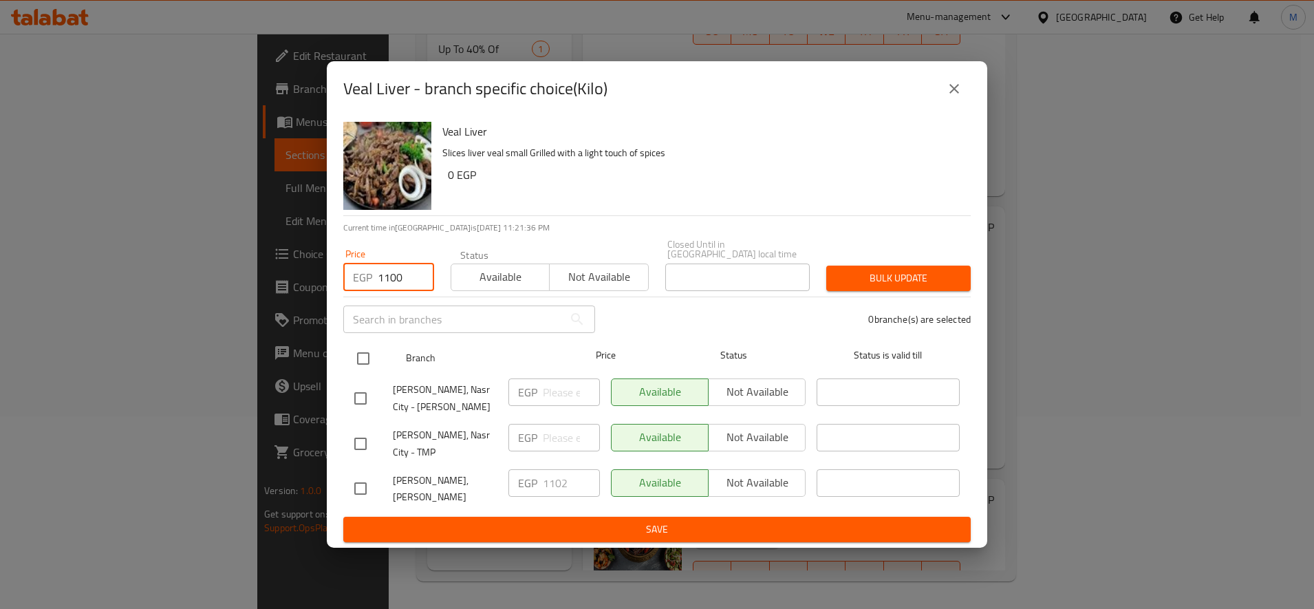
checkbox input "true"
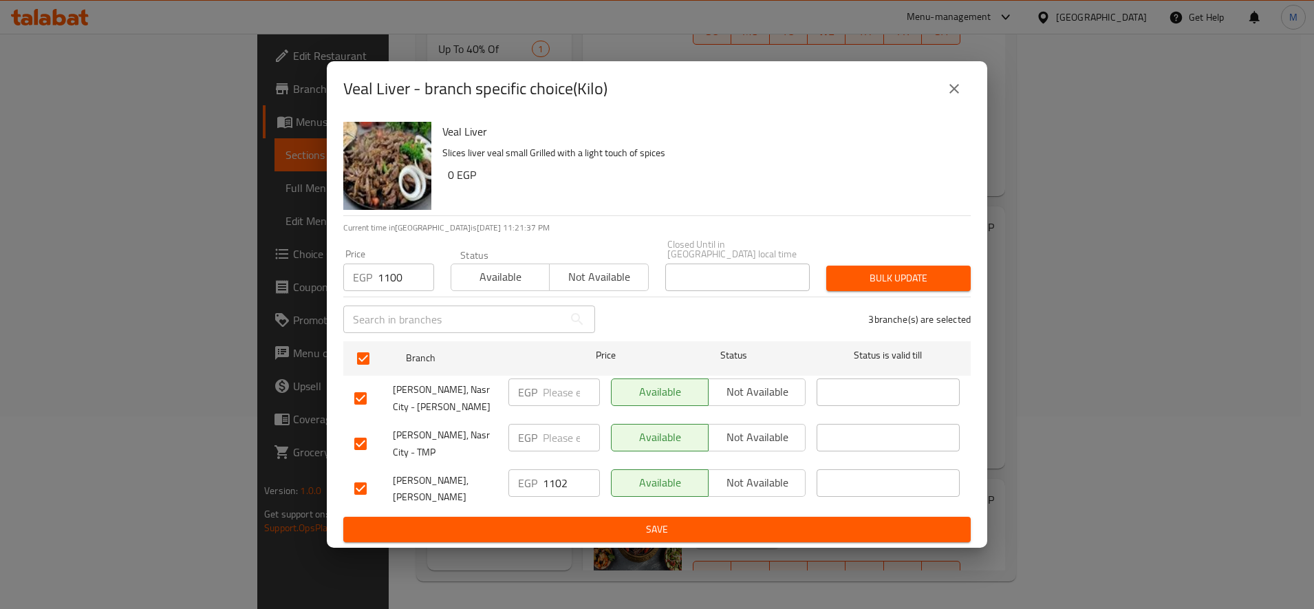
click at [861, 280] on span "Bulk update" at bounding box center [898, 278] width 122 height 17
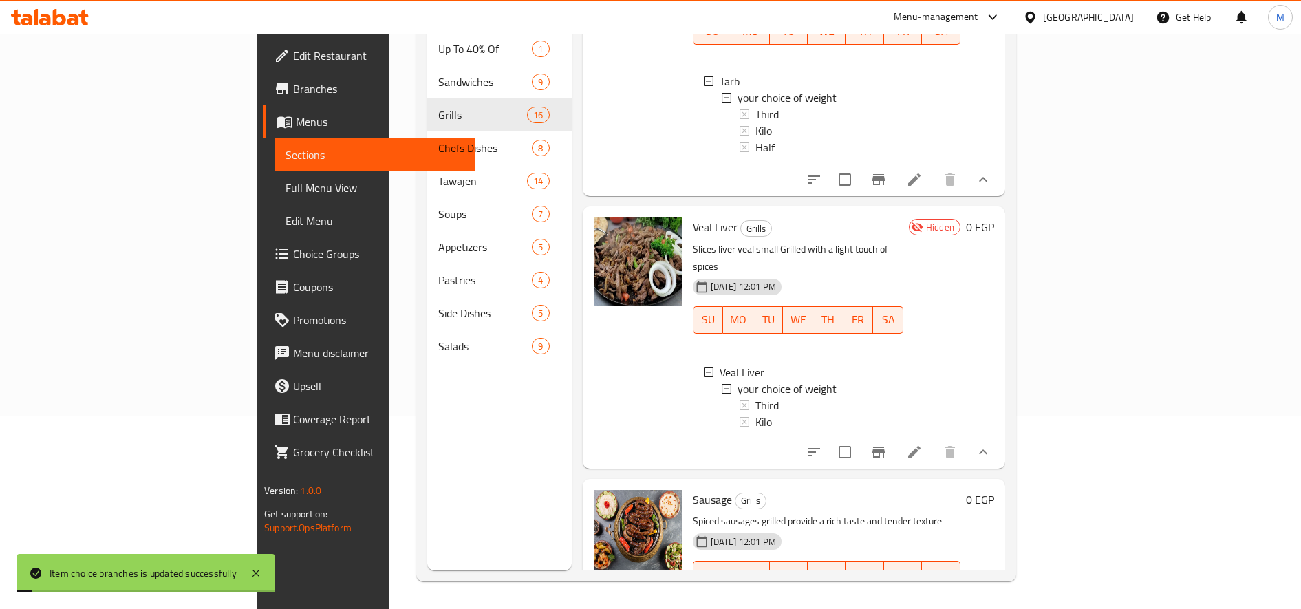
click at [934, 464] on li at bounding box center [914, 452] width 39 height 25
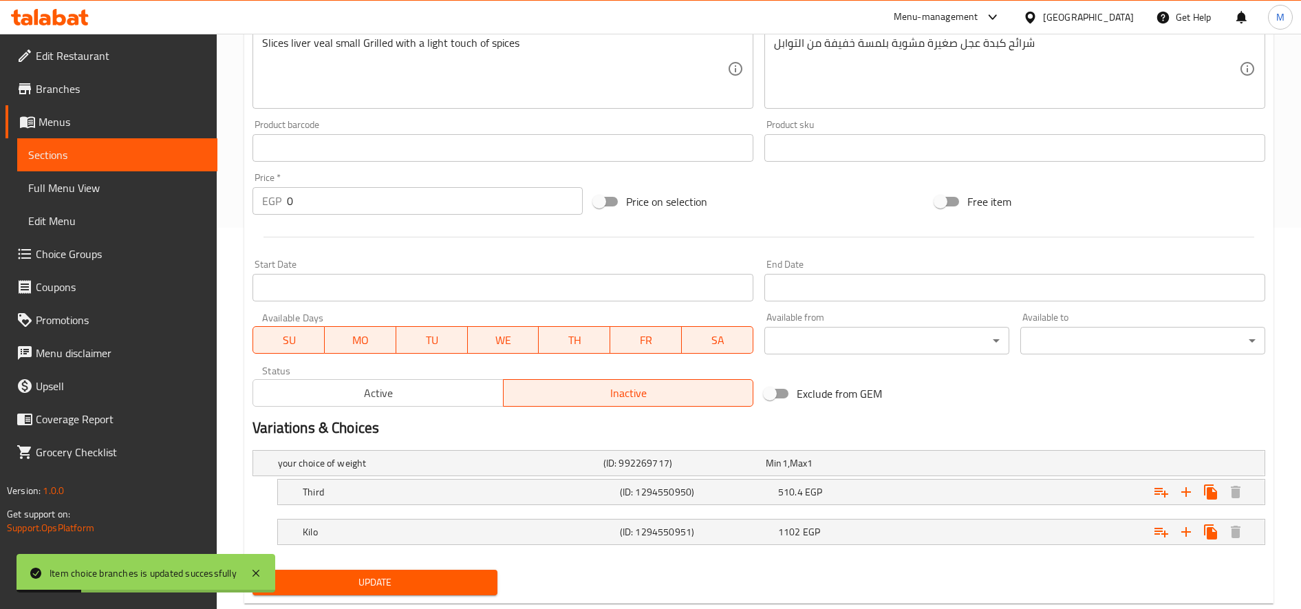
scroll to position [414, 0]
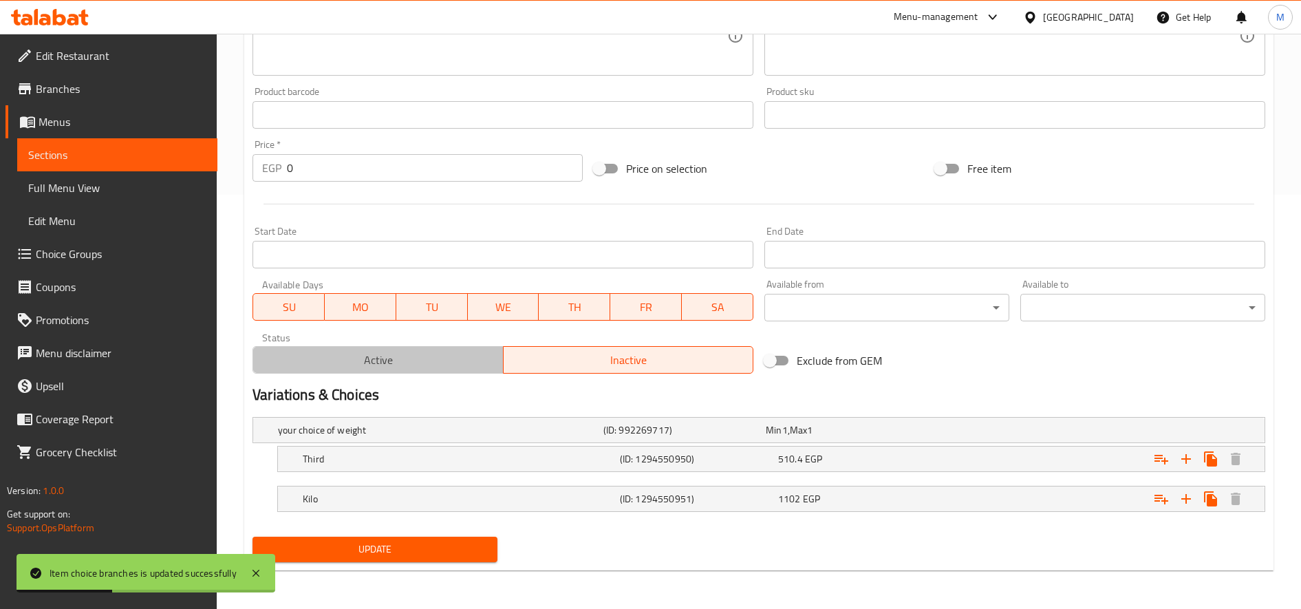
click at [461, 363] on span "Active" at bounding box center [378, 360] width 239 height 20
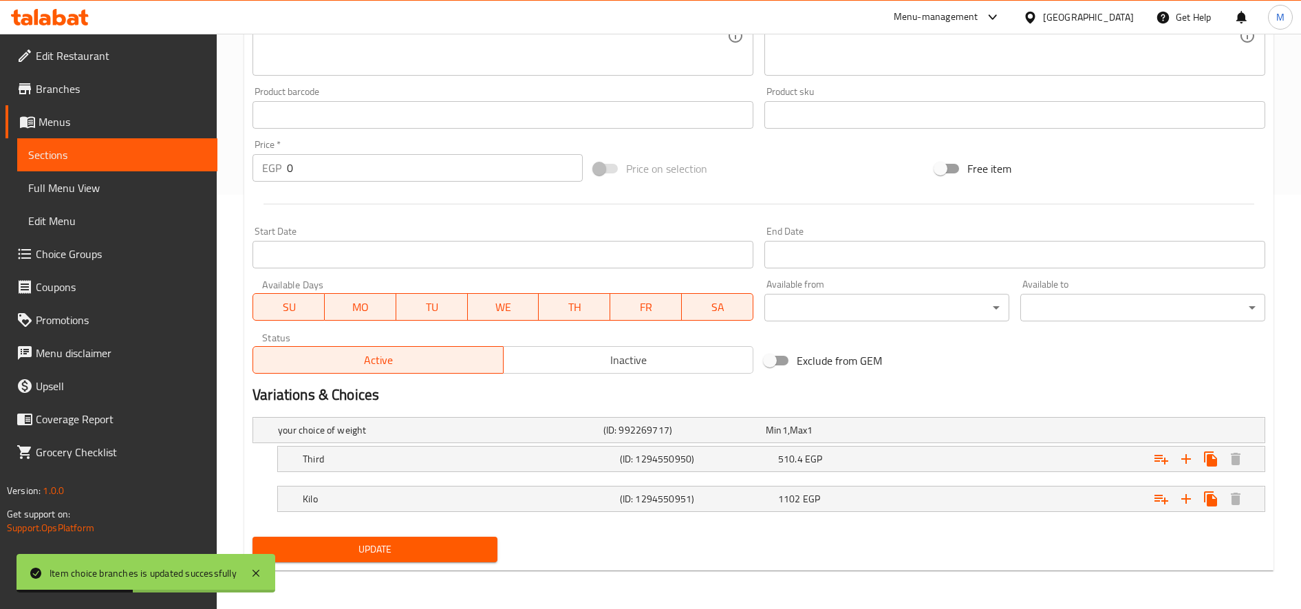
click at [430, 556] on span "Update" at bounding box center [374, 549] width 223 height 17
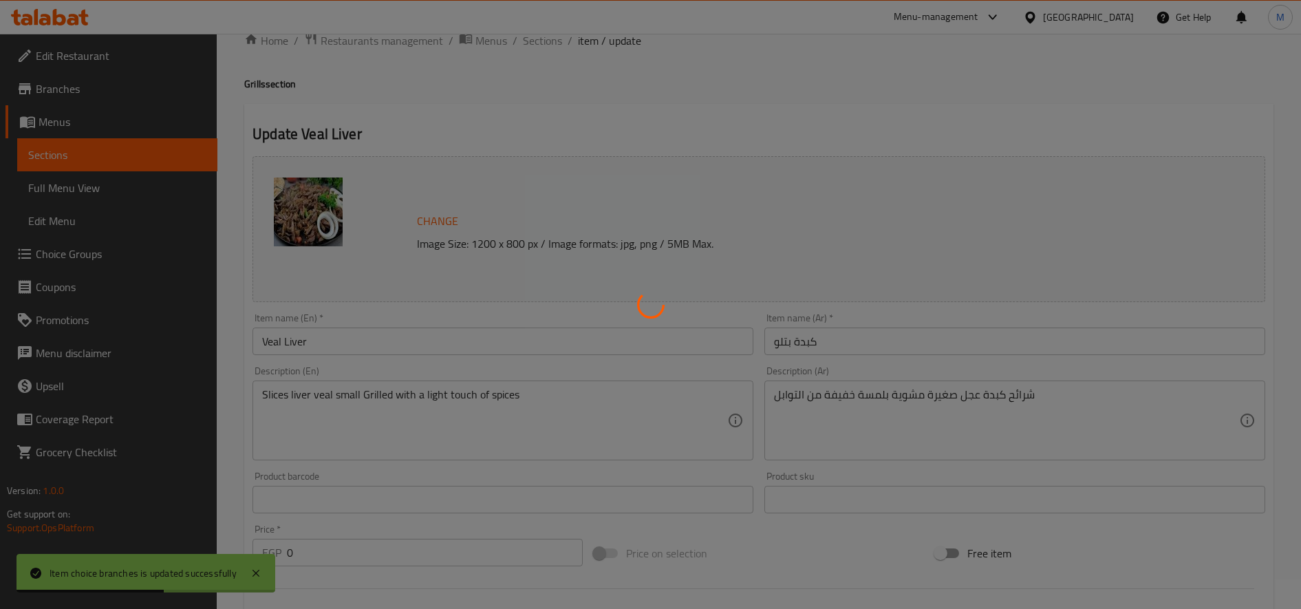
scroll to position [25, 0]
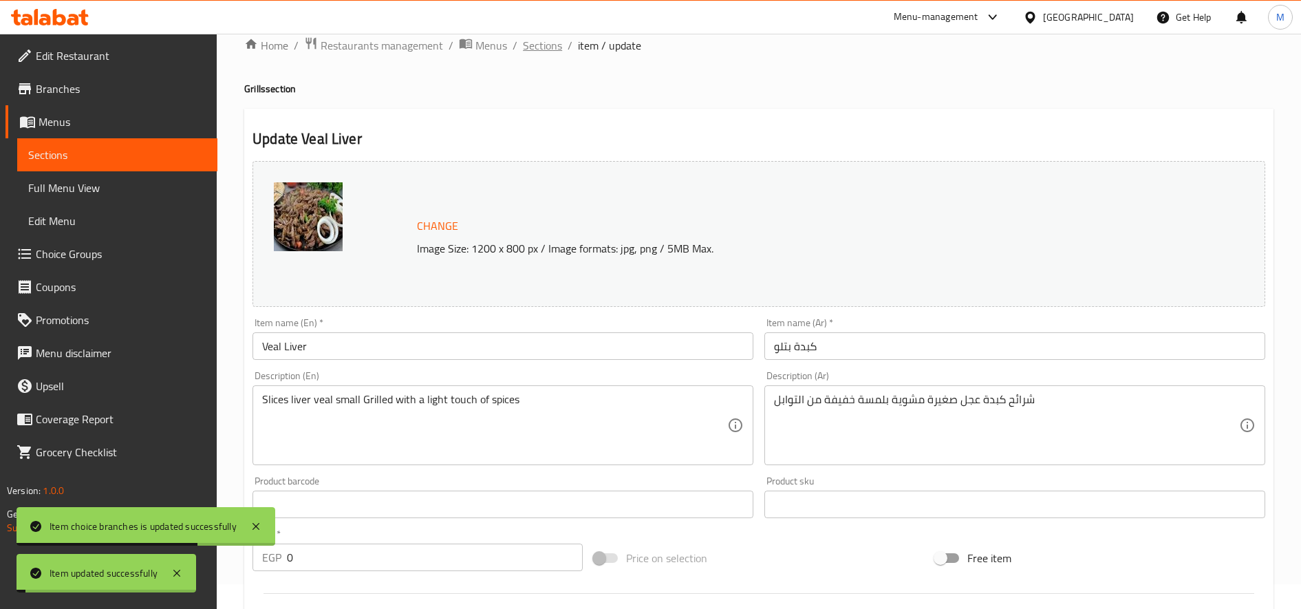
click at [539, 41] on span "Sections" at bounding box center [542, 45] width 39 height 17
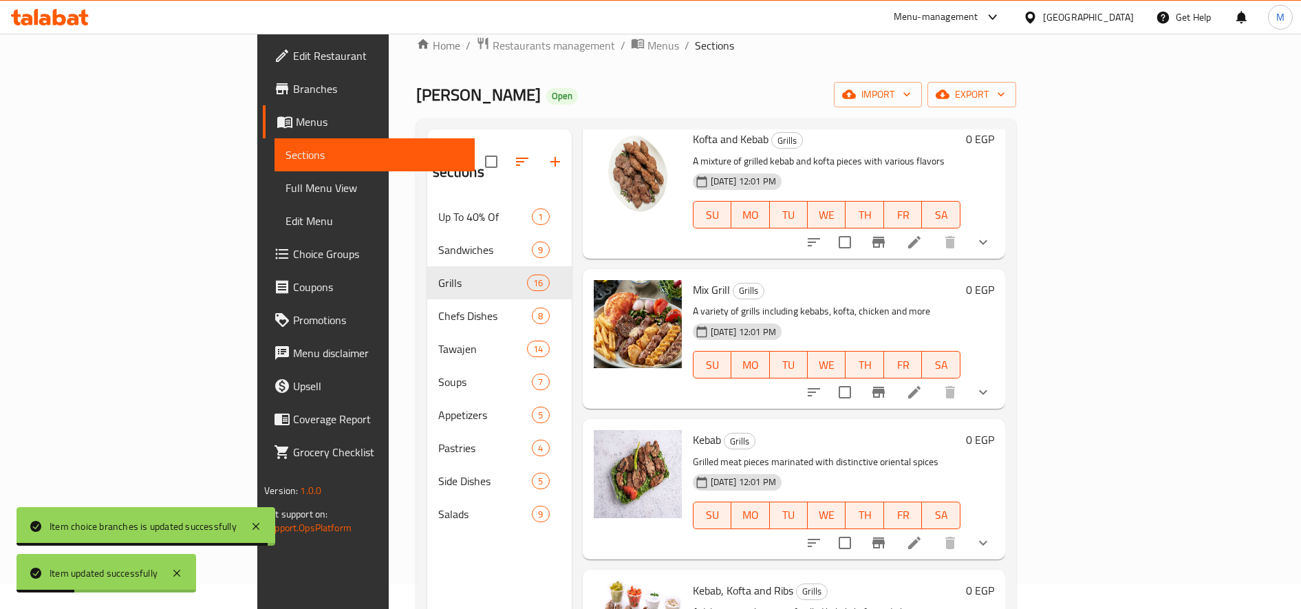
scroll to position [247, 0]
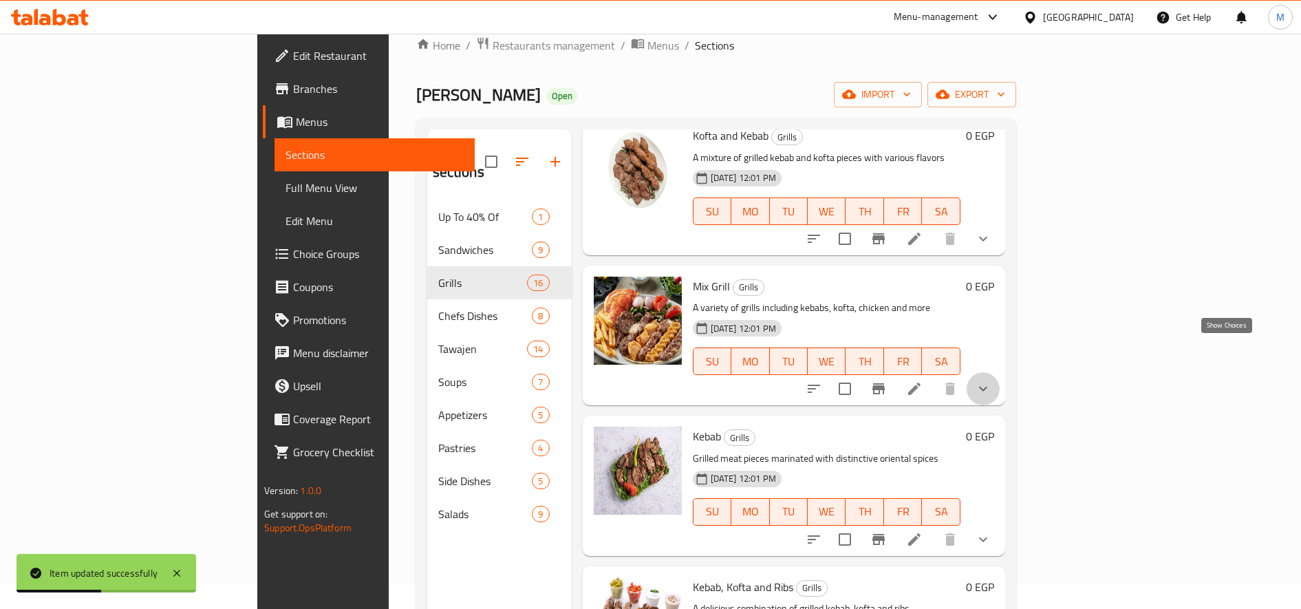
click at [991, 380] on icon "show more" at bounding box center [983, 388] width 17 height 17
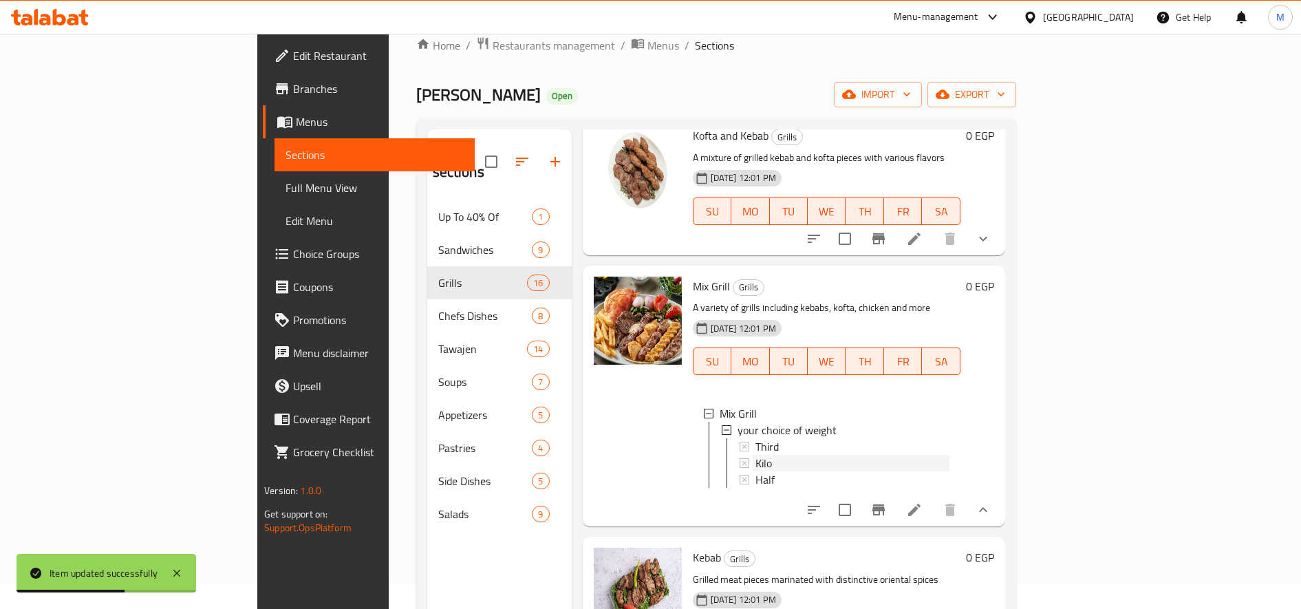
click at [805, 455] on div "Kilo" at bounding box center [852, 463] width 194 height 17
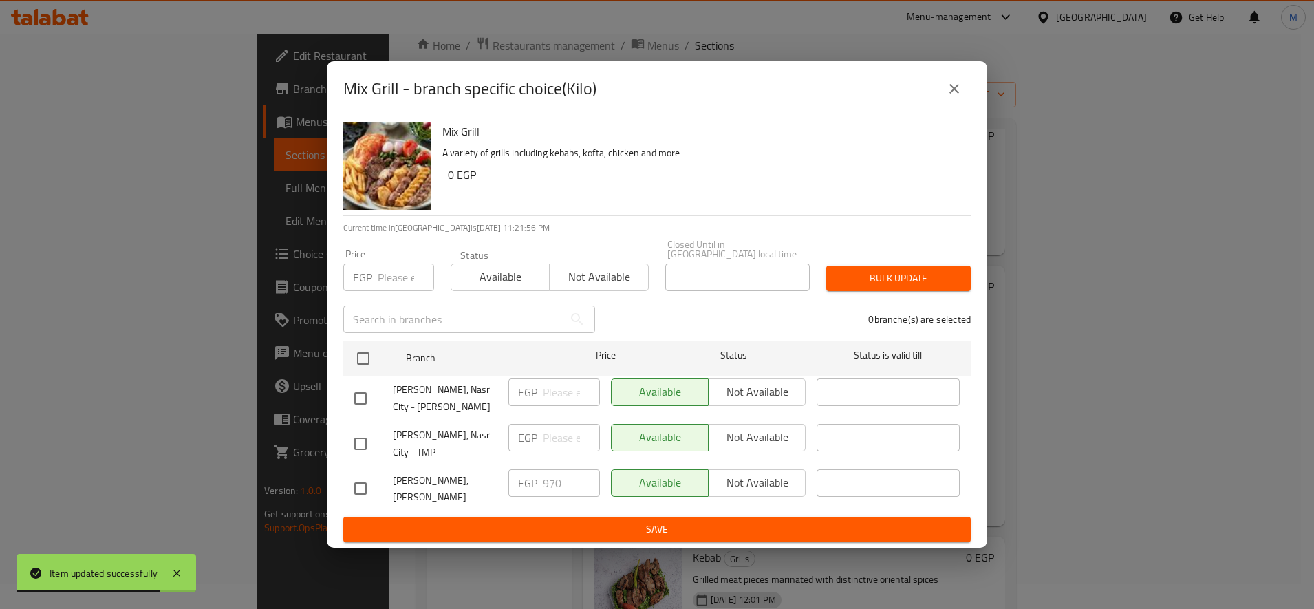
click at [396, 277] on input "number" at bounding box center [406, 277] width 56 height 28
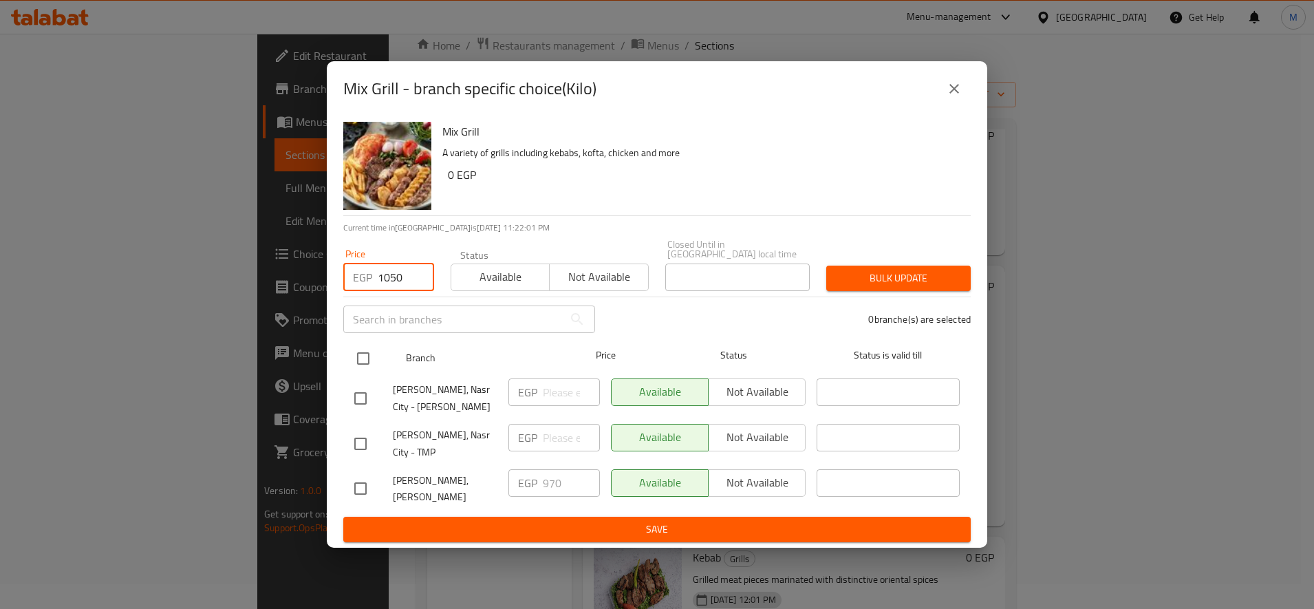
type input "1050"
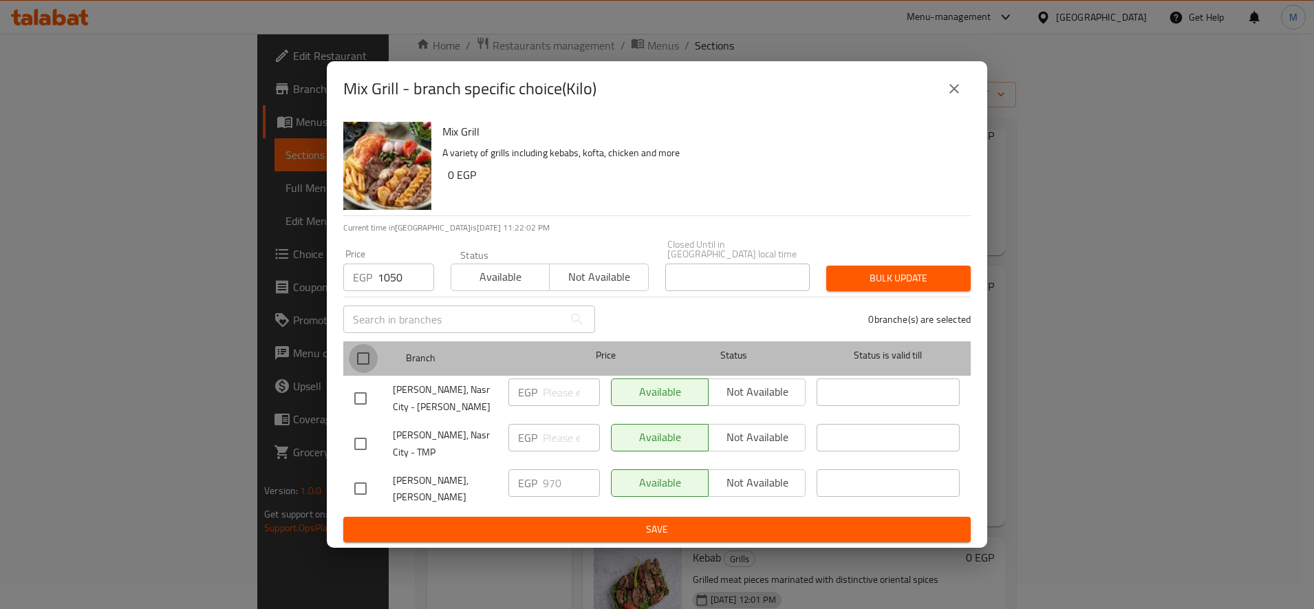
click at [363, 365] on input "checkbox" at bounding box center [363, 358] width 29 height 29
checkbox input "true"
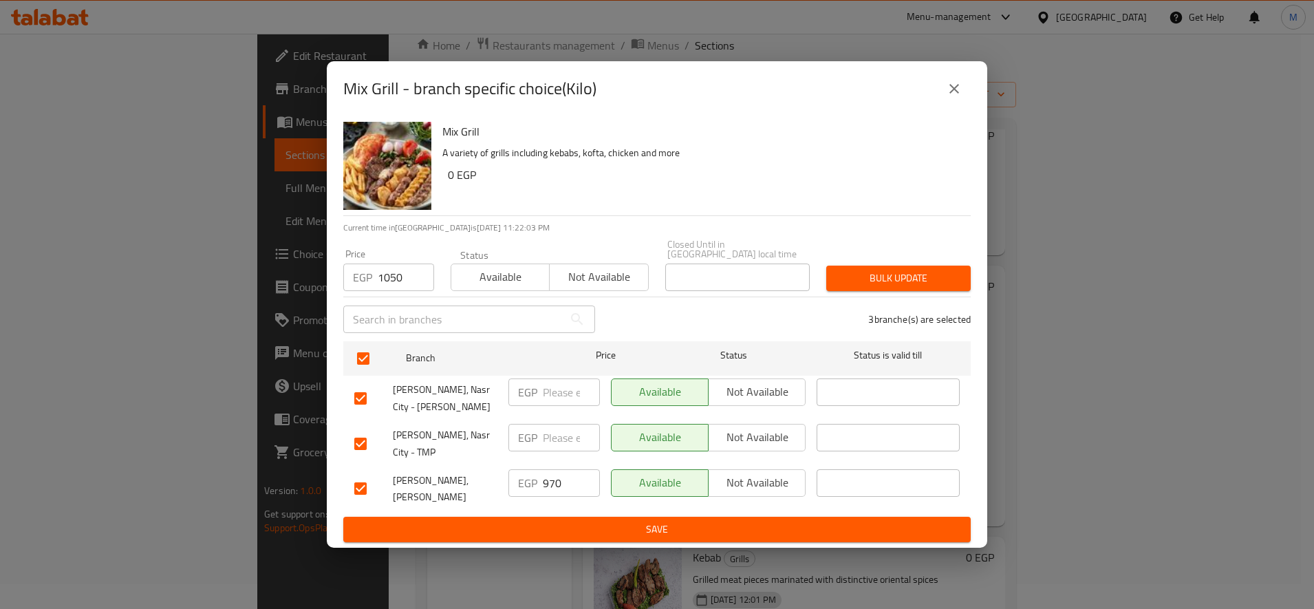
click at [846, 288] on button "Bulk update" at bounding box center [898, 278] width 144 height 25
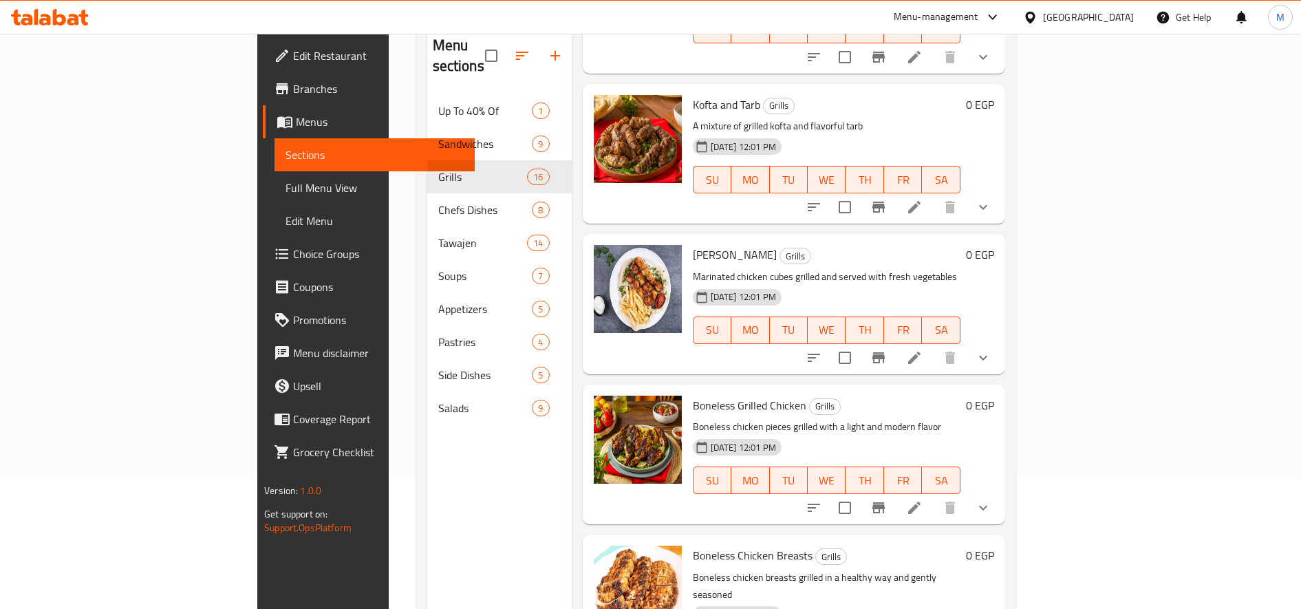
scroll to position [193, 0]
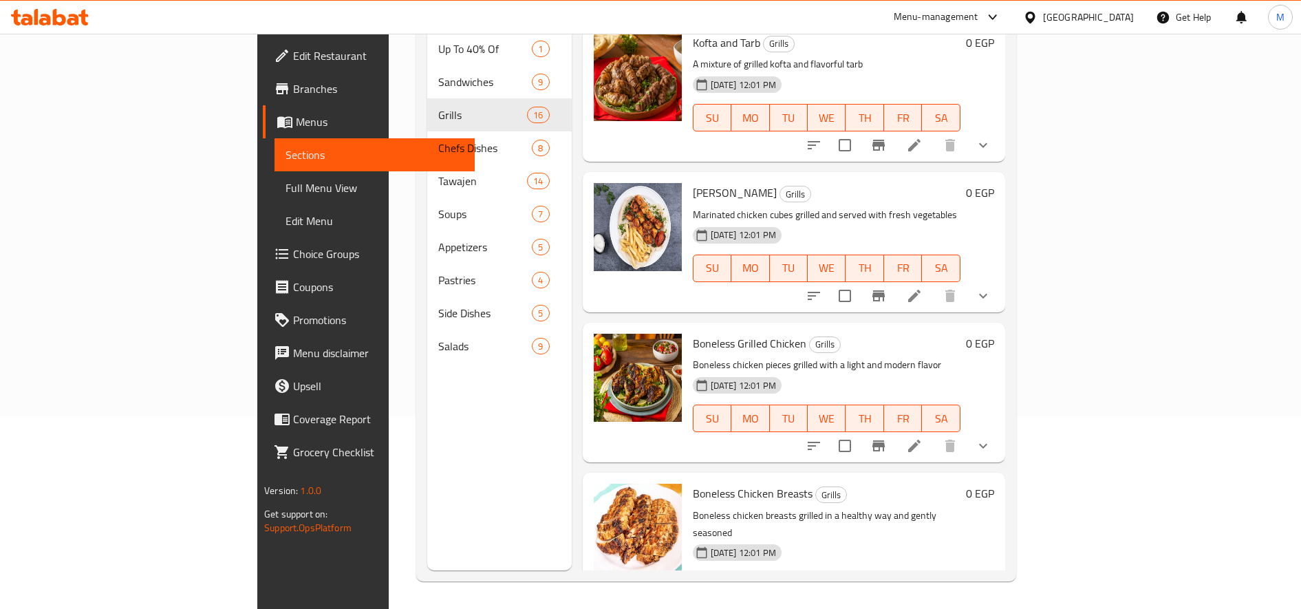
click at [1000, 596] on button "show more" at bounding box center [983, 612] width 33 height 33
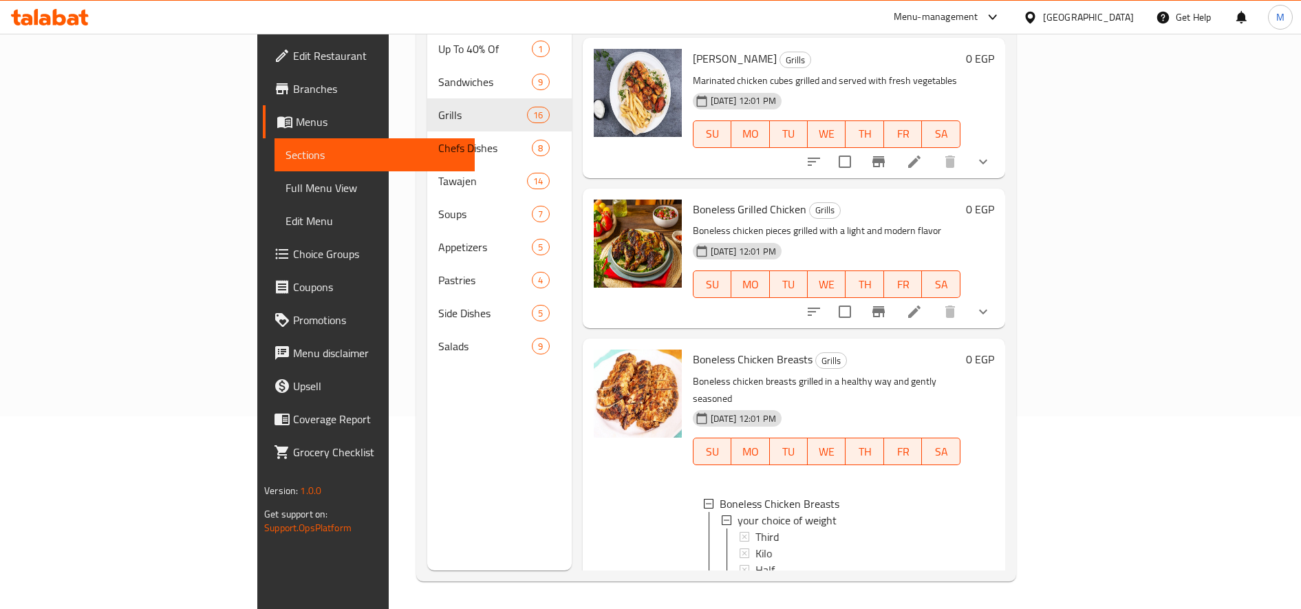
scroll to position [2077, 0]
click at [753, 546] on div "Kilo" at bounding box center [851, 554] width 197 height 17
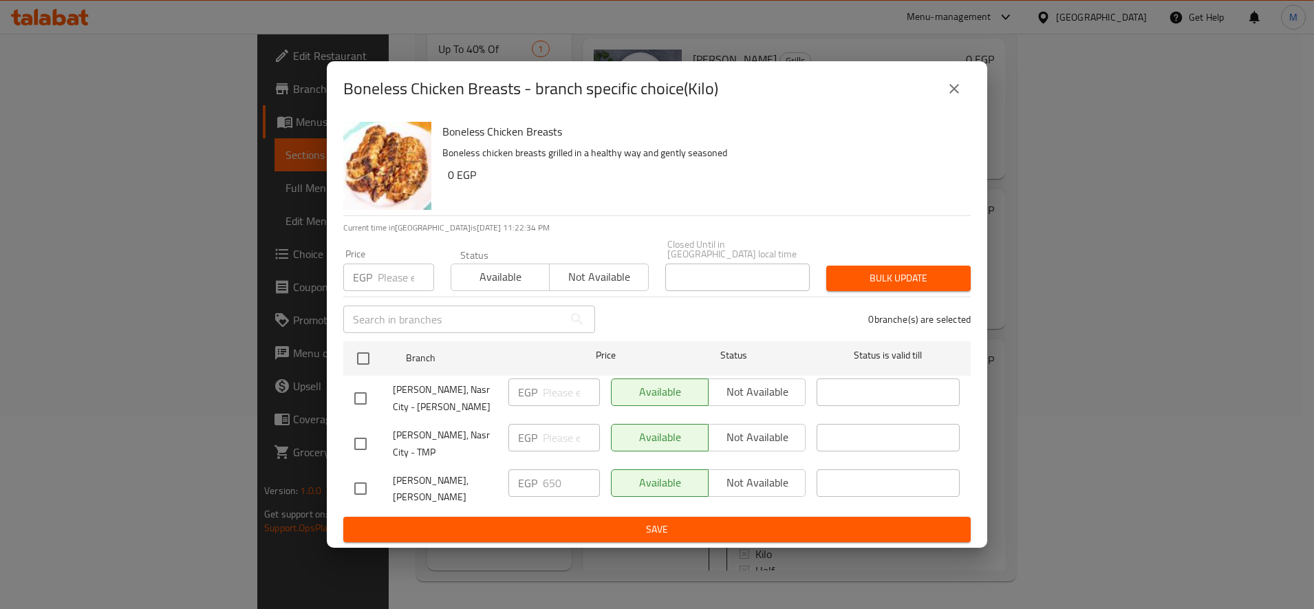
click at [383, 276] on input "number" at bounding box center [406, 277] width 56 height 28
type input "590"
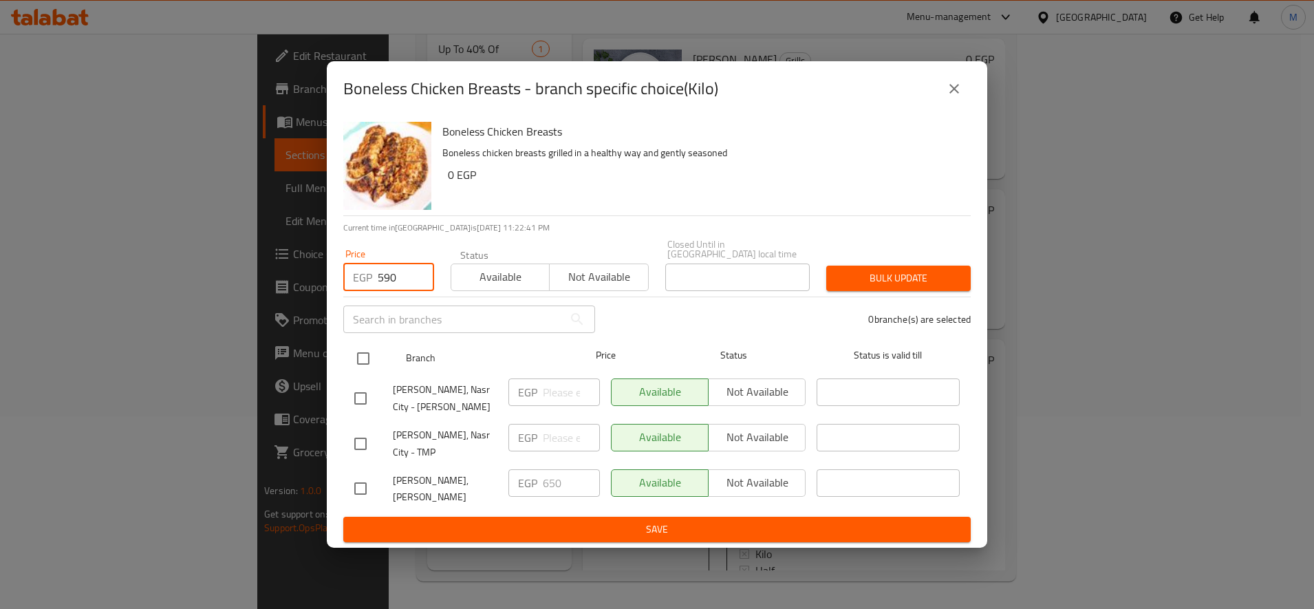
click at [360, 364] on input "checkbox" at bounding box center [363, 358] width 29 height 29
checkbox input "true"
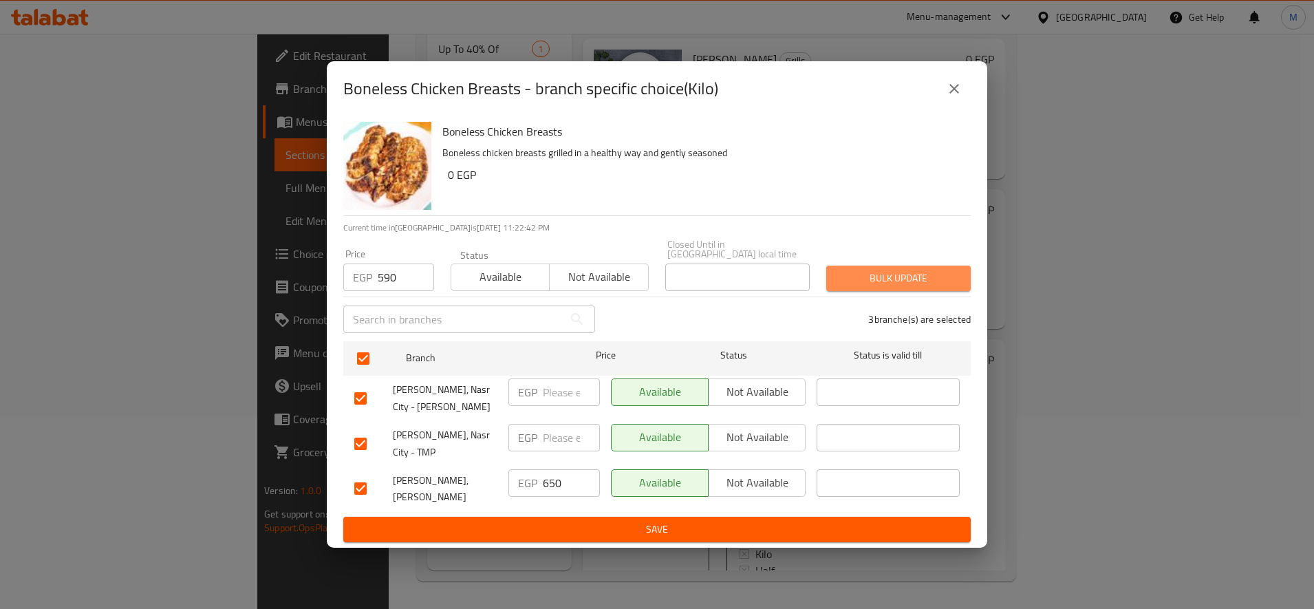
click at [899, 267] on button "Bulk update" at bounding box center [898, 278] width 144 height 25
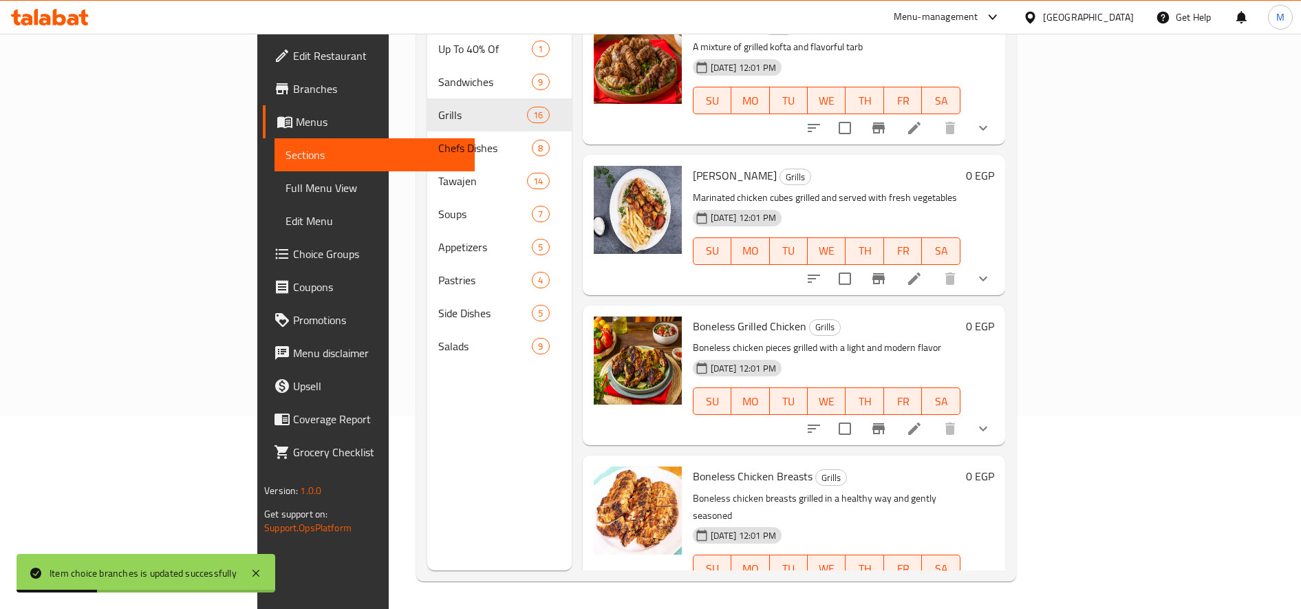
scroll to position [1954, 0]
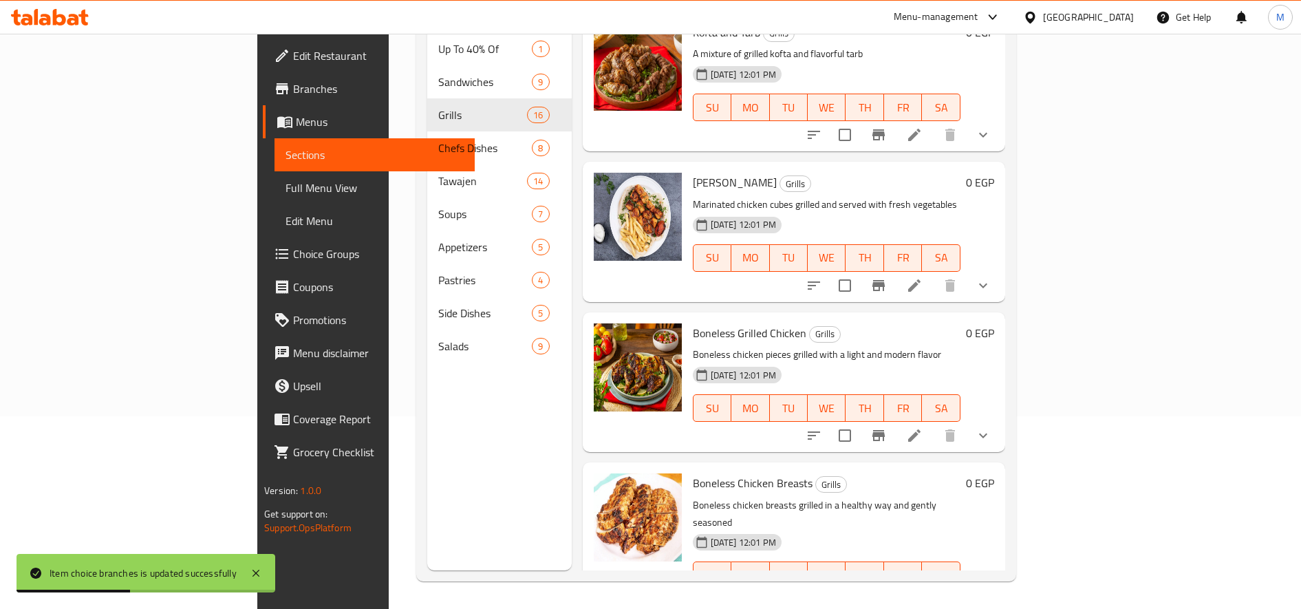
click at [1000, 419] on button "show more" at bounding box center [983, 435] width 33 height 33
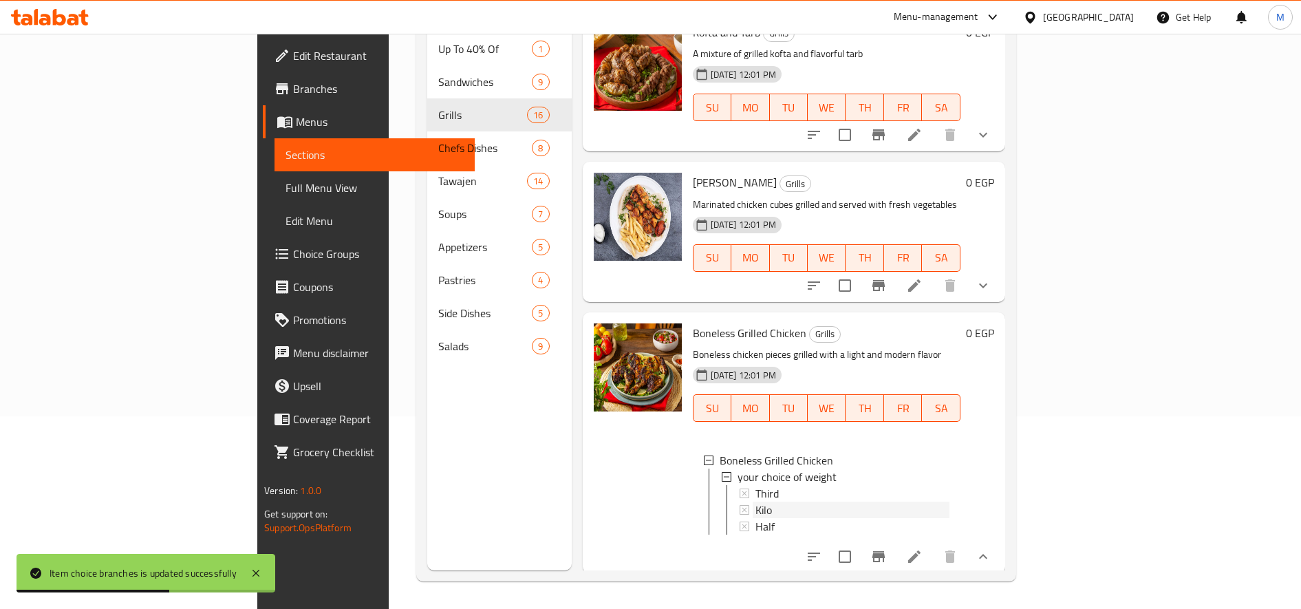
click at [790, 502] on div "Kilo" at bounding box center [852, 510] width 194 height 17
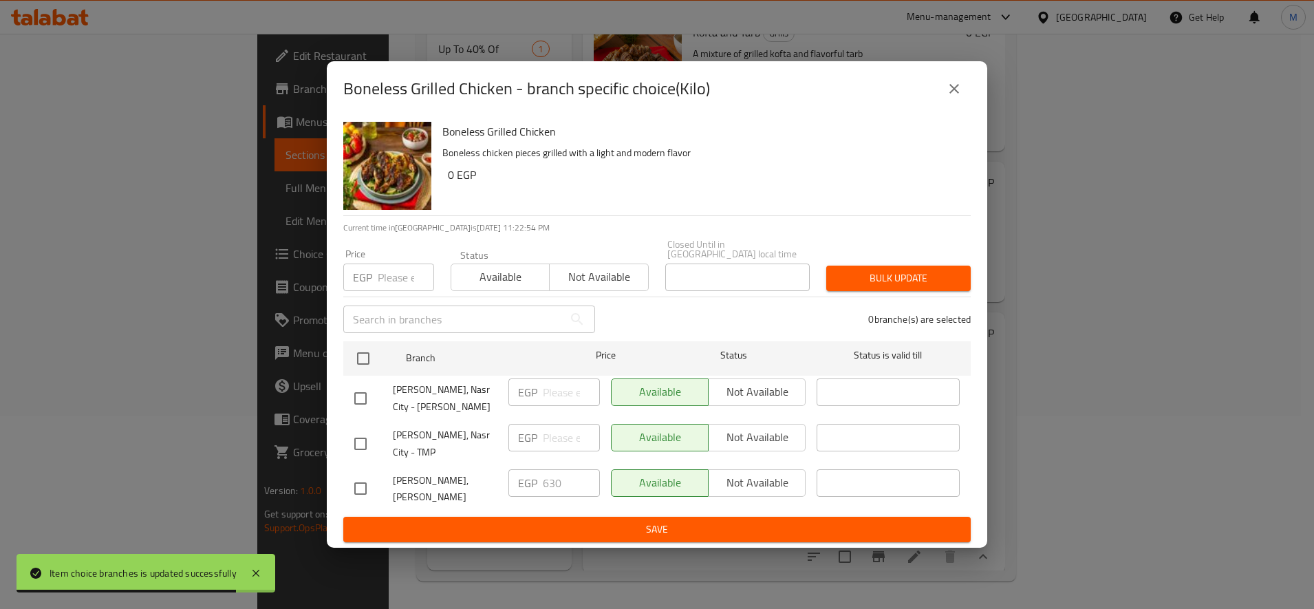
click at [398, 281] on input "number" at bounding box center [406, 277] width 56 height 28
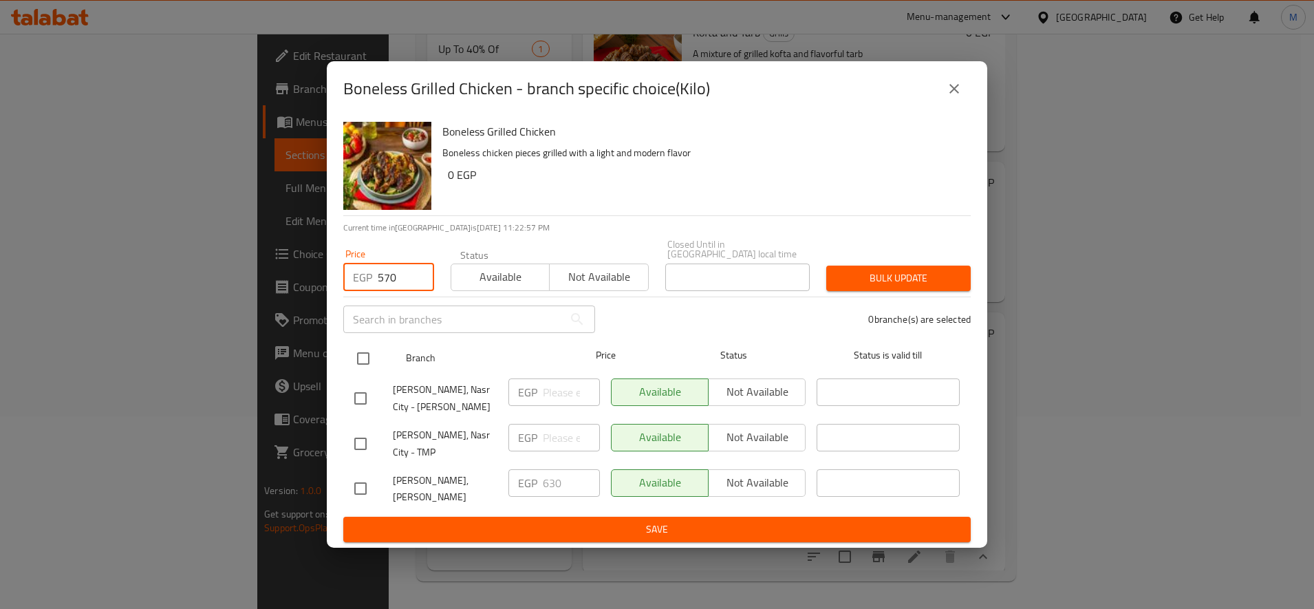
type input "570"
click at [371, 364] on input "checkbox" at bounding box center [363, 358] width 29 height 29
checkbox input "true"
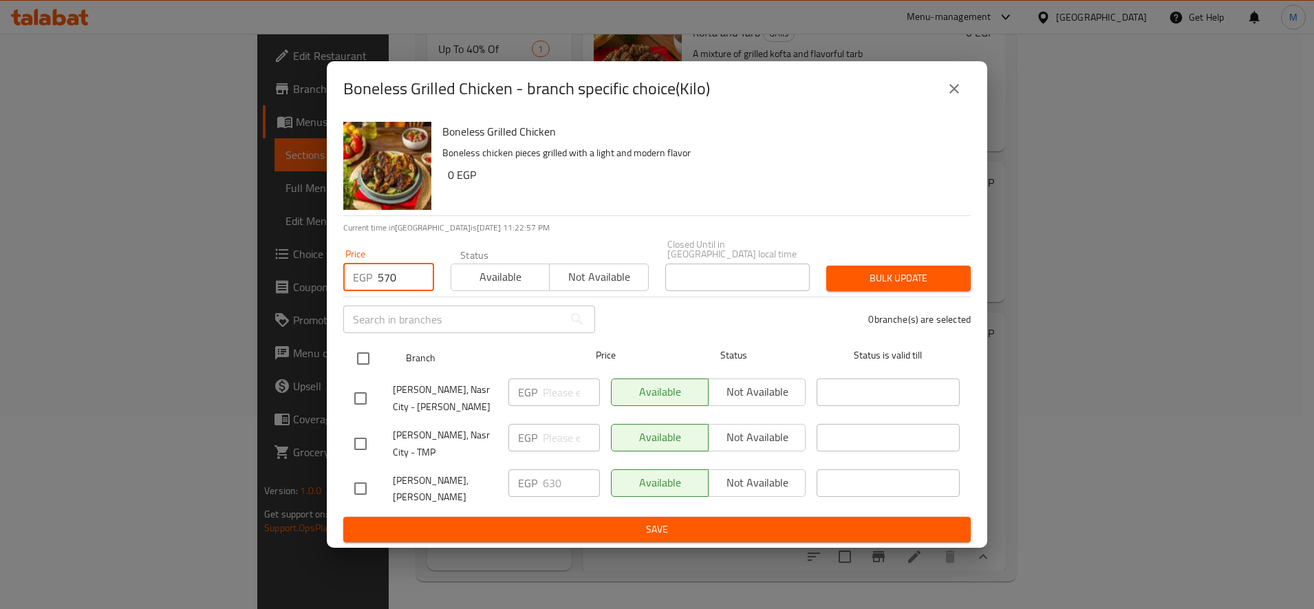
checkbox input "true"
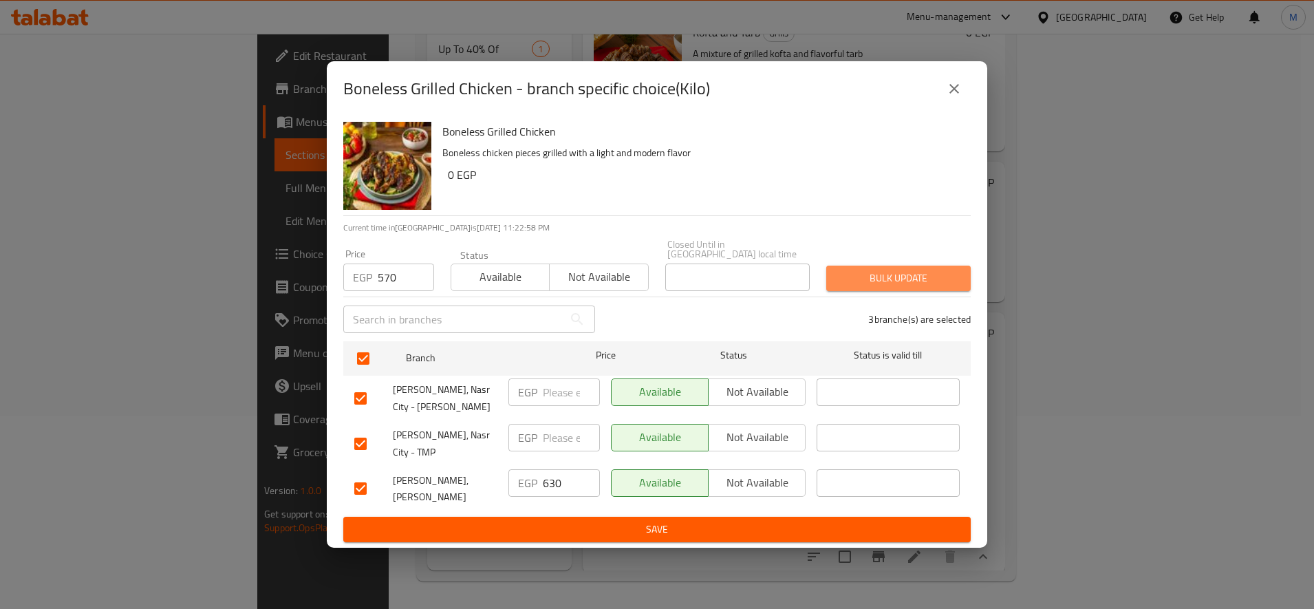
click at [897, 290] on button "Bulk update" at bounding box center [898, 278] width 144 height 25
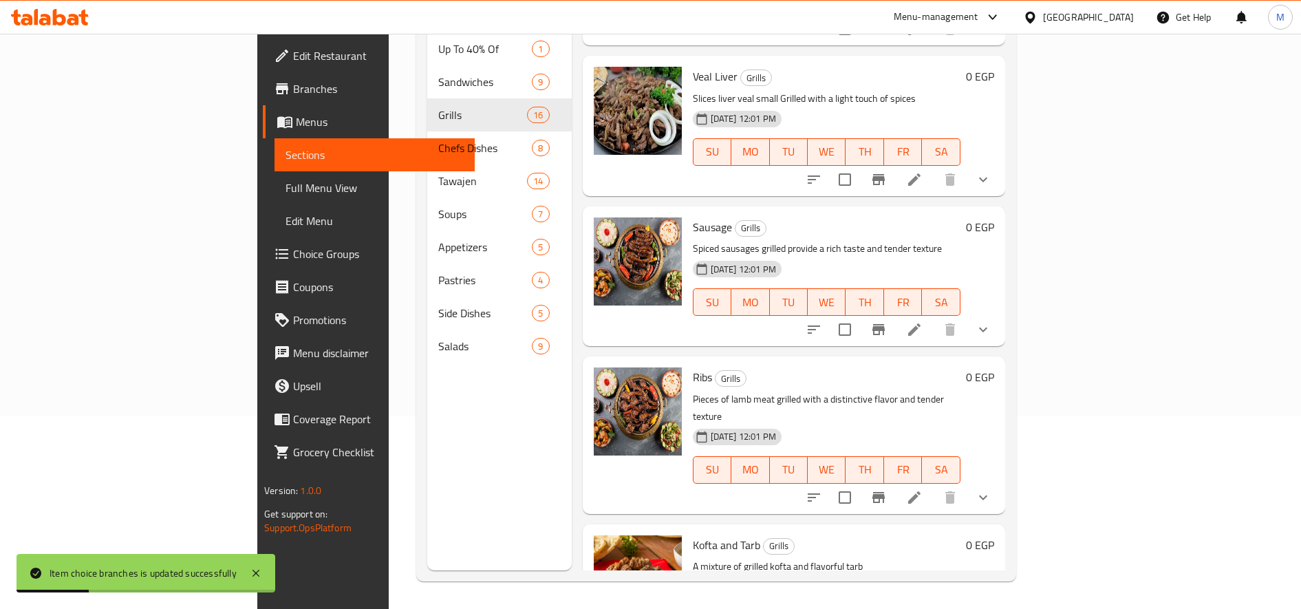
scroll to position [1432, 0]
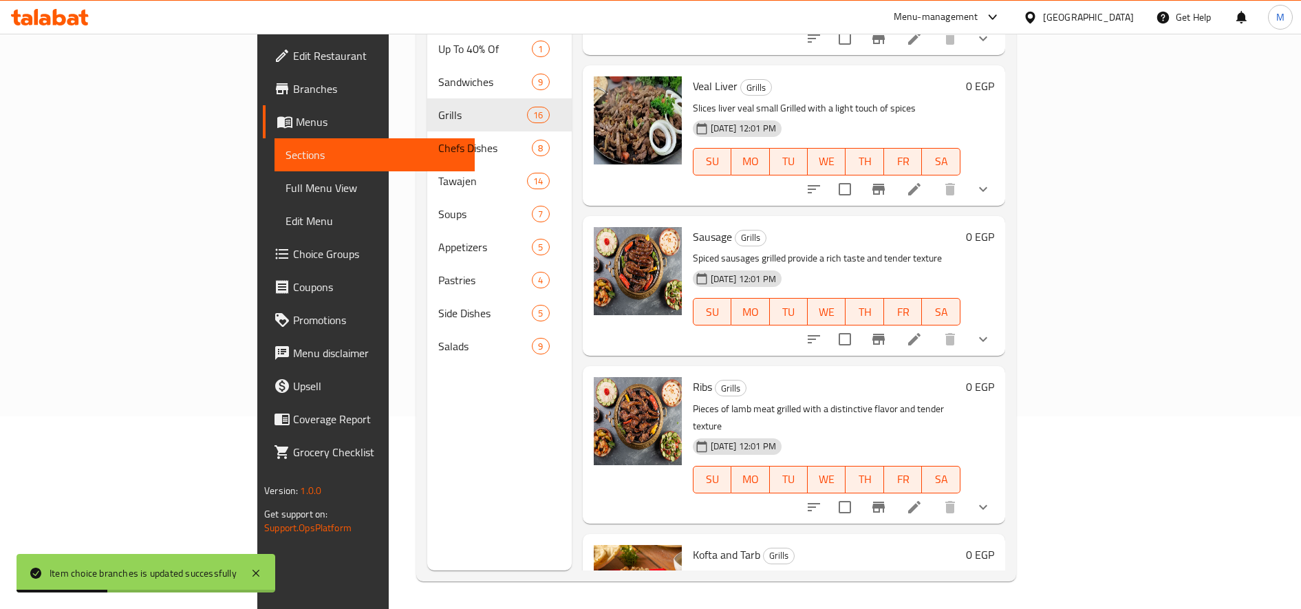
click at [991, 331] on icon "show more" at bounding box center [983, 339] width 17 height 17
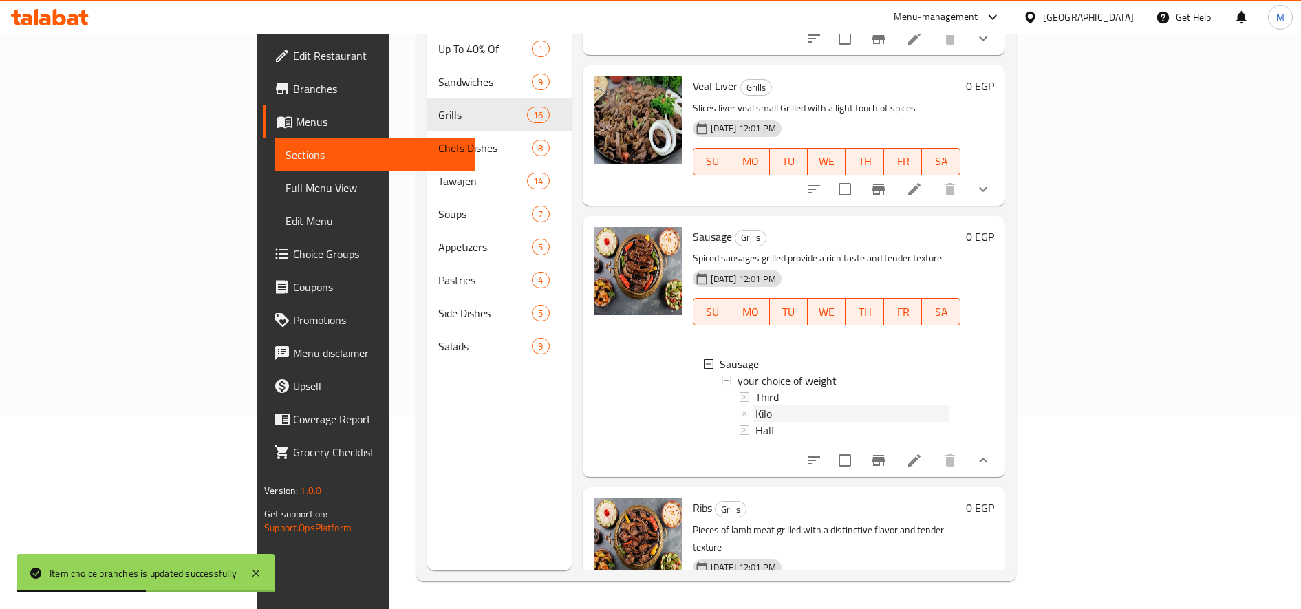
click at [817, 405] on div "Kilo" at bounding box center [852, 413] width 194 height 17
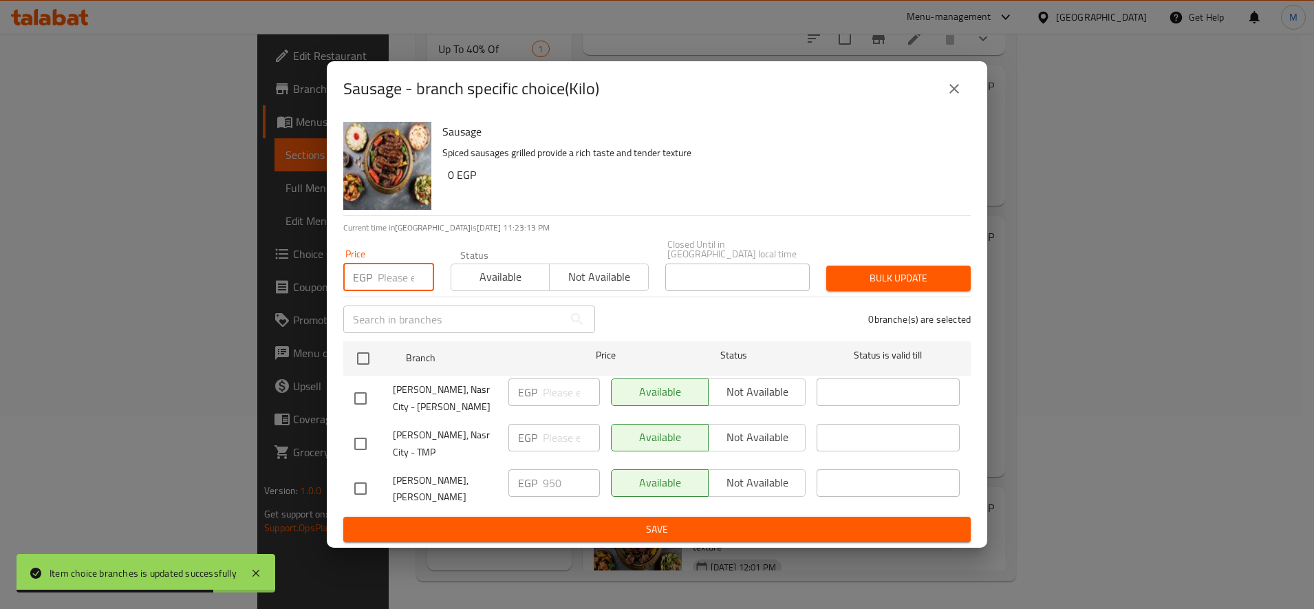
click at [396, 271] on input "number" at bounding box center [406, 277] width 56 height 28
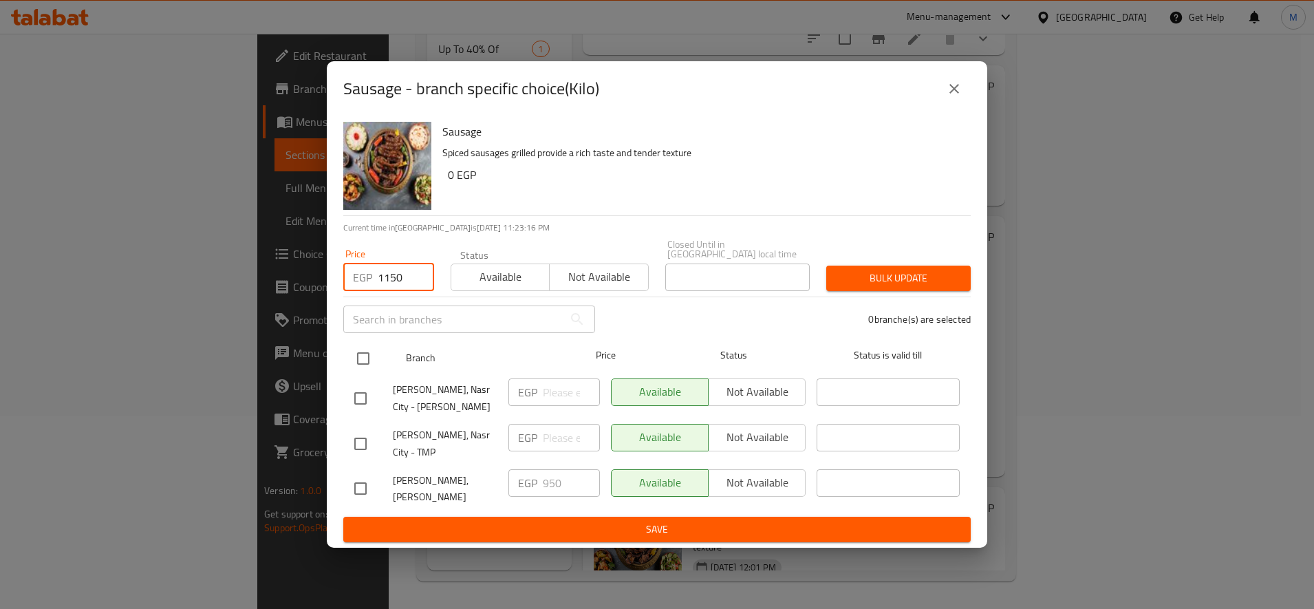
type input "1150"
click at [356, 363] on input "checkbox" at bounding box center [363, 358] width 29 height 29
checkbox input "true"
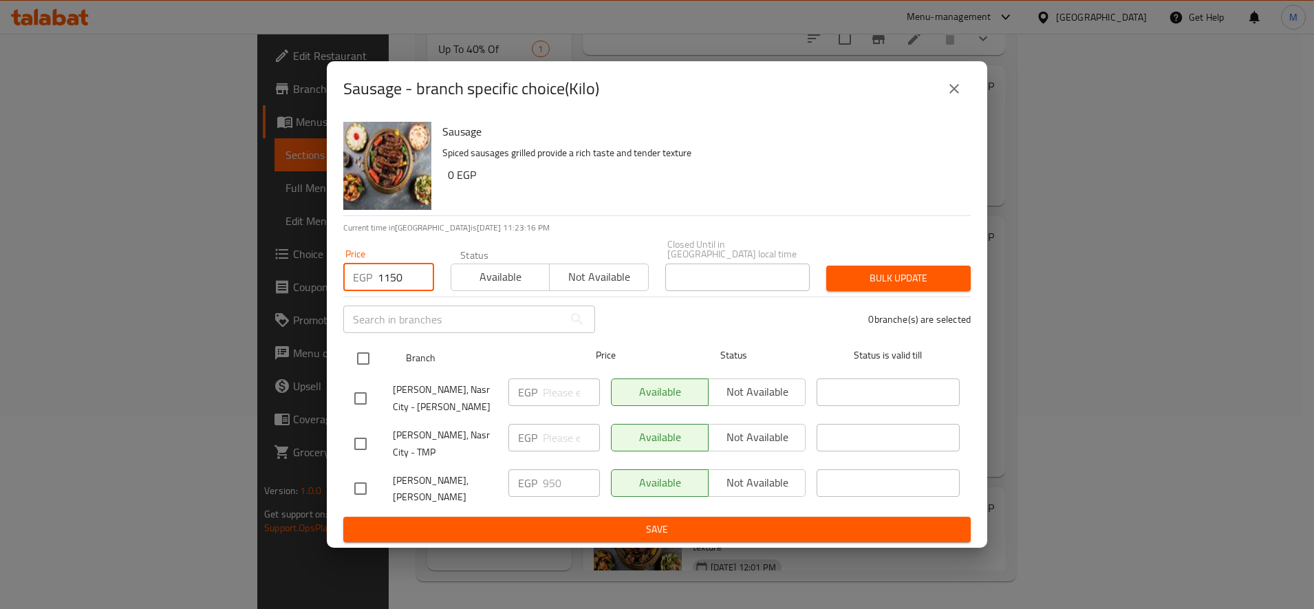
checkbox input "true"
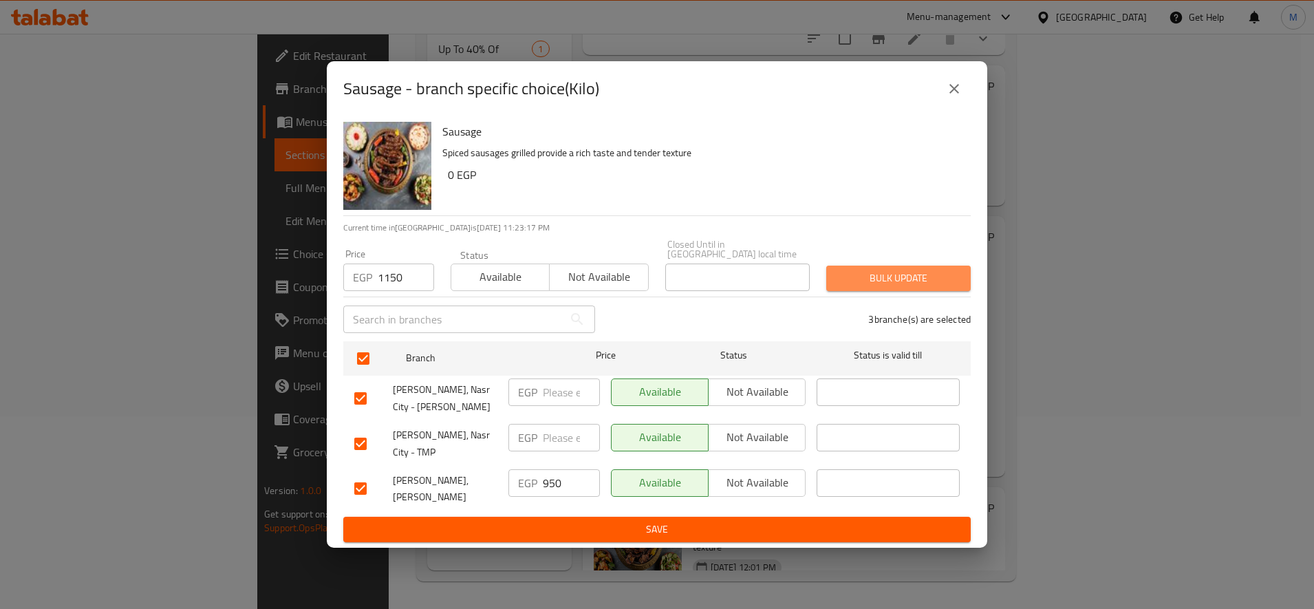
click at [943, 268] on button "Bulk update" at bounding box center [898, 278] width 144 height 25
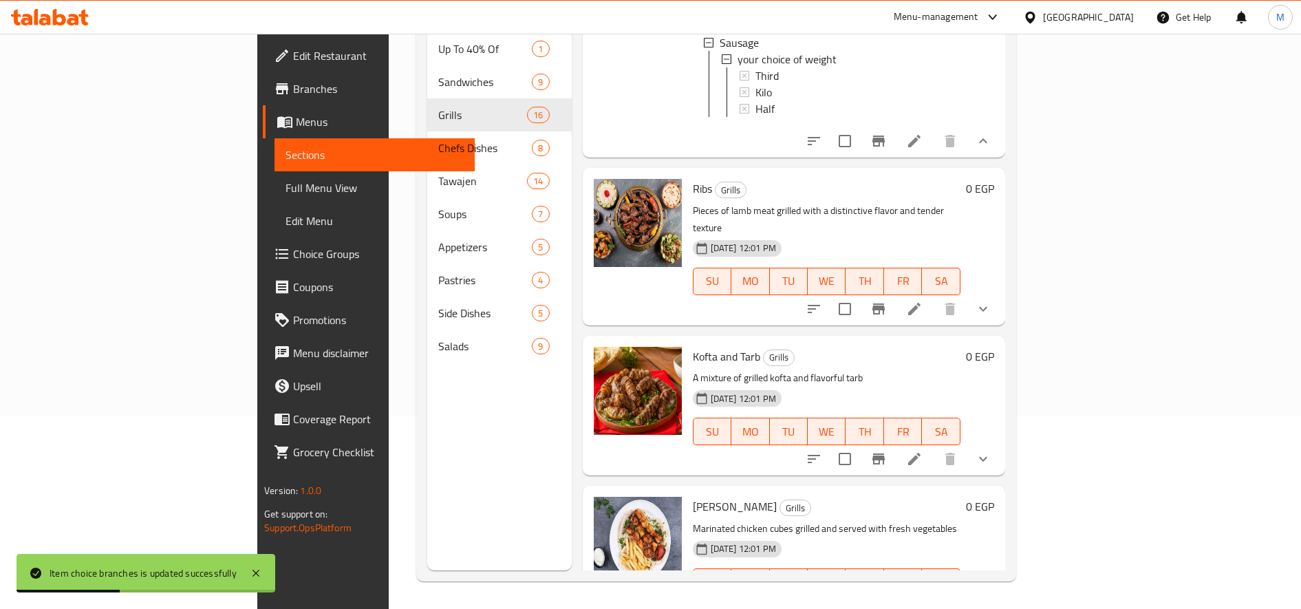
scroll to position [1748, 0]
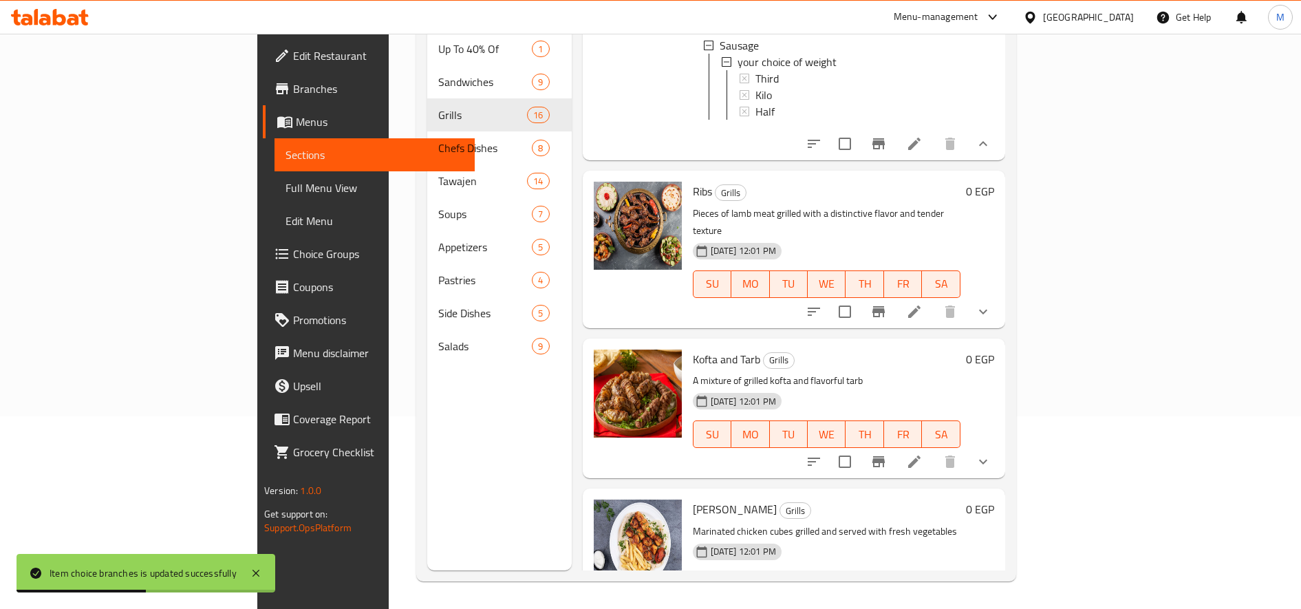
click at [693, 181] on span "Ribs" at bounding box center [702, 191] width 19 height 21
copy h6 "Ribs"
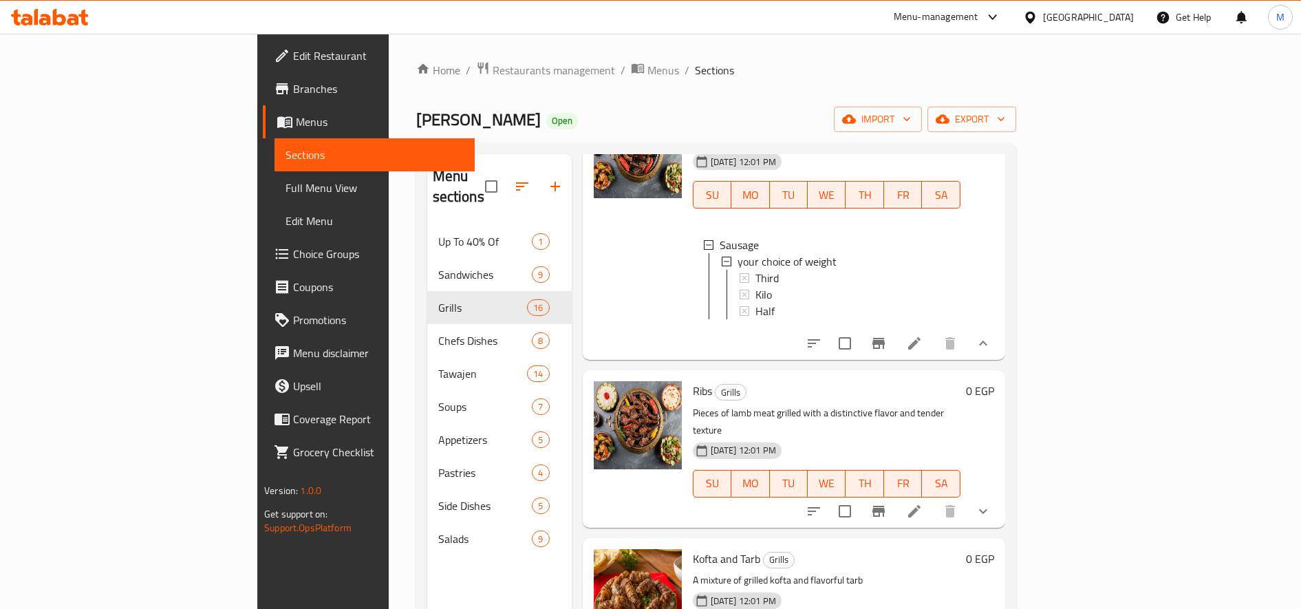
scroll to position [1832, 0]
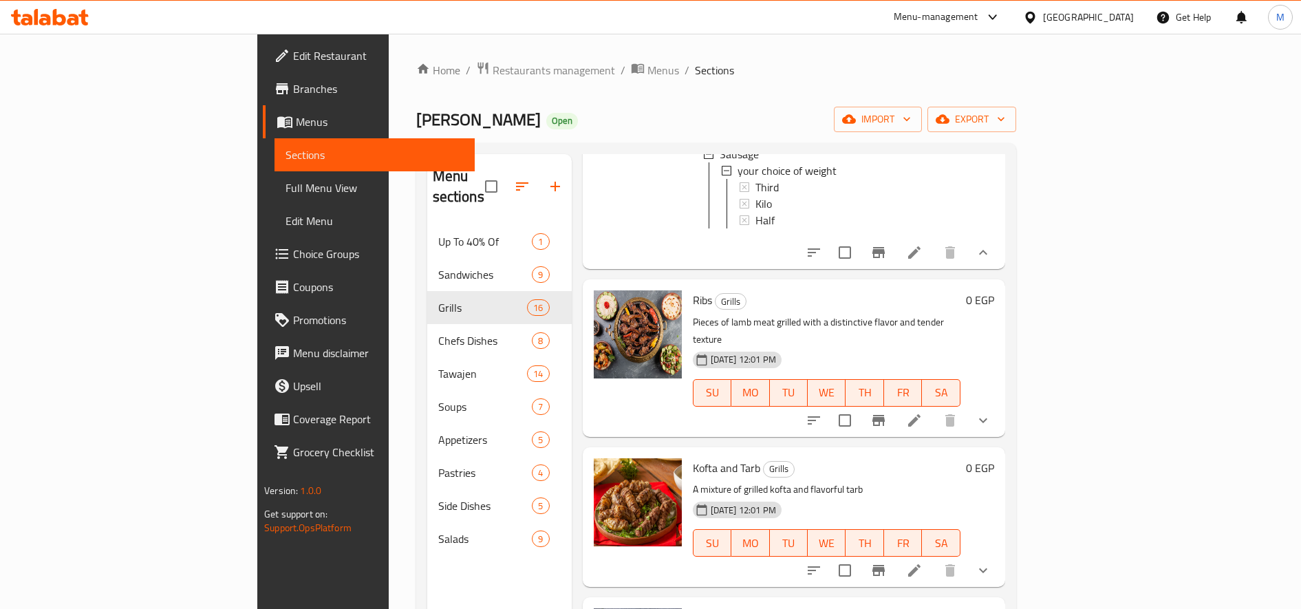
click at [991, 412] on icon "show more" at bounding box center [983, 420] width 17 height 17
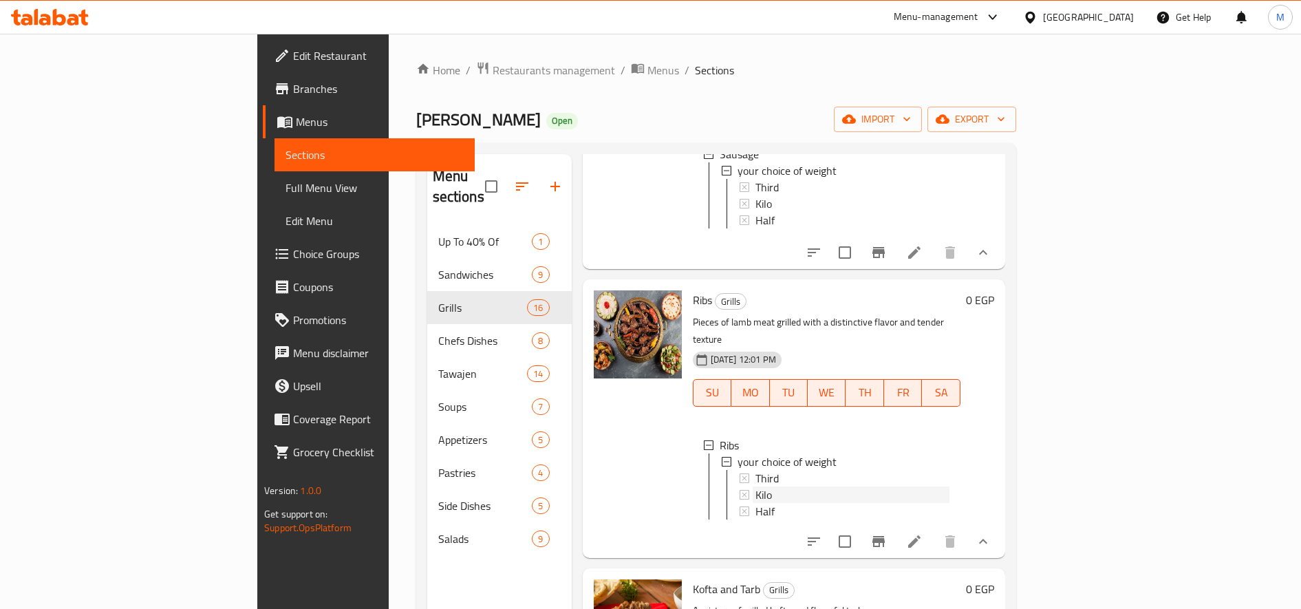
click at [835, 486] on div "Kilo" at bounding box center [852, 494] width 194 height 17
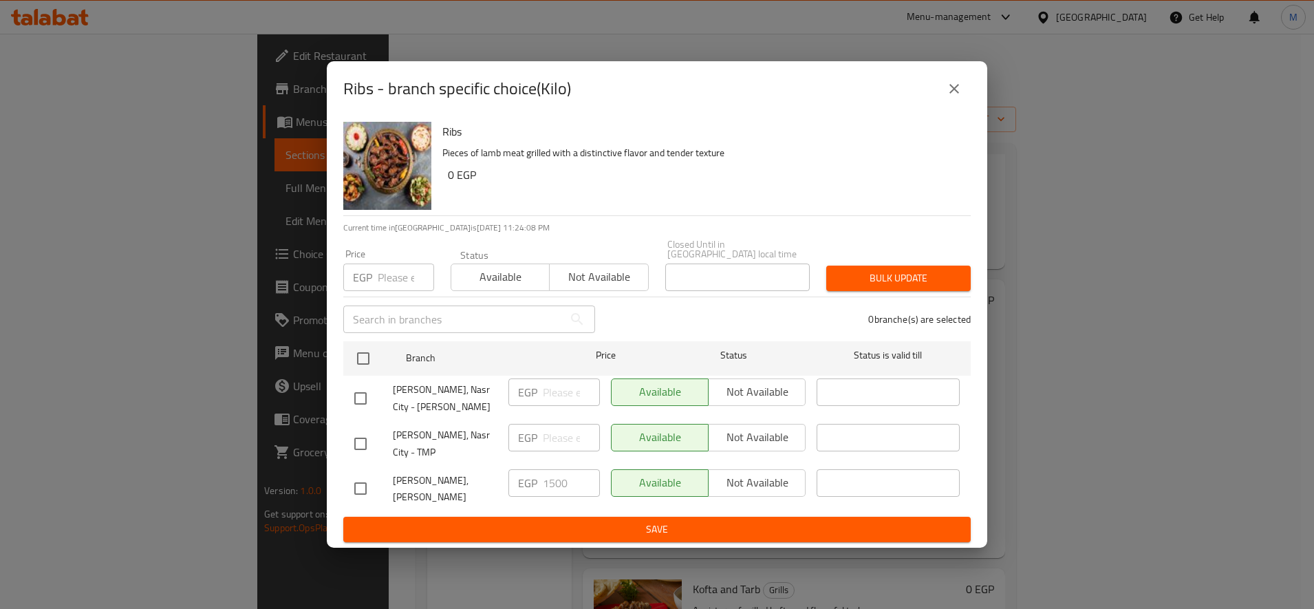
click at [400, 286] on input "number" at bounding box center [406, 277] width 56 height 28
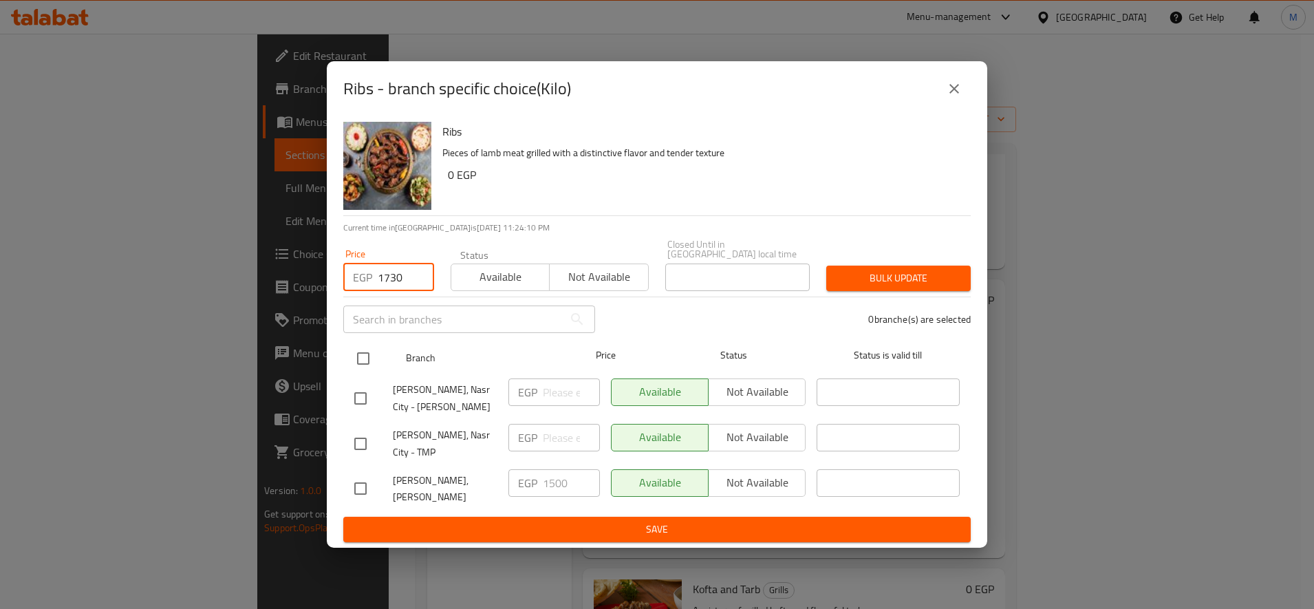
type input "1730"
click at [358, 358] on input "checkbox" at bounding box center [363, 358] width 29 height 29
checkbox input "true"
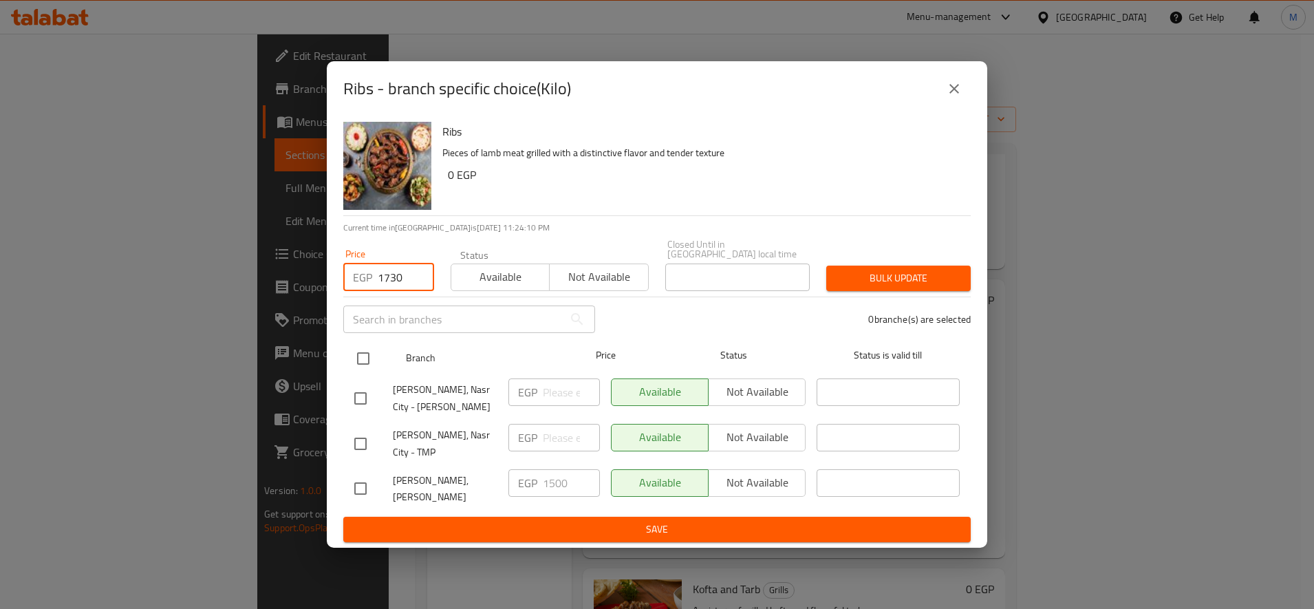
checkbox input "true"
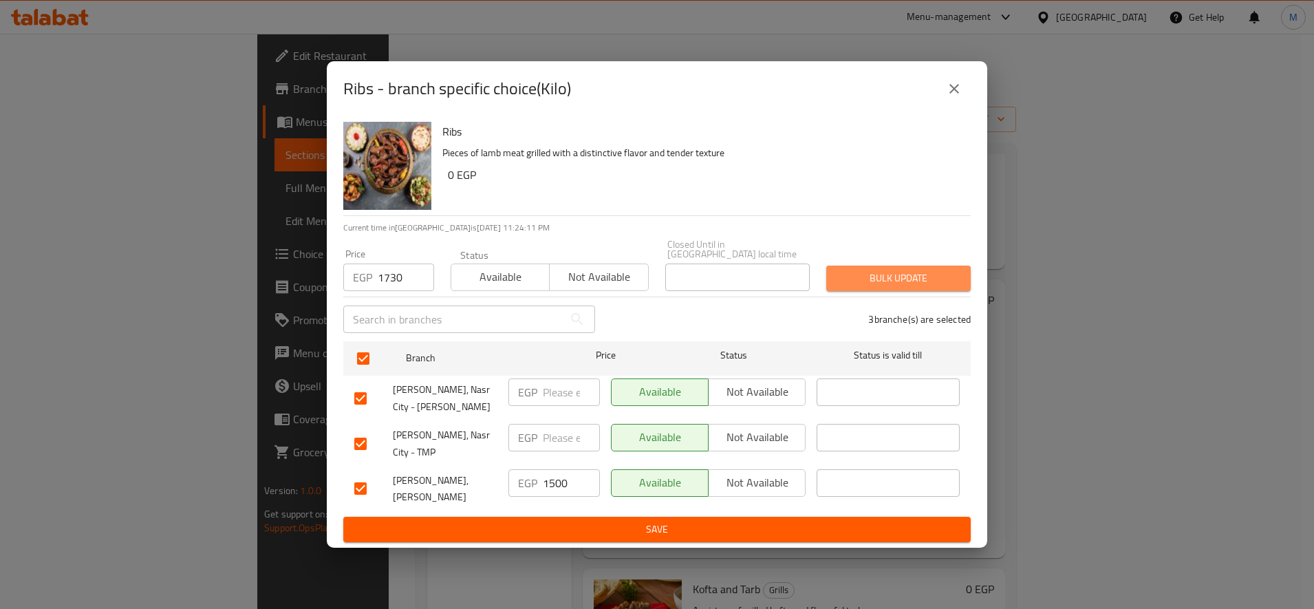
click at [900, 284] on span "Bulk update" at bounding box center [898, 278] width 122 height 17
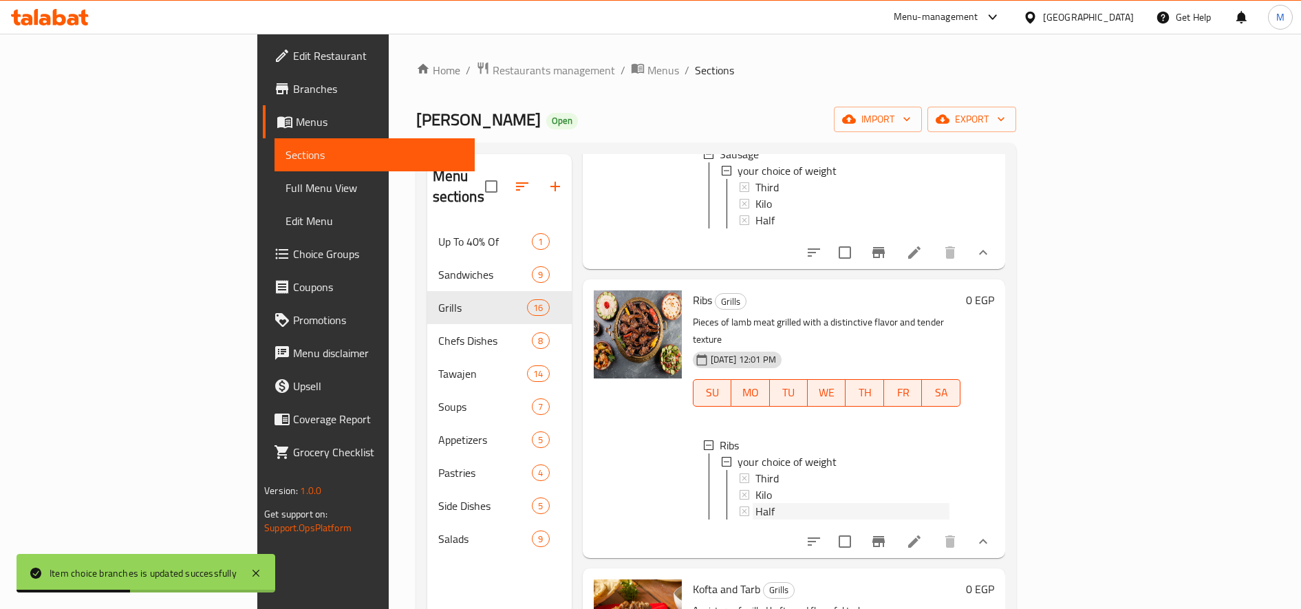
click at [755, 503] on span "Half" at bounding box center [764, 511] width 19 height 17
click at [755, 486] on div "Kilo" at bounding box center [852, 494] width 194 height 17
